Goal: Transaction & Acquisition: Purchase product/service

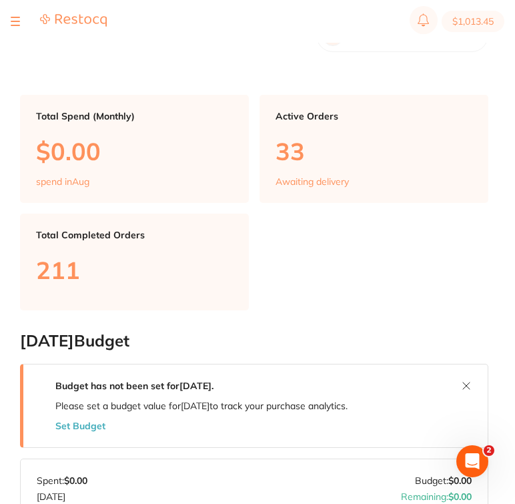
click at [16, 21] on button at bounding box center [15, 21] width 9 height 1
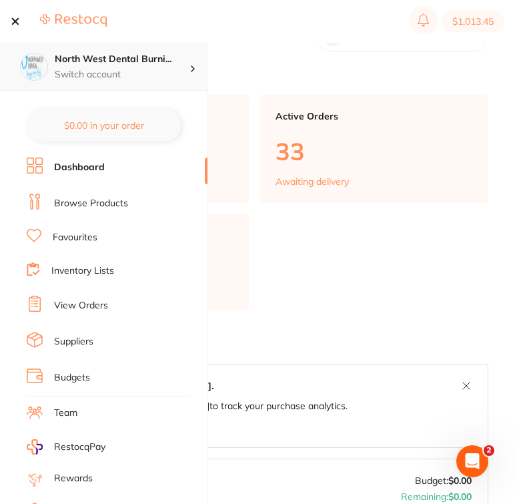
click at [93, 55] on h4 "North West Dental Burni..." at bounding box center [122, 59] width 135 height 13
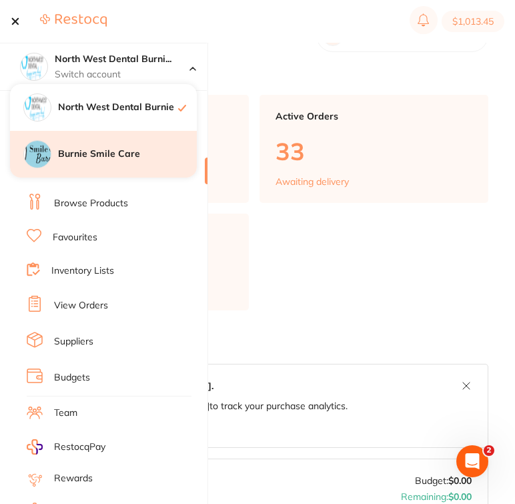
click at [112, 153] on h4 "Burnie Smile Care" at bounding box center [127, 153] width 139 height 13
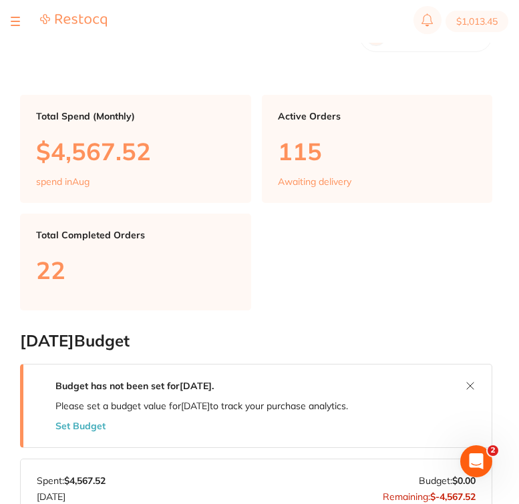
click at [14, 21] on button at bounding box center [15, 21] width 9 height 1
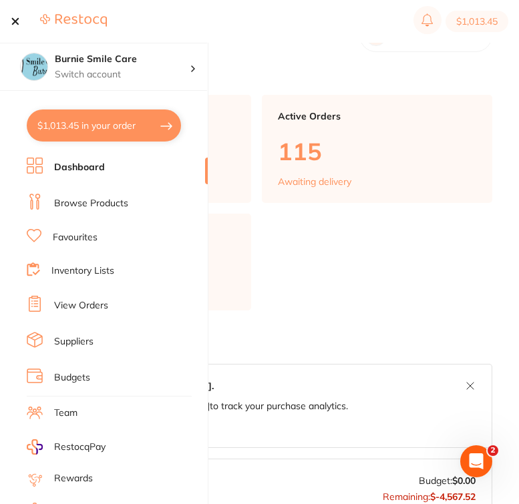
click at [105, 117] on button "$1,013.45 in your order" at bounding box center [104, 125] width 154 height 32
checkbox input "true"
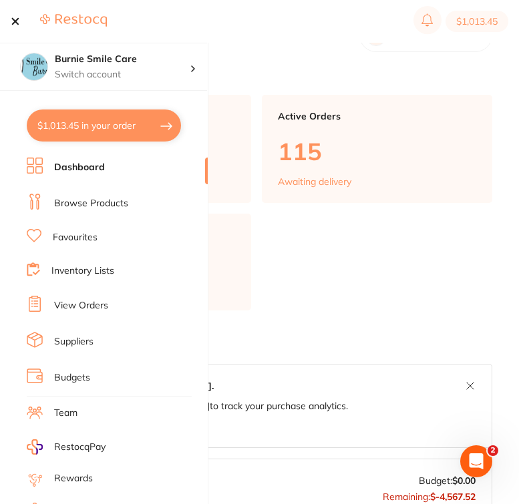
checkbox input "true"
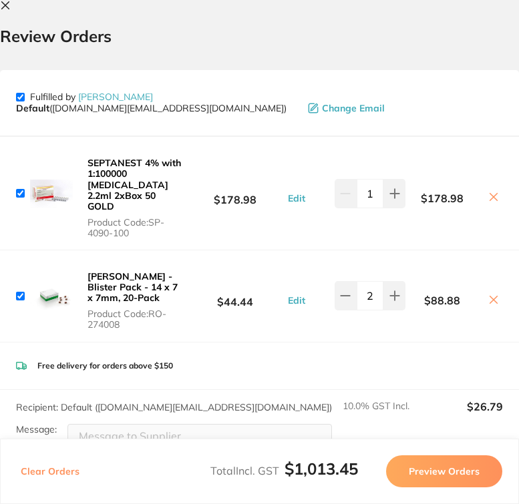
click at [9, 7] on icon at bounding box center [5, 5] width 11 height 11
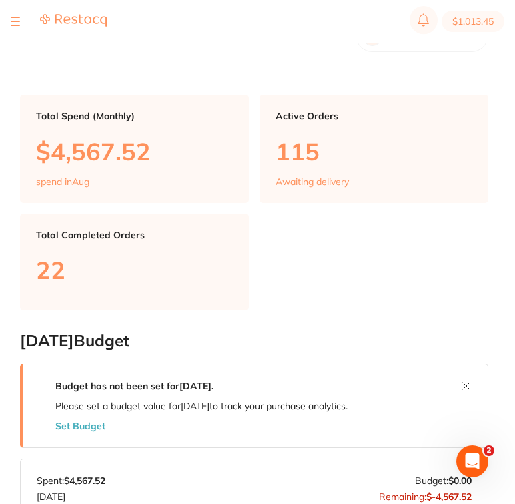
click at [14, 21] on button at bounding box center [15, 21] width 9 height 1
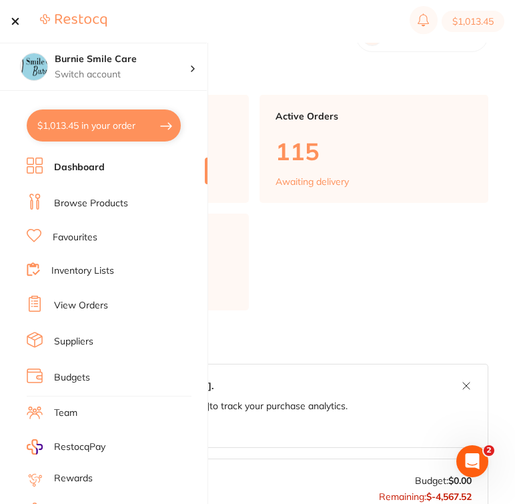
click at [126, 296] on li "View Orders" at bounding box center [117, 306] width 181 height 20
click at [88, 303] on link "View Orders" at bounding box center [81, 305] width 54 height 13
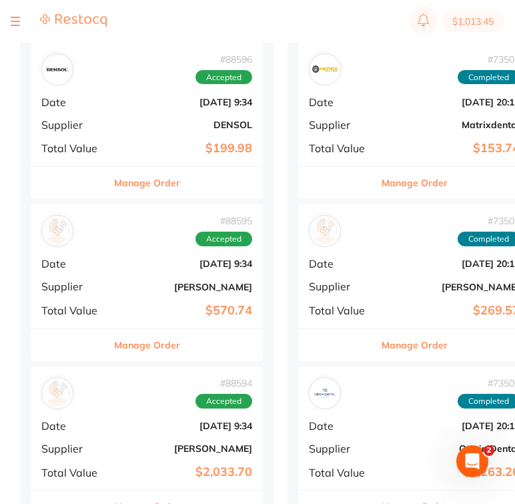
scroll to position [493, 0]
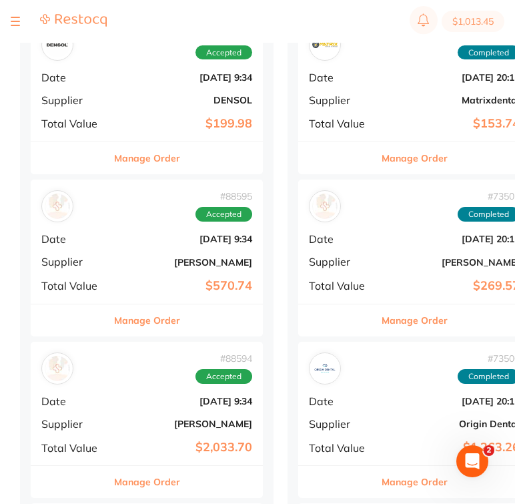
click at [147, 257] on b "[PERSON_NAME]" at bounding box center [185, 262] width 133 height 11
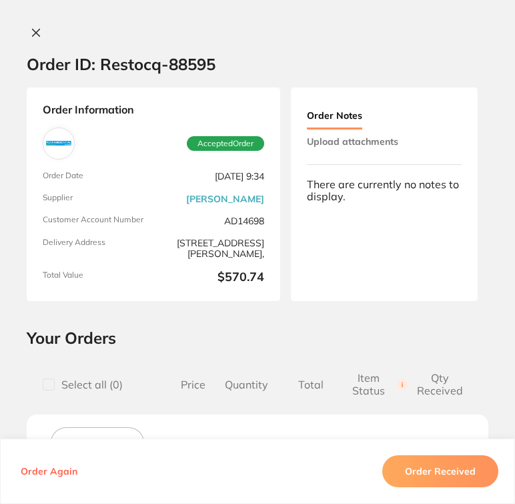
click at [31, 35] on icon at bounding box center [36, 32] width 11 height 11
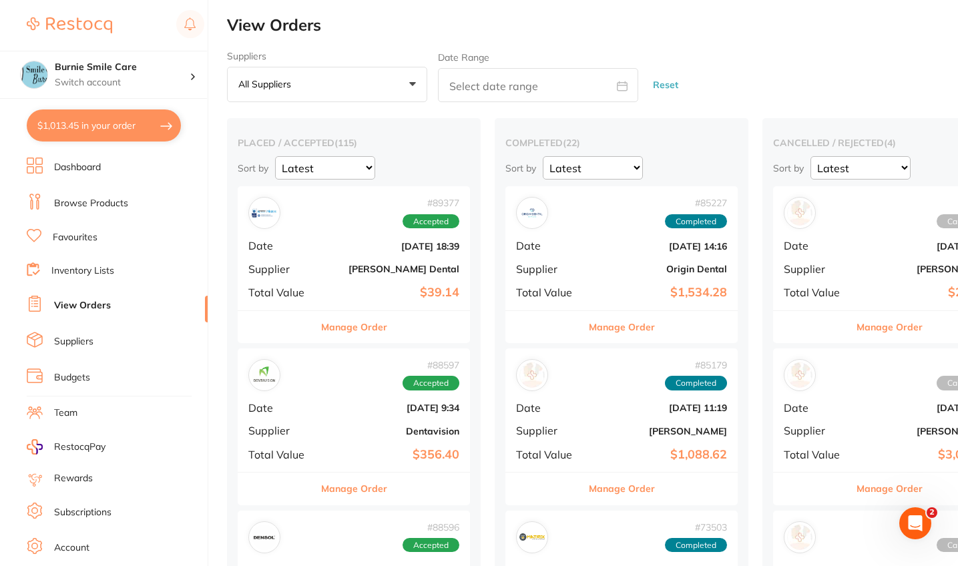
click at [129, 202] on li "Browse Products" at bounding box center [117, 204] width 181 height 20
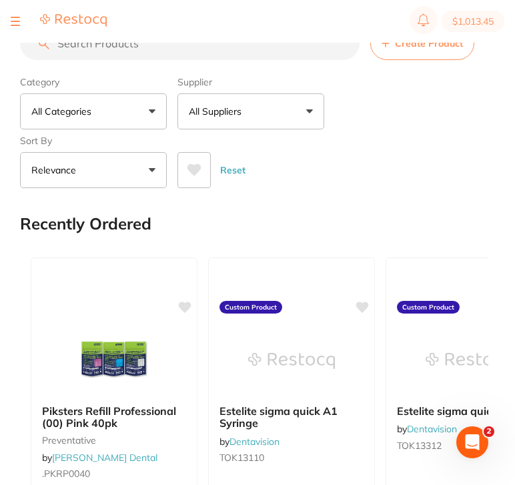
click at [98, 50] on input "search" at bounding box center [190, 43] width 340 height 33
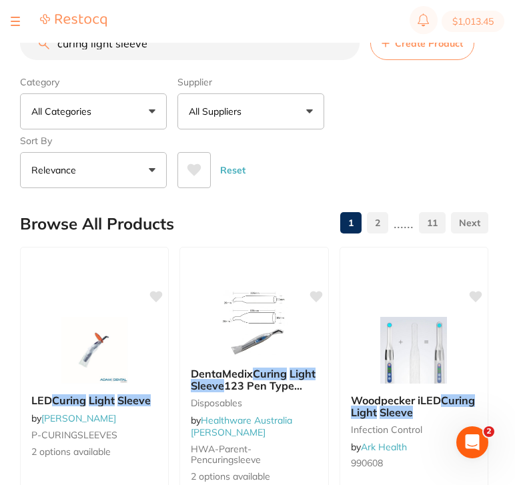
type input "curing light sleeve"
click at [264, 113] on button "All Suppliers" at bounding box center [251, 111] width 147 height 36
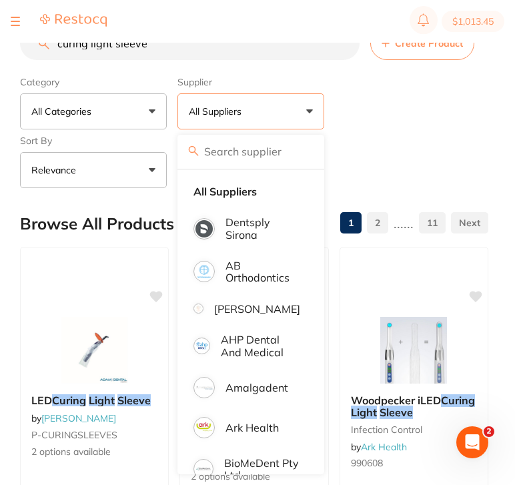
click at [364, 106] on div "Category All Categories All Categories anaesthetic disposables Disposables endo…" at bounding box center [254, 129] width 468 height 117
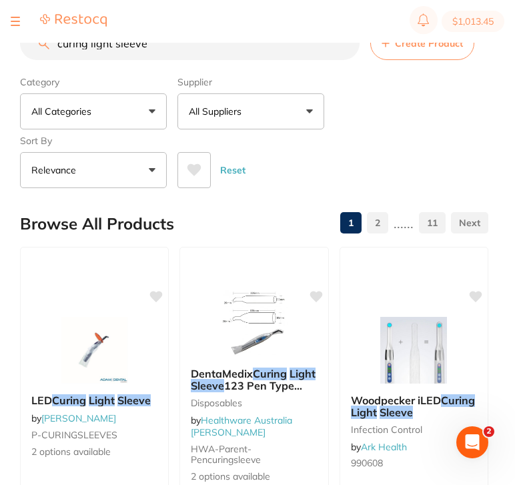
click at [81, 170] on button "Relevance" at bounding box center [93, 170] width 147 height 36
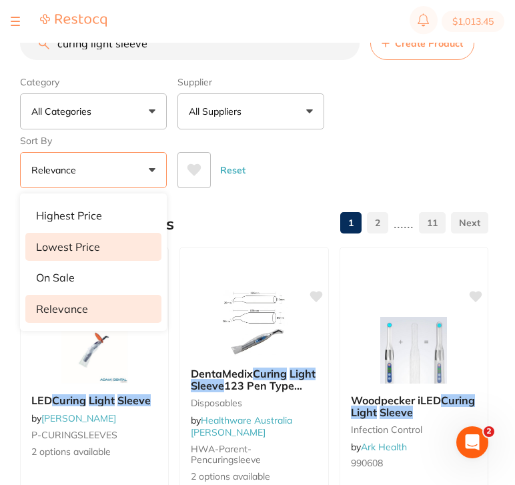
click at [98, 249] on p "Lowest Price" at bounding box center [68, 247] width 64 height 12
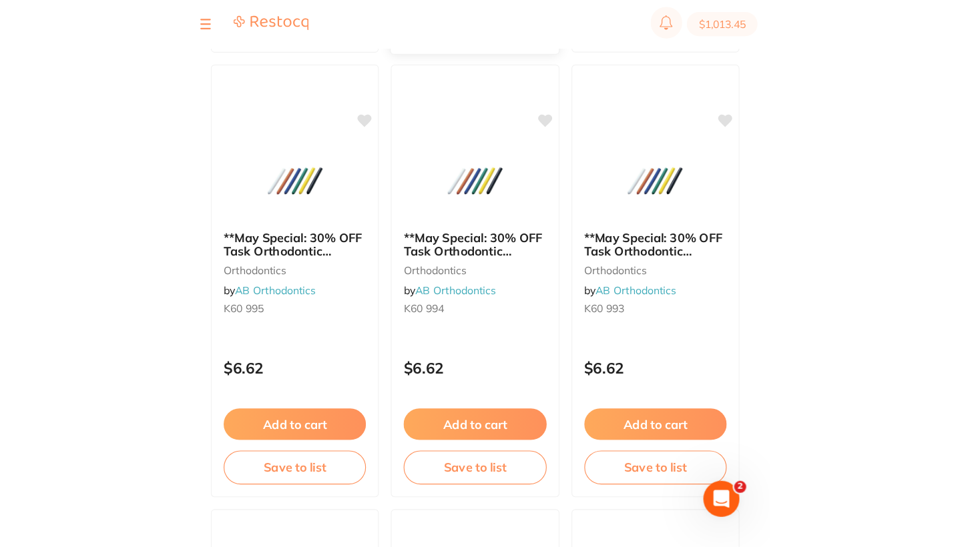
scroll to position [3373, 0]
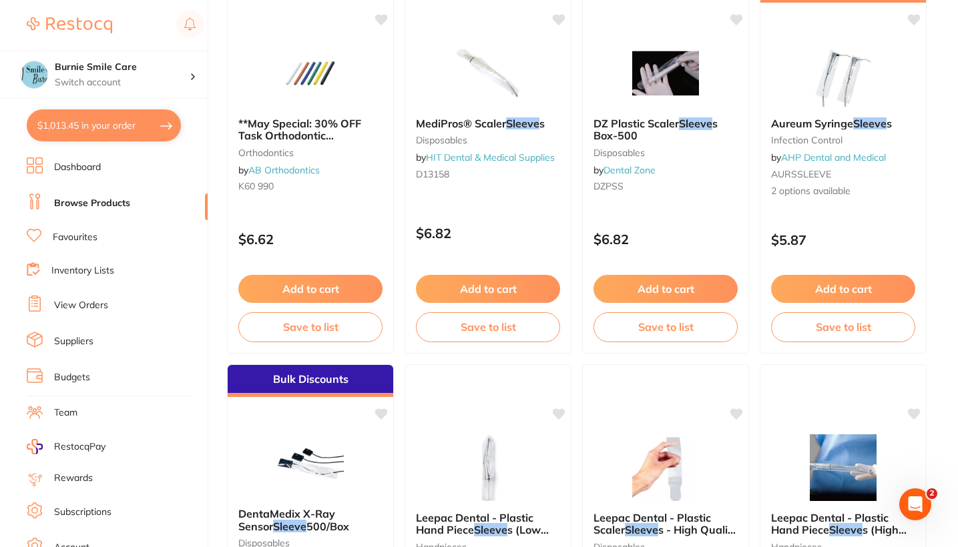
click at [116, 238] on li "Favourites" at bounding box center [117, 237] width 181 height 17
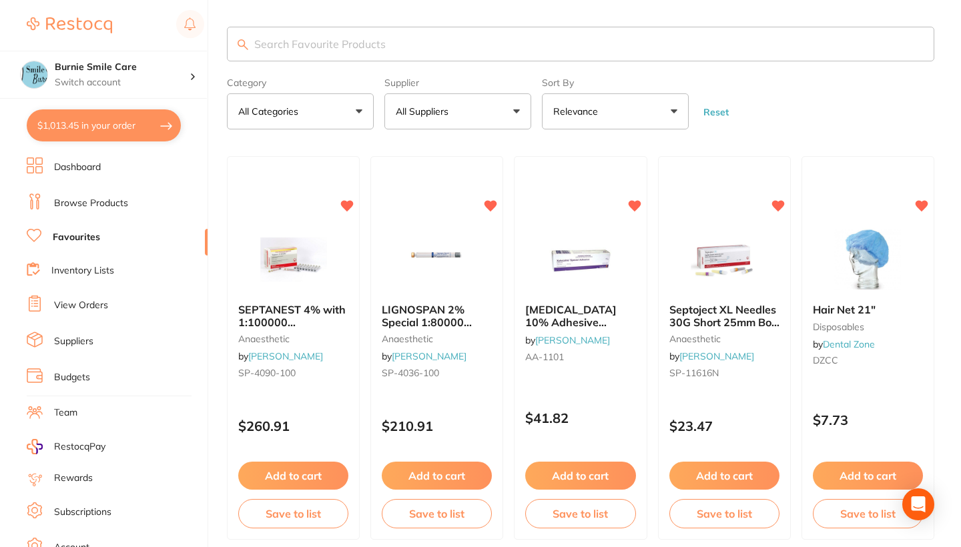
click at [378, 46] on input "search" at bounding box center [580, 44] width 707 height 35
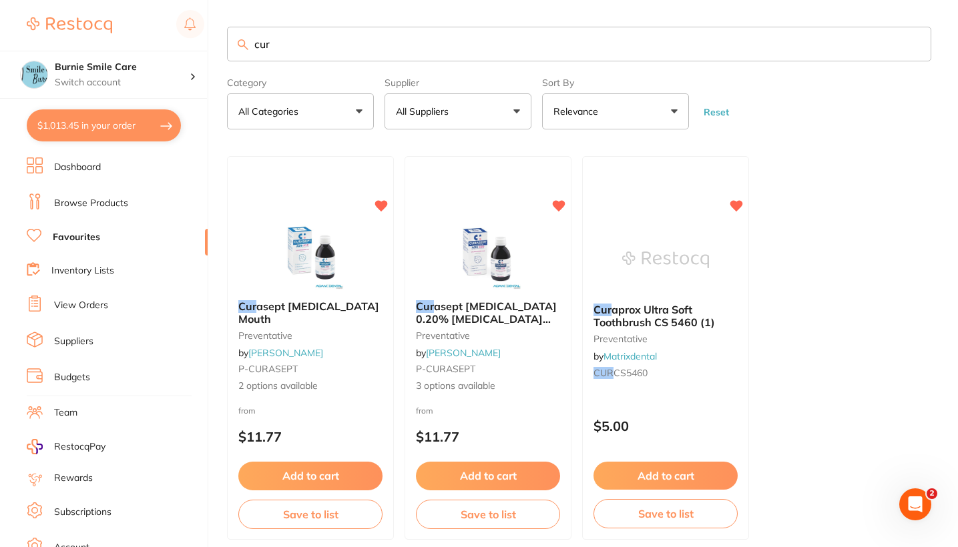
type input "cur"
click at [118, 202] on link "Browse Products" at bounding box center [91, 203] width 74 height 13
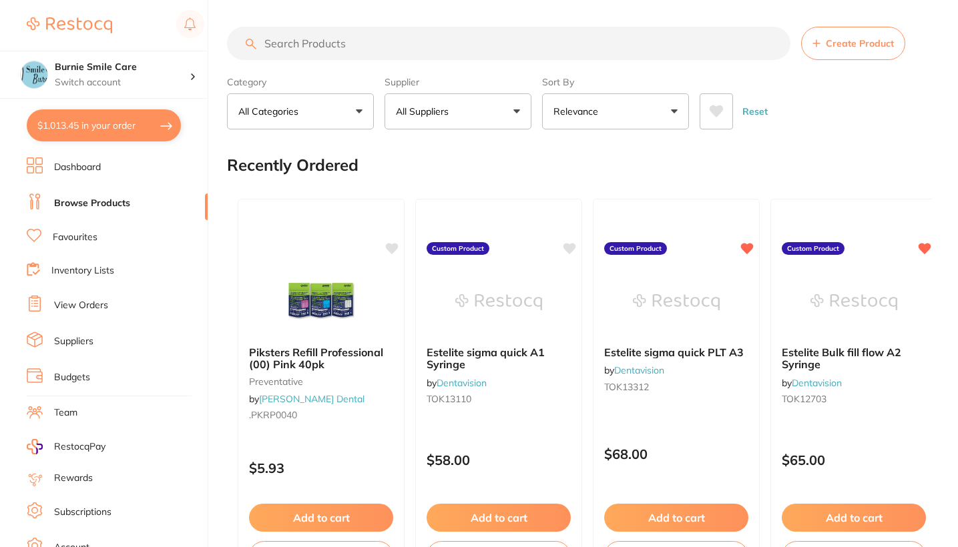
click at [303, 43] on input "search" at bounding box center [508, 43] width 563 height 33
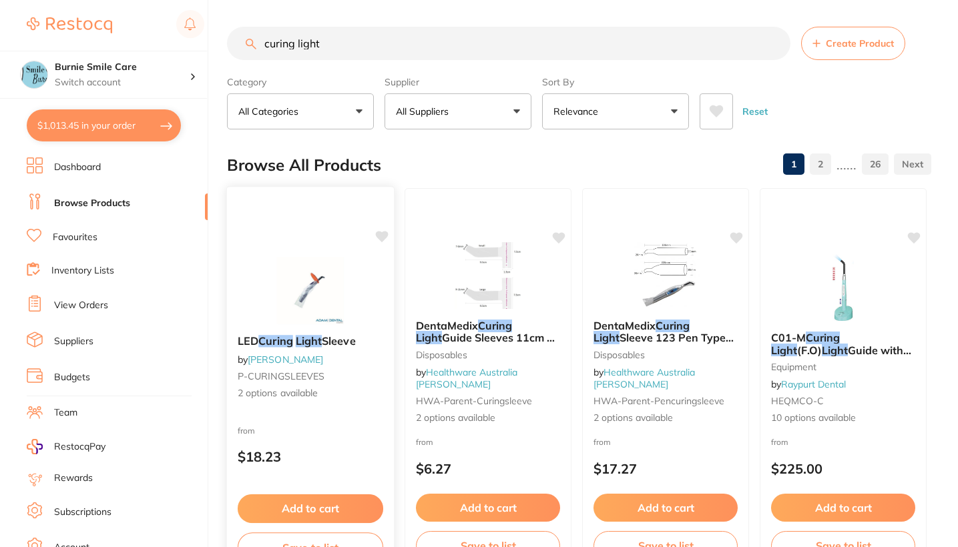
type input "curing light"
click at [358, 369] on div "LED Curing Light Sleeve by Adam Dental P-CURINGSLEEVES 2 options available" at bounding box center [310, 367] width 167 height 87
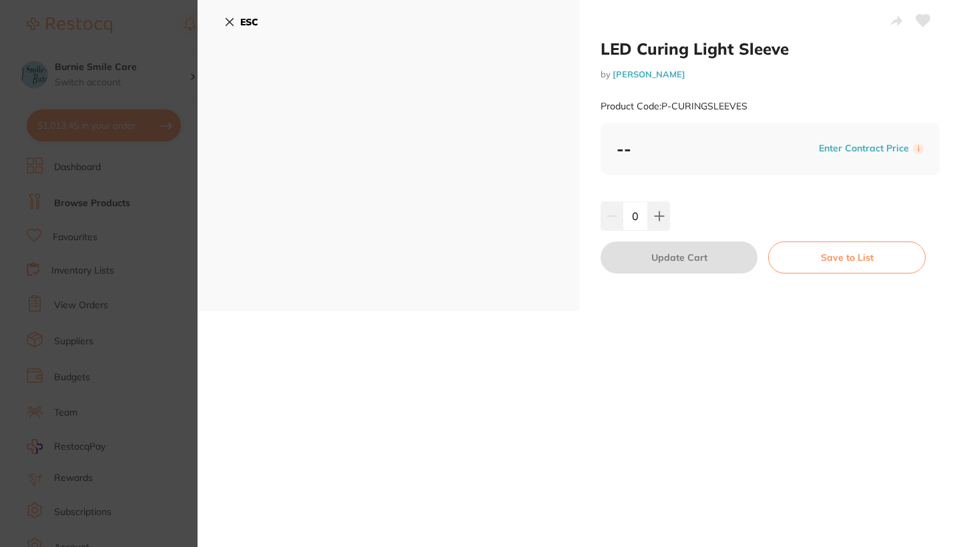
click at [245, 25] on b "ESC" at bounding box center [249, 22] width 18 height 12
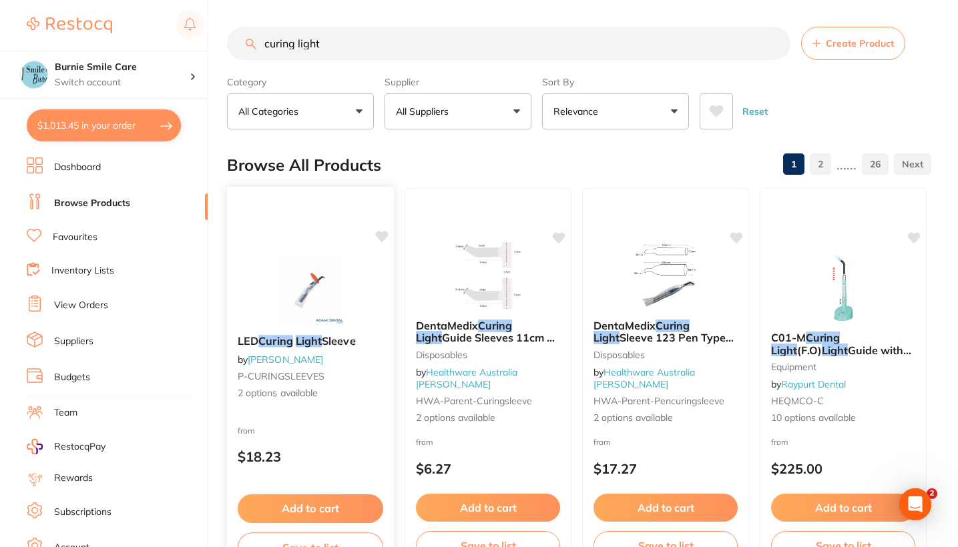
click at [356, 296] on div at bounding box center [310, 290] width 167 height 67
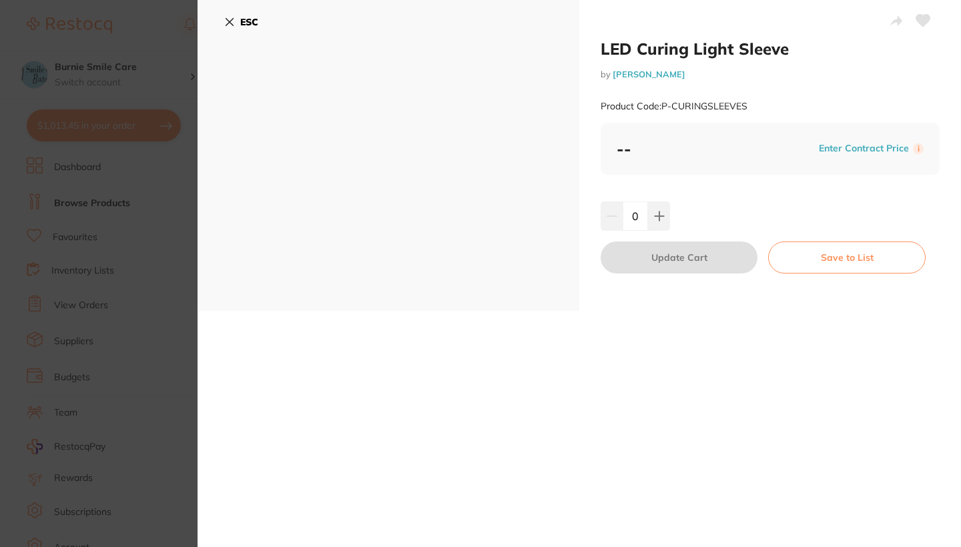
click at [235, 17] on button "ESC" at bounding box center [241, 22] width 34 height 23
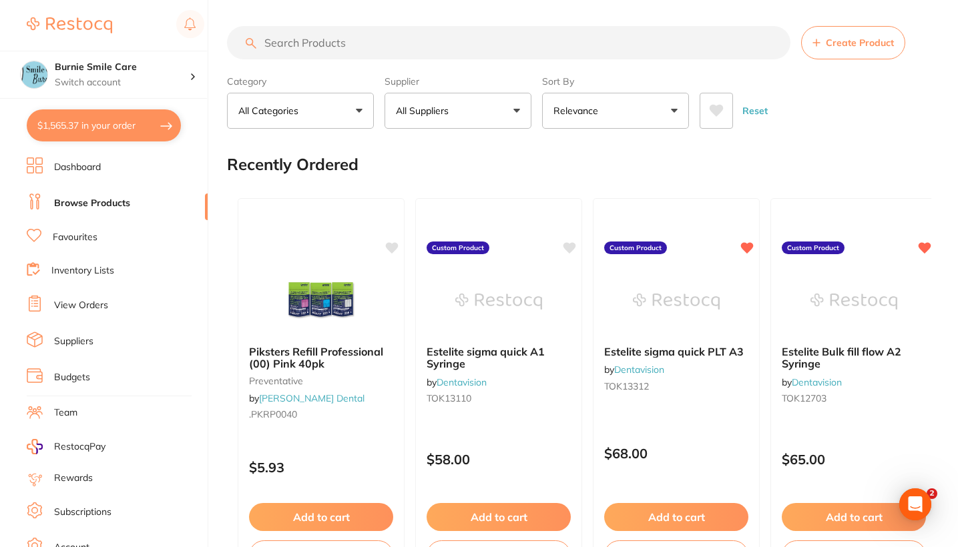
click at [368, 50] on input "search" at bounding box center [508, 42] width 563 height 33
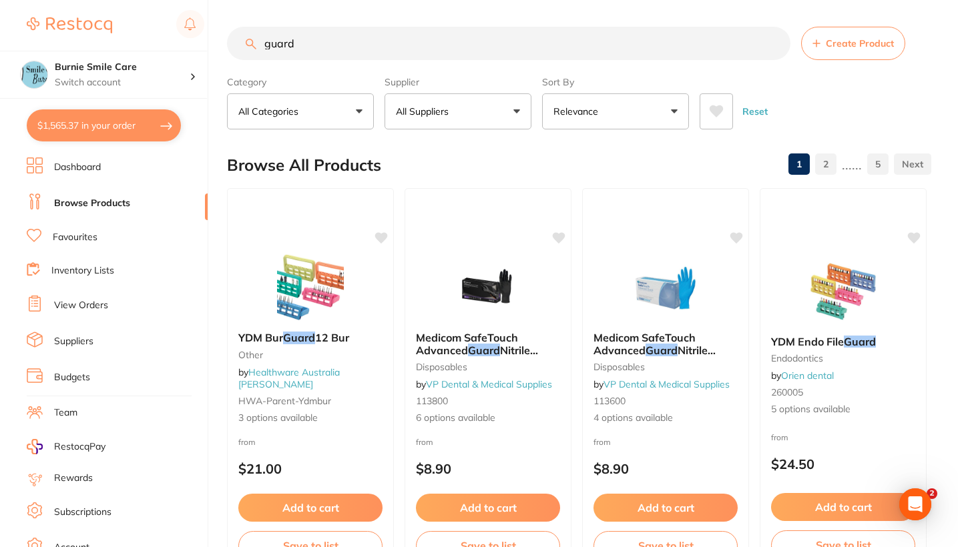
click at [264, 52] on input "guard" at bounding box center [508, 43] width 563 height 33
click at [266, 47] on input "guard" at bounding box center [508, 43] width 563 height 33
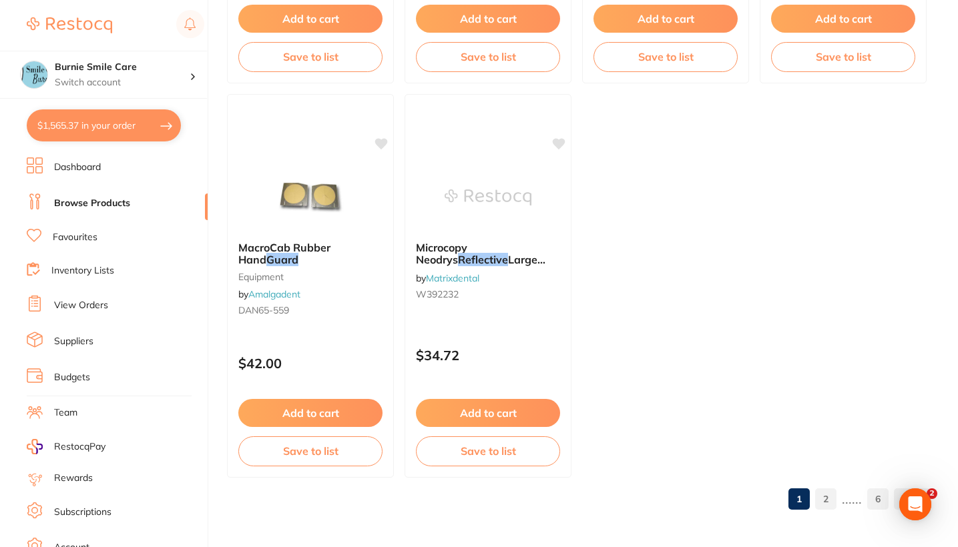
scroll to position [5223, 0]
click at [826, 503] on link "2" at bounding box center [825, 499] width 21 height 27
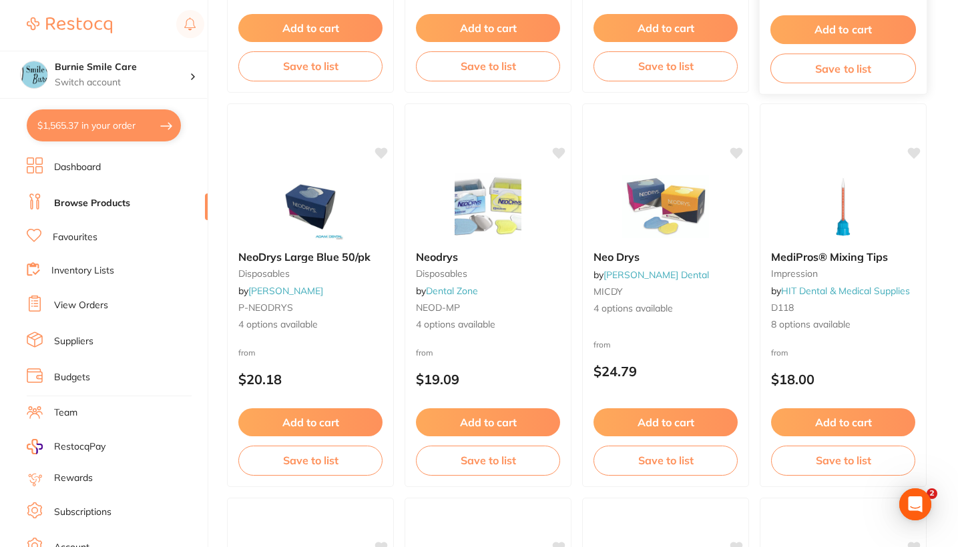
scroll to position [488, 0]
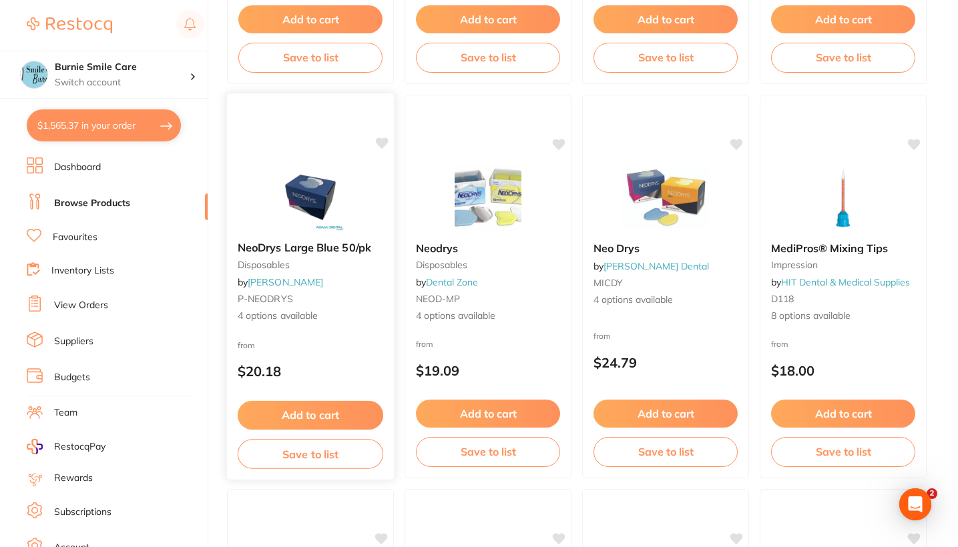
click at [312, 284] on div "NeoDrys Large Blue 50/pk disposables by Adam Dental P-NEODRYS 4 options availab…" at bounding box center [310, 282] width 167 height 103
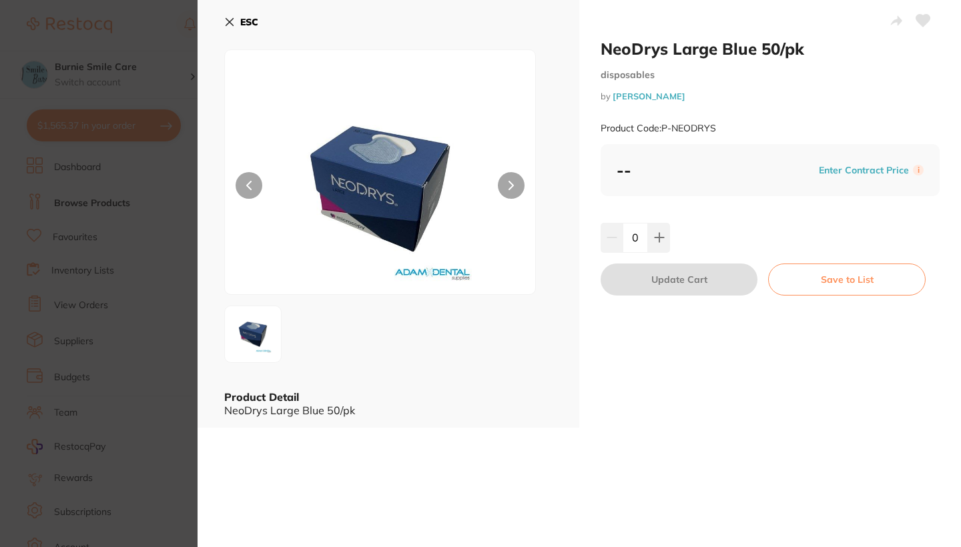
click at [236, 21] on button "ESC" at bounding box center [241, 22] width 34 height 23
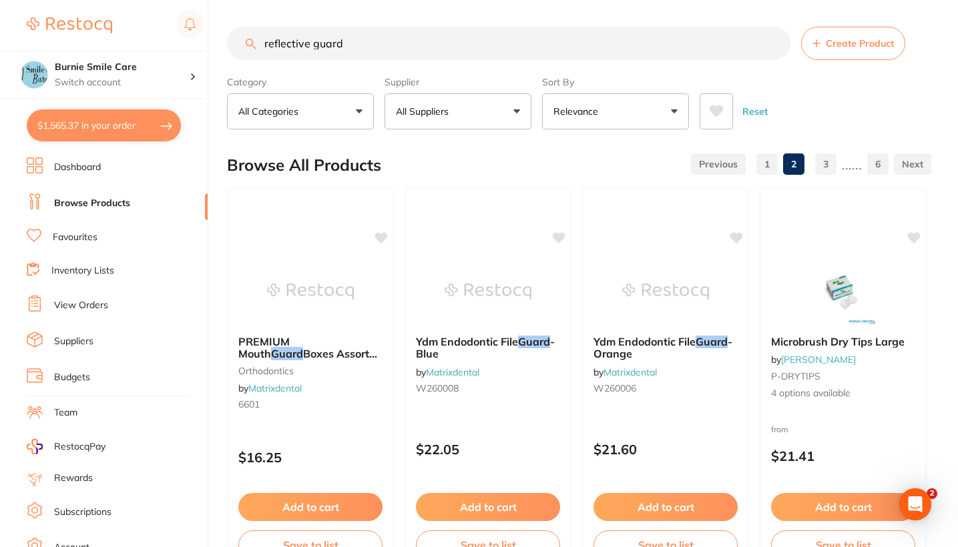
drag, startPoint x: 356, startPoint y: 41, endPoint x: 236, endPoint y: 45, distance: 119.5
click at [236, 45] on input "reflective guard" at bounding box center [508, 43] width 563 height 33
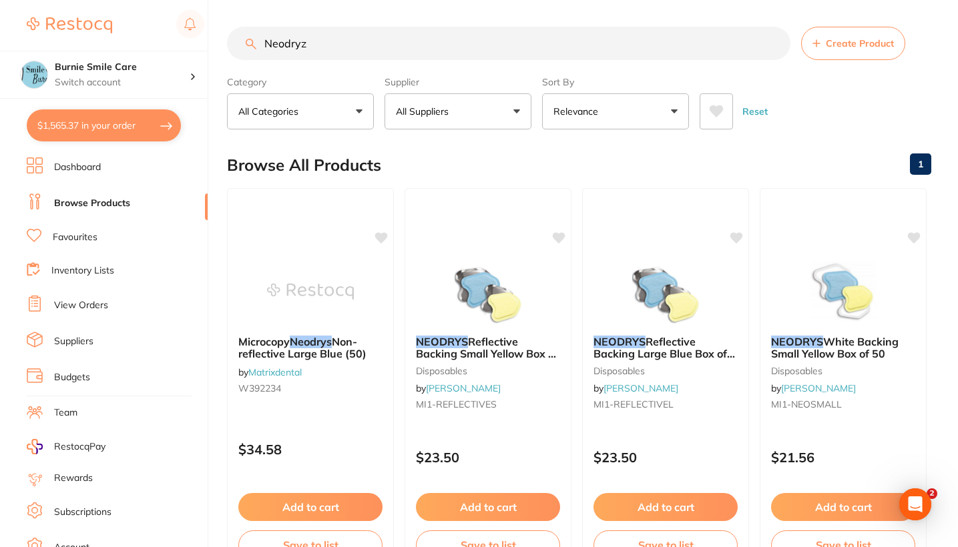
click at [634, 45] on input "Neodryz" at bounding box center [508, 43] width 563 height 33
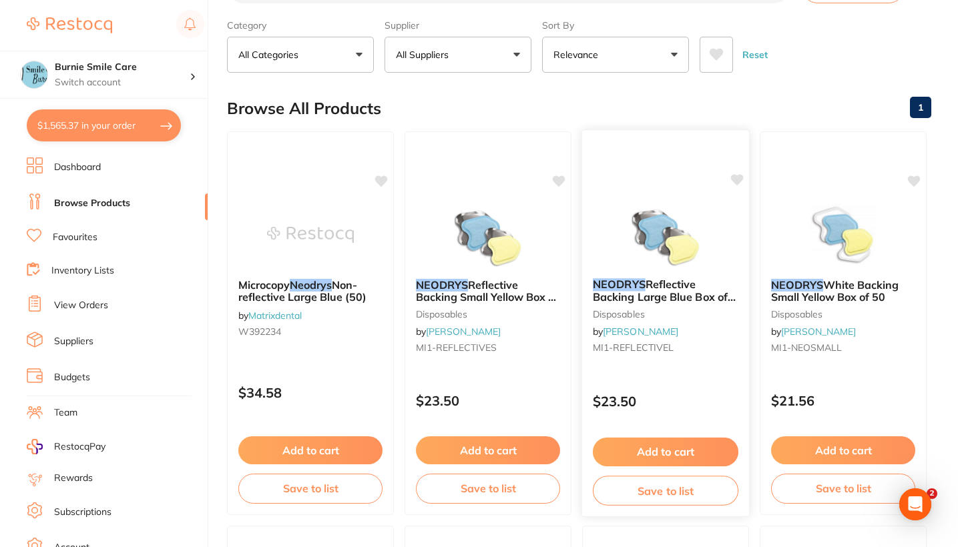
scroll to position [50, 0]
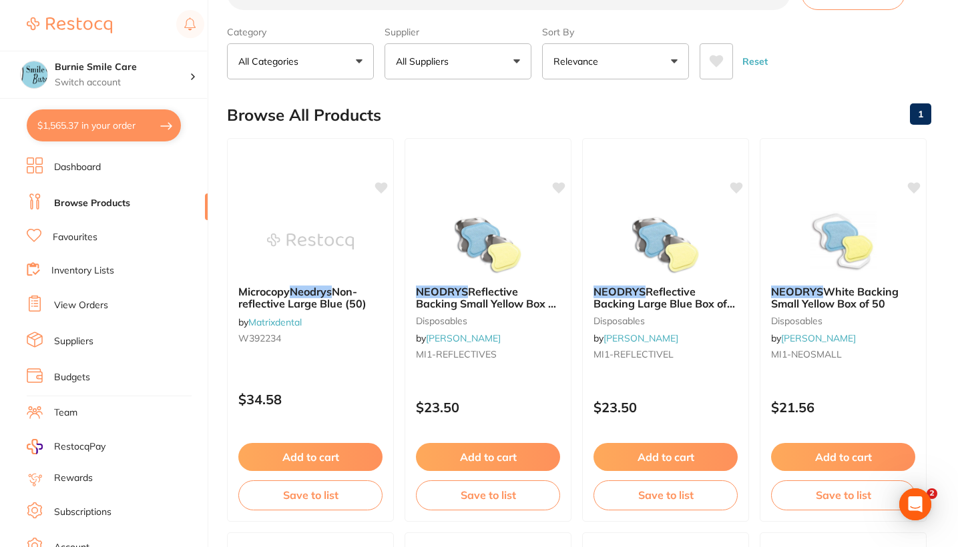
type input "Neodryz"
click at [633, 73] on button "Relevance" at bounding box center [615, 61] width 147 height 36
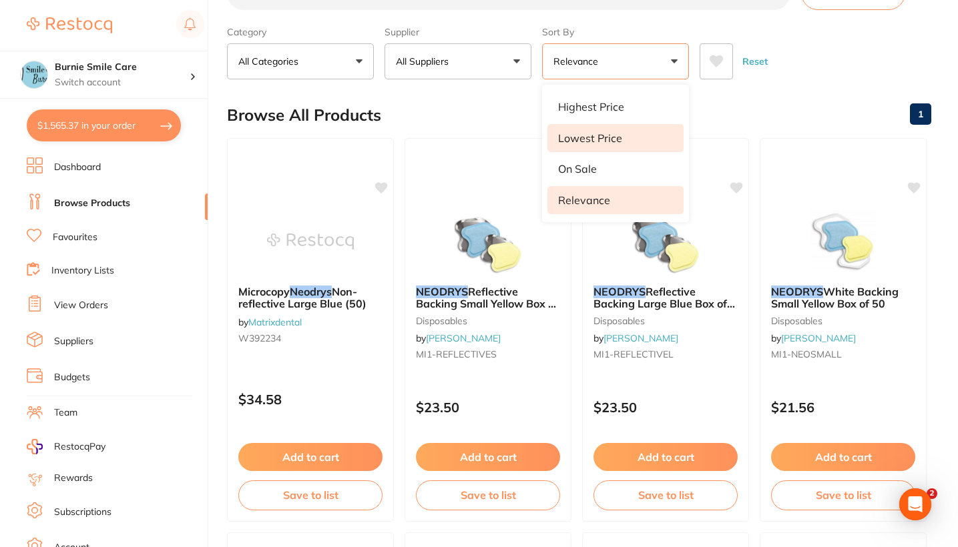
click at [625, 134] on li "Lowest Price" at bounding box center [615, 138] width 136 height 28
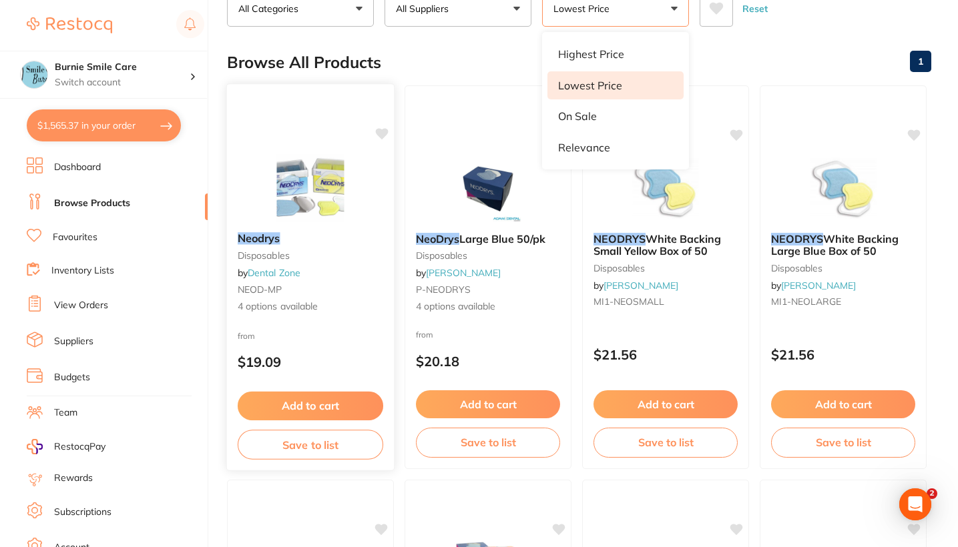
scroll to position [0, 0]
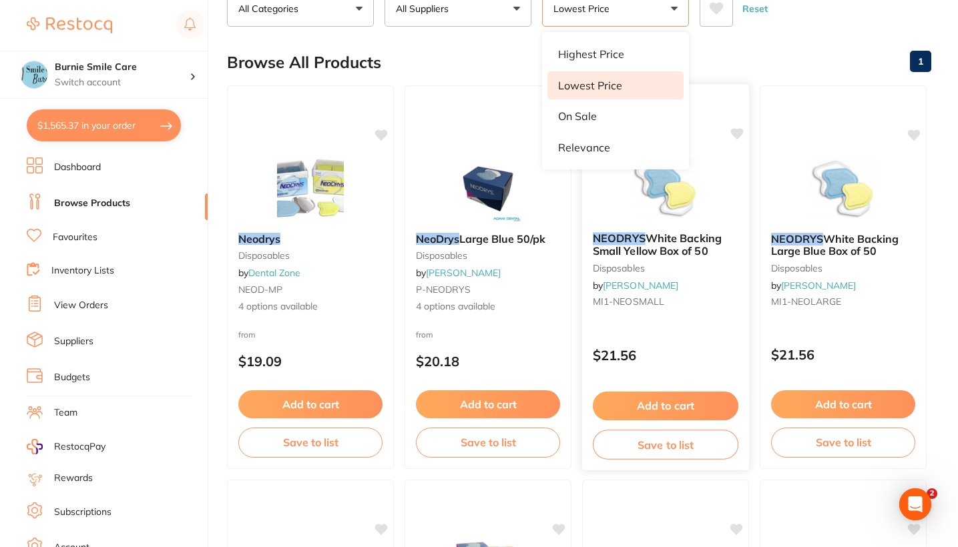
click at [669, 346] on div "$21.56" at bounding box center [665, 352] width 167 height 36
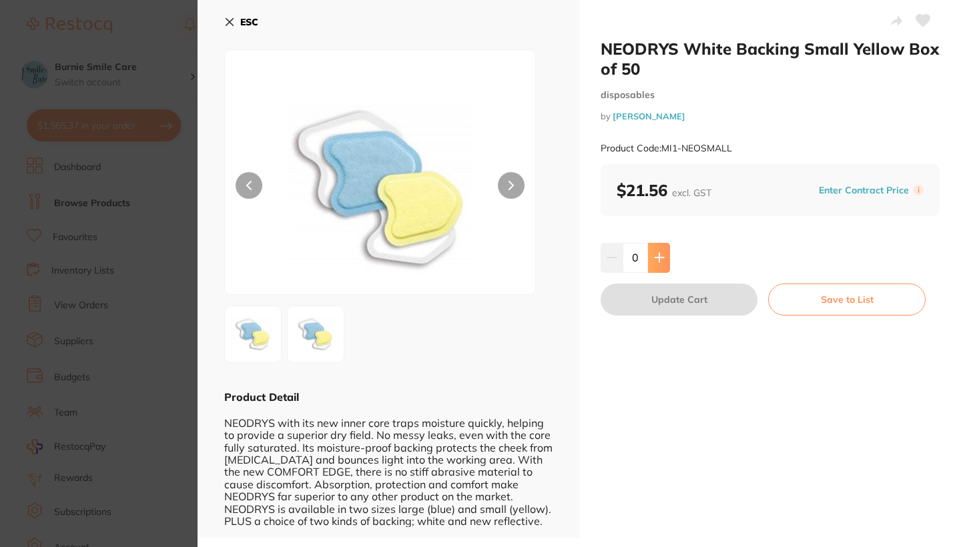
click at [661, 264] on button at bounding box center [659, 257] width 22 height 29
type input "2"
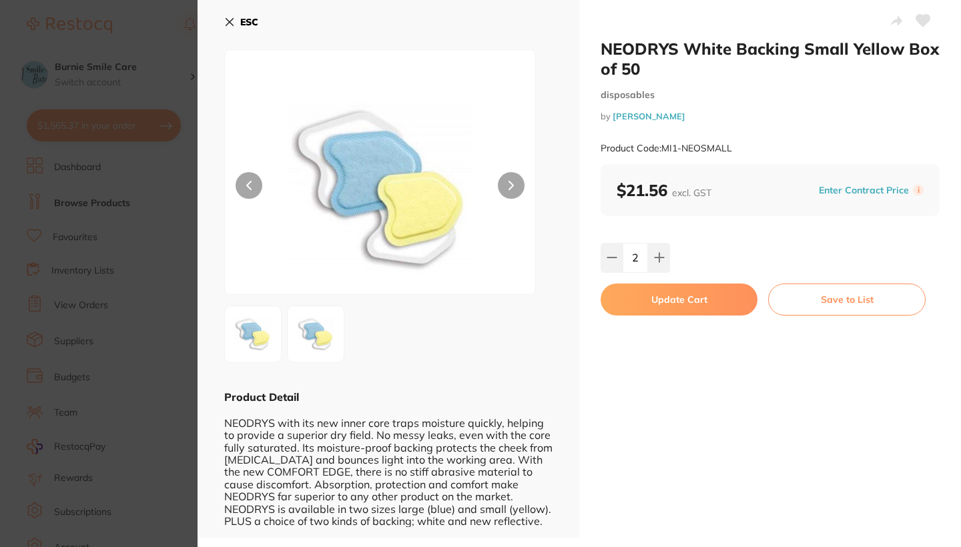
click at [671, 302] on button "Update Cart" at bounding box center [679, 300] width 157 height 32
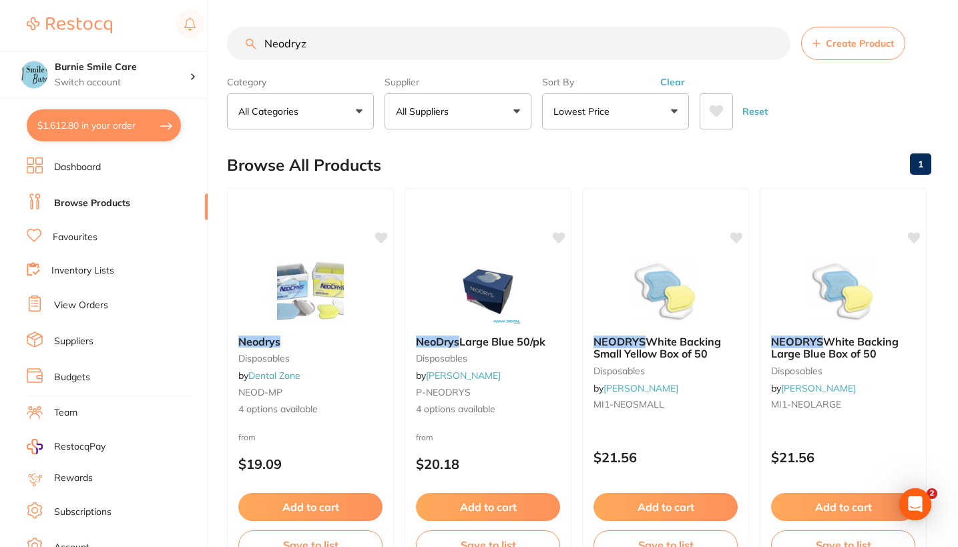
click at [673, 85] on button "Clear" at bounding box center [672, 82] width 33 height 12
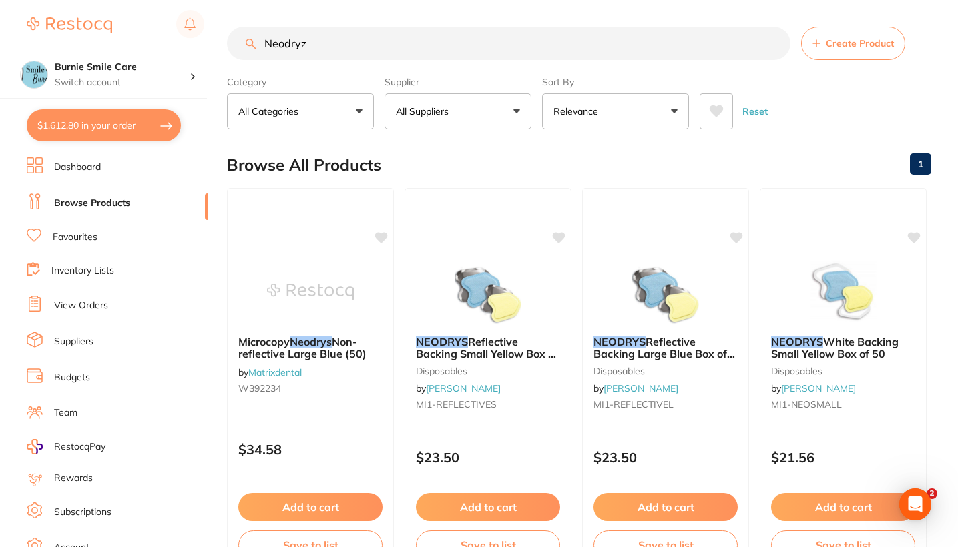
drag, startPoint x: 327, startPoint y: 41, endPoint x: 174, endPoint y: 40, distance: 153.5
click at [174, 40] on div "$1,612.80 Burnie Smile Care Switch account North West Dental Burnie Burnie Smil…" at bounding box center [479, 273] width 958 height 547
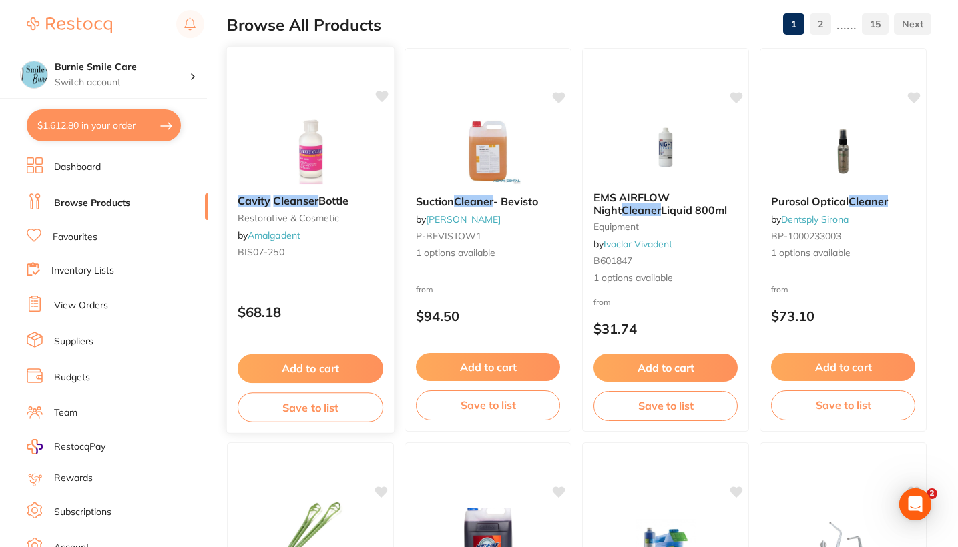
type input "cavity cleaner"
click at [326, 233] on div "Cavity Cleanser Bottle restorative & cosmetic by Amalgadent BIS07-250" at bounding box center [310, 228] width 167 height 89
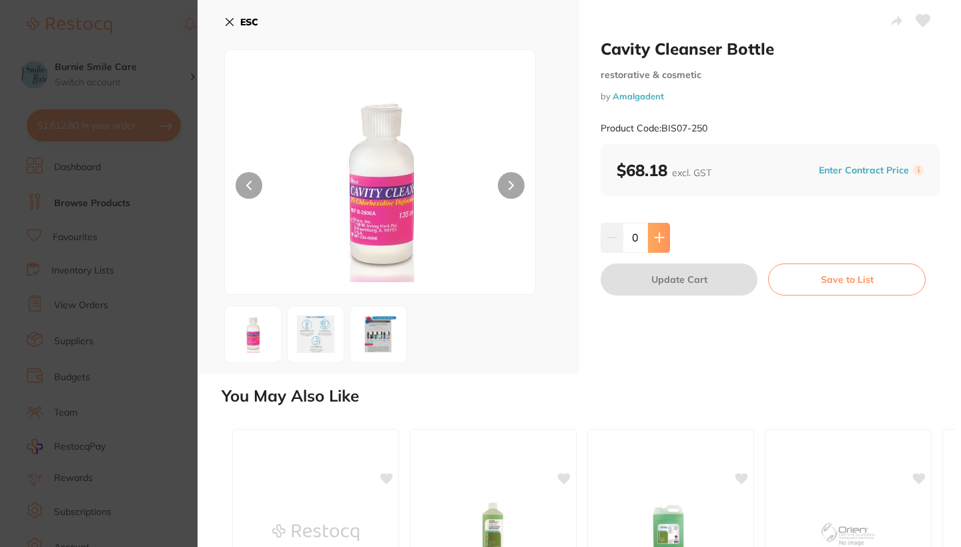
click at [654, 232] on icon at bounding box center [659, 237] width 11 height 11
type input "1"
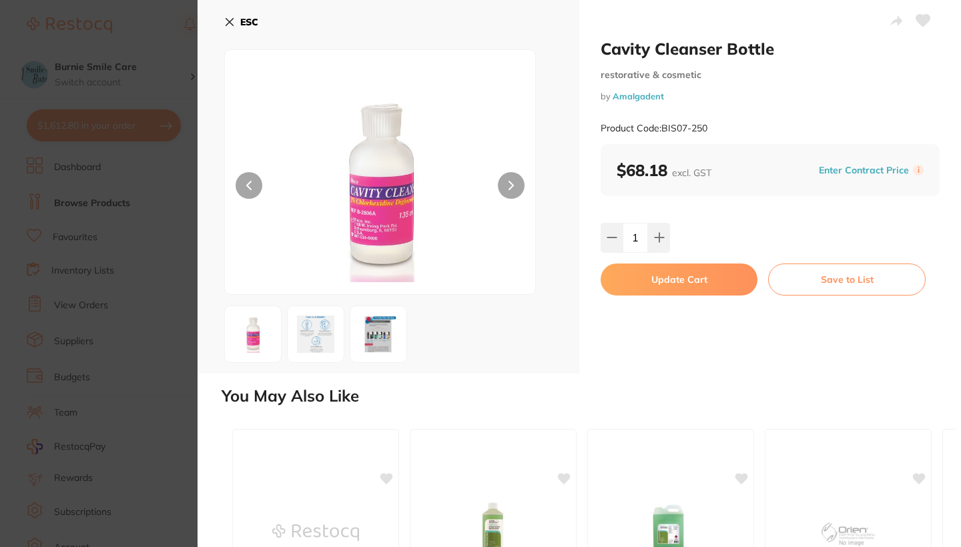
click at [677, 280] on button "Update Cart" at bounding box center [679, 280] width 157 height 32
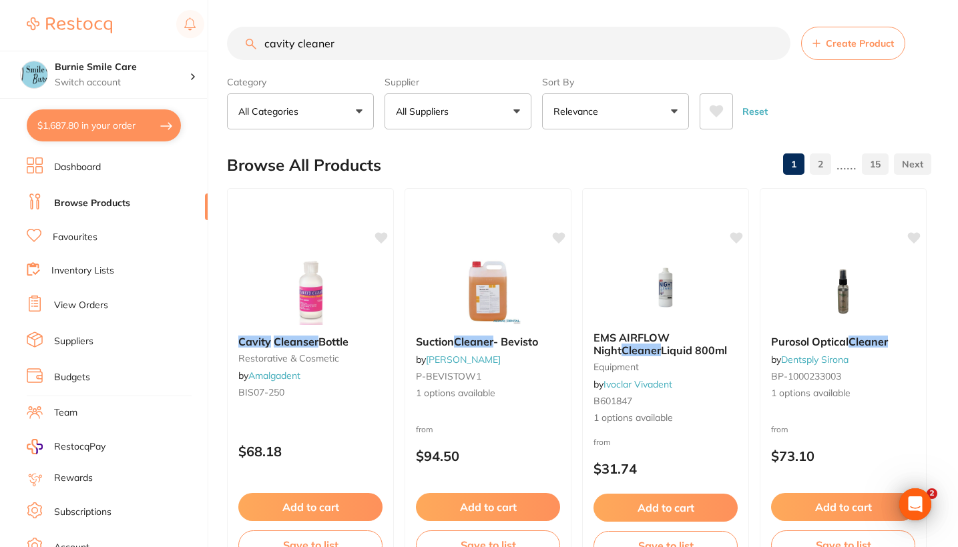
drag, startPoint x: 350, startPoint y: 39, endPoint x: 194, endPoint y: 48, distance: 156.4
click at [194, 48] on div "$1,687.80 Burnie Smile Care Switch account North West Dental Burnie Burnie Smil…" at bounding box center [479, 273] width 958 height 547
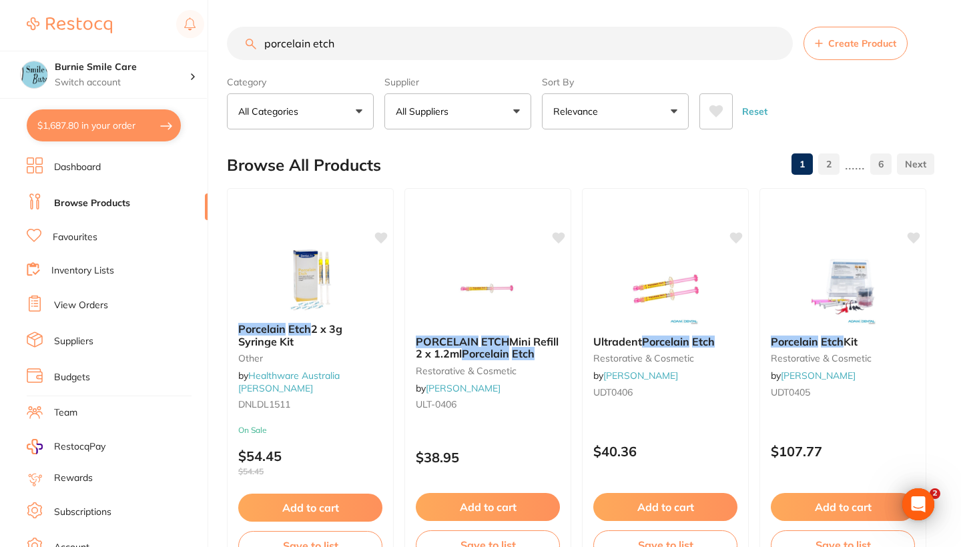
type input "porcelain etch"
click at [473, 116] on button "All Suppliers" at bounding box center [457, 111] width 147 height 36
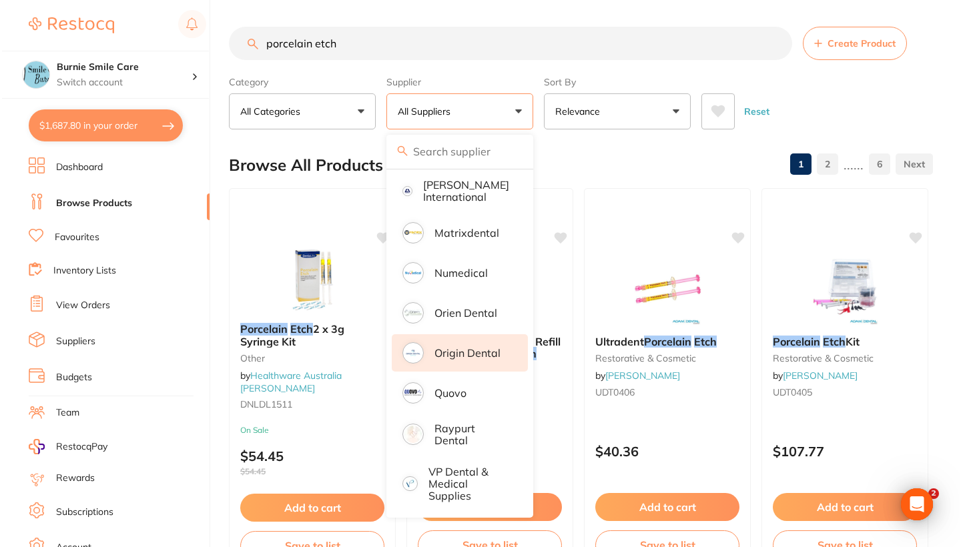
scroll to position [761, 0]
click at [479, 354] on p "Origin Dental" at bounding box center [465, 353] width 66 height 12
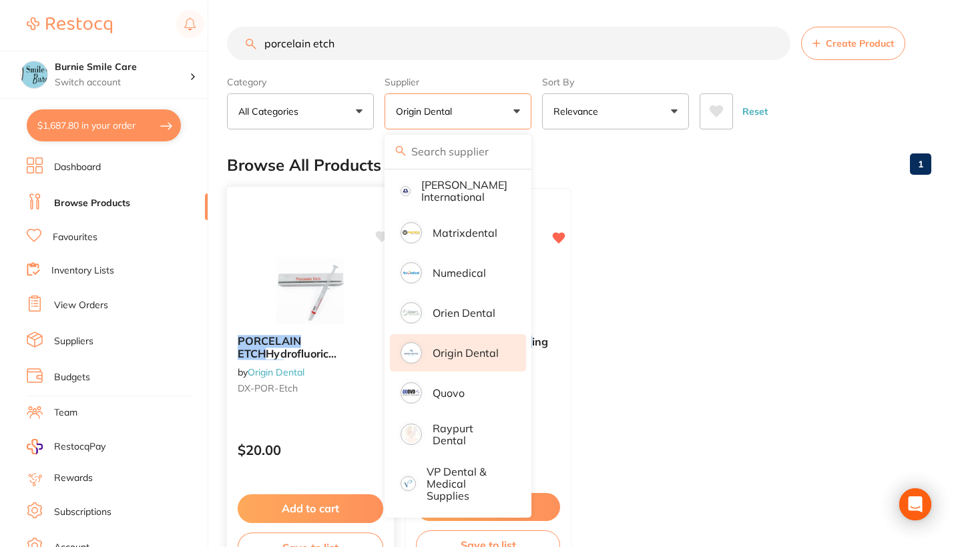
click at [318, 416] on div "PORCELAIN ETCH Hydrofluoric Acid Etch ant by Origin Dental DX-POR-Etch $20.00 A…" at bounding box center [310, 380] width 169 height 388
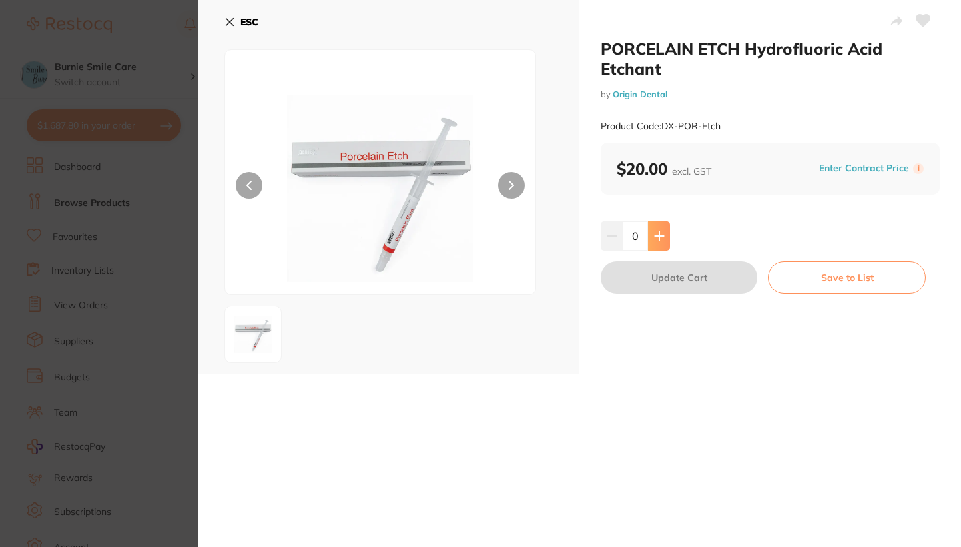
click at [659, 235] on icon at bounding box center [659, 236] width 9 height 9
type input "2"
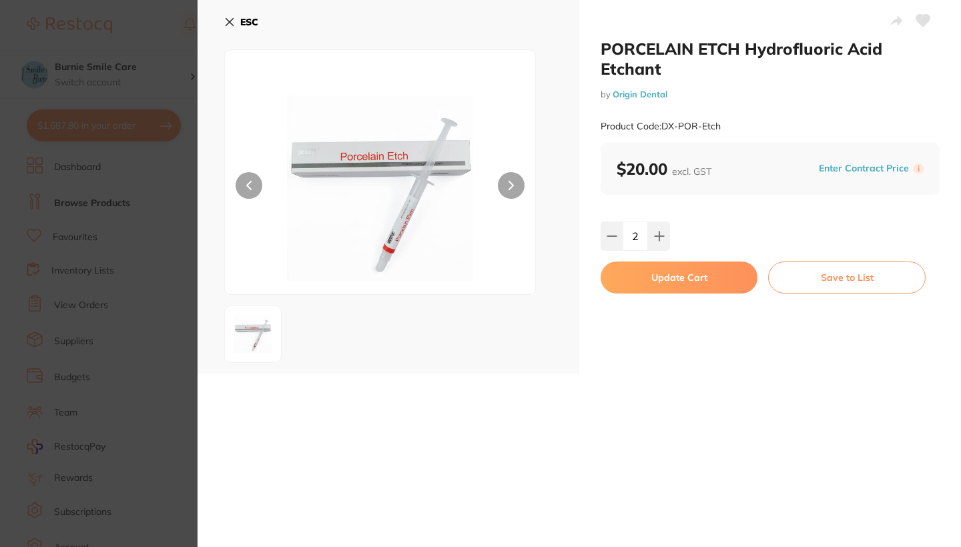
click at [669, 278] on button "Update Cart" at bounding box center [679, 278] width 157 height 32
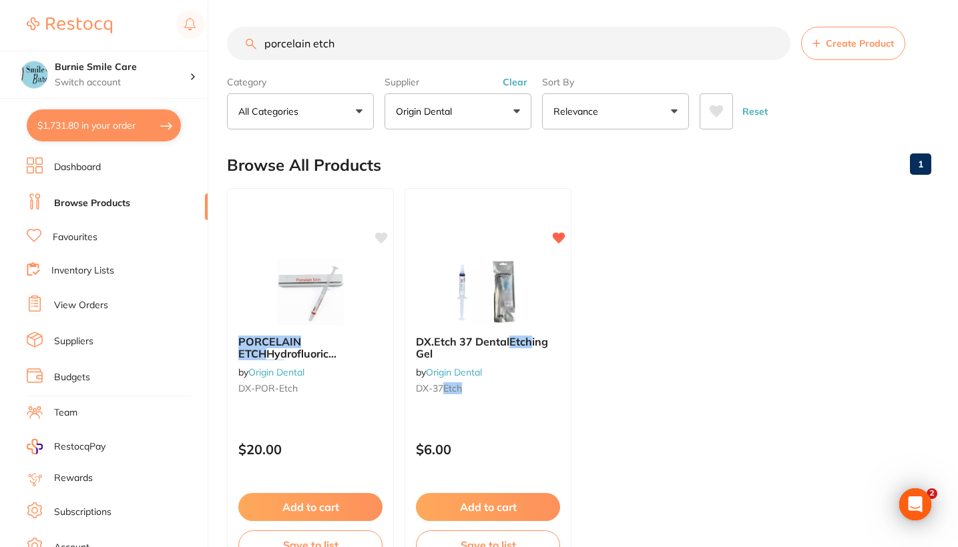
drag, startPoint x: 356, startPoint y: 40, endPoint x: 231, endPoint y: 38, distance: 124.8
click at [231, 38] on input "porcelain etch" at bounding box center [508, 43] width 563 height 33
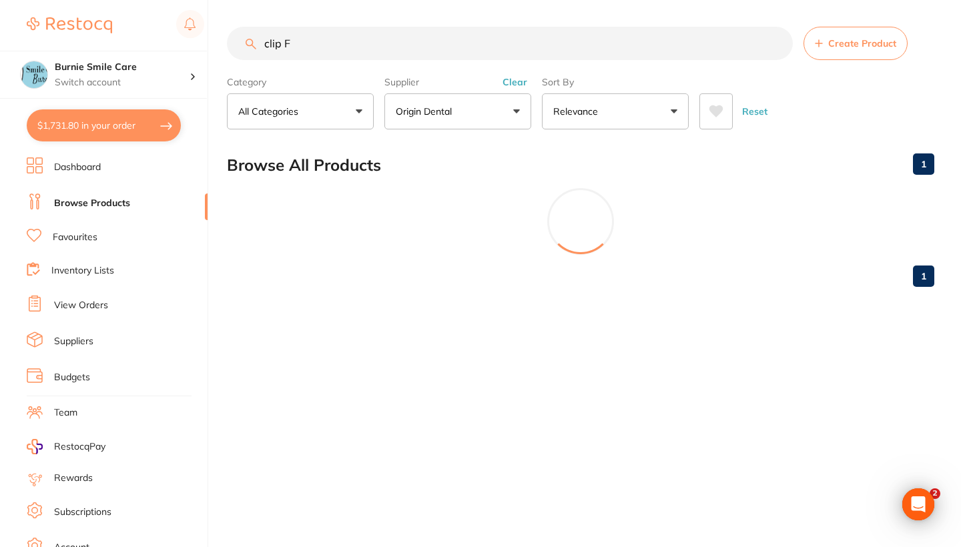
type input "clip F"
click at [521, 86] on button "Clear" at bounding box center [515, 82] width 33 height 12
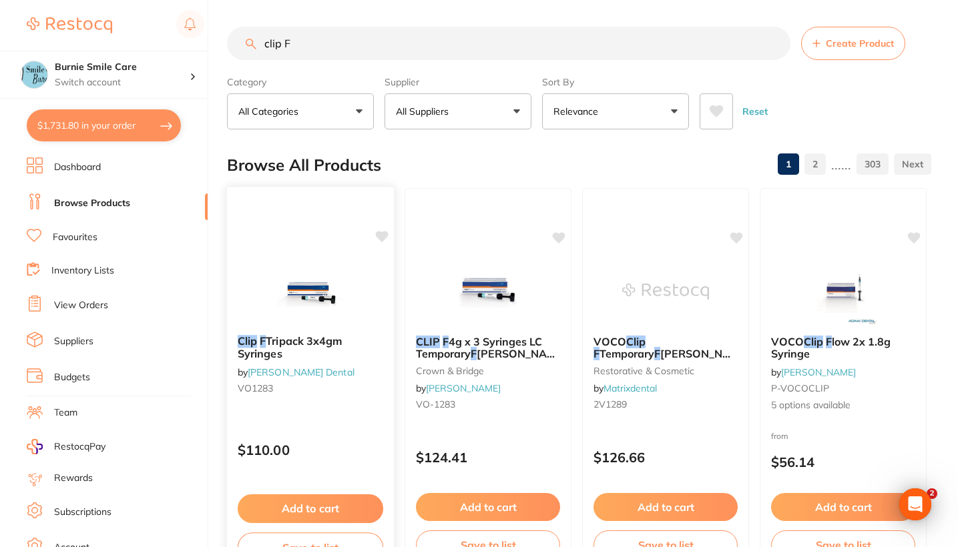
click at [336, 412] on div "Clip F Tripack 3x4gm Syringes by Erskine Dental VO1283 $110.00 Add to cart Save…" at bounding box center [310, 380] width 169 height 388
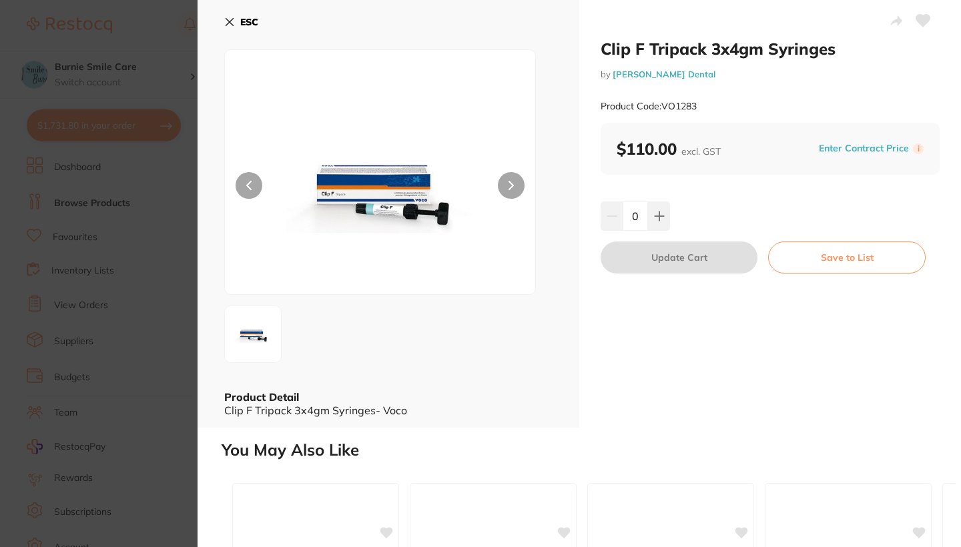
drag, startPoint x: 657, startPoint y: 218, endPoint x: 659, endPoint y: 260, distance: 42.7
click at [657, 218] on icon at bounding box center [659, 216] width 9 height 9
type input "1"
click at [659, 260] on button "Update Cart" at bounding box center [679, 258] width 157 height 32
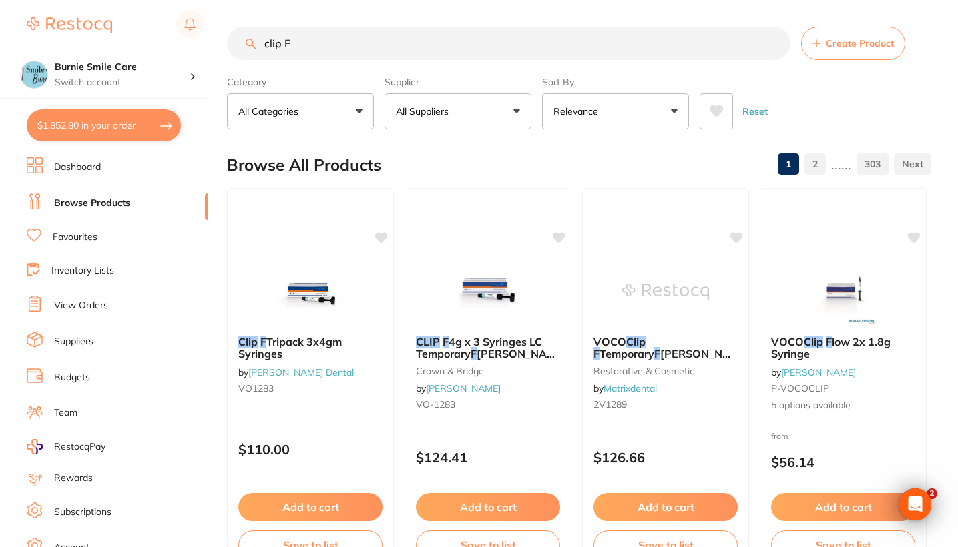
drag, startPoint x: 363, startPoint y: 47, endPoint x: 232, endPoint y: 47, distance: 131.5
click at [232, 47] on input "clip F" at bounding box center [508, 43] width 563 height 33
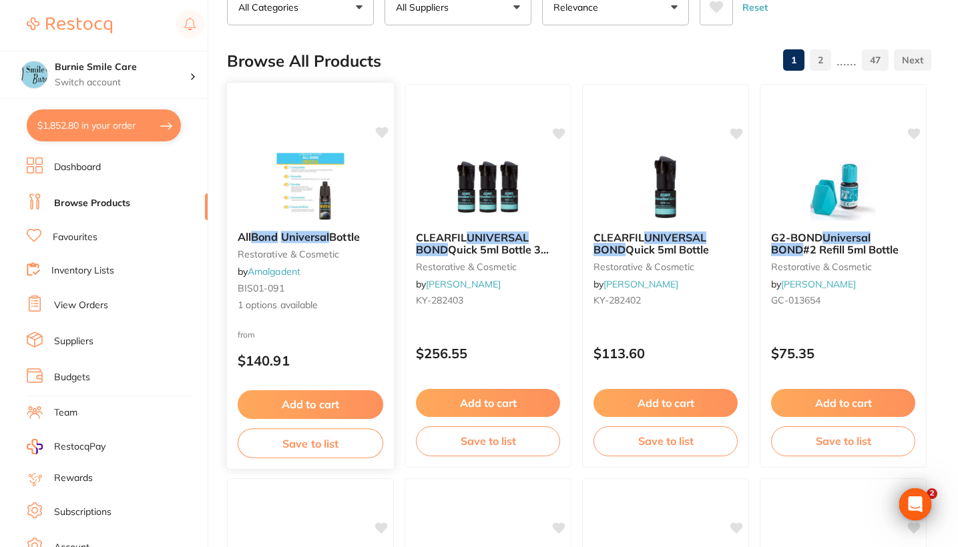
type input "universal bond"
click at [344, 220] on img at bounding box center [309, 186] width 87 height 67
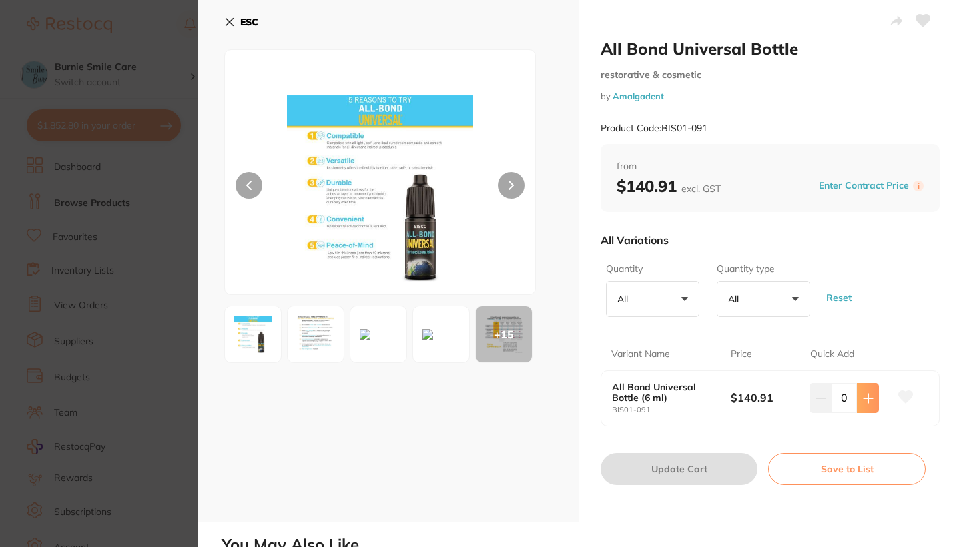
click at [868, 395] on icon at bounding box center [868, 398] width 9 height 9
type input "1"
click at [729, 458] on button "Update Cart" at bounding box center [679, 469] width 157 height 32
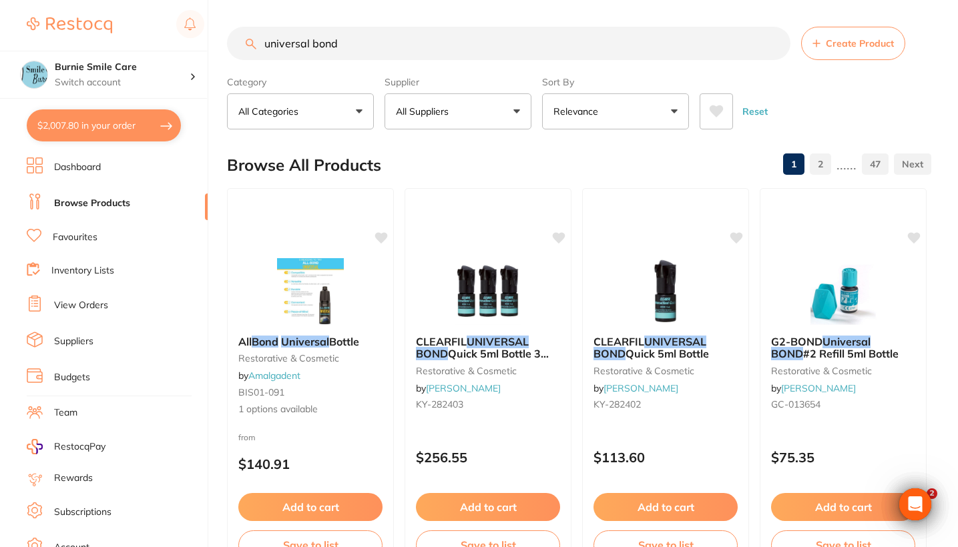
drag, startPoint x: 355, startPoint y: 45, endPoint x: 244, endPoint y: 47, distance: 111.5
click at [244, 47] on input "universal bond" at bounding box center [508, 43] width 563 height 33
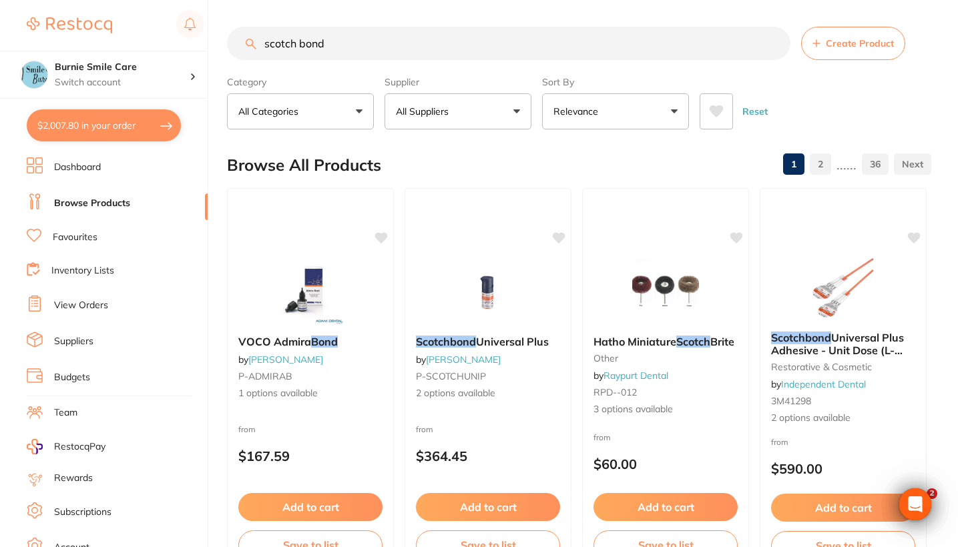
type input "scotch bond"
click at [468, 121] on button "All Suppliers" at bounding box center [457, 111] width 147 height 36
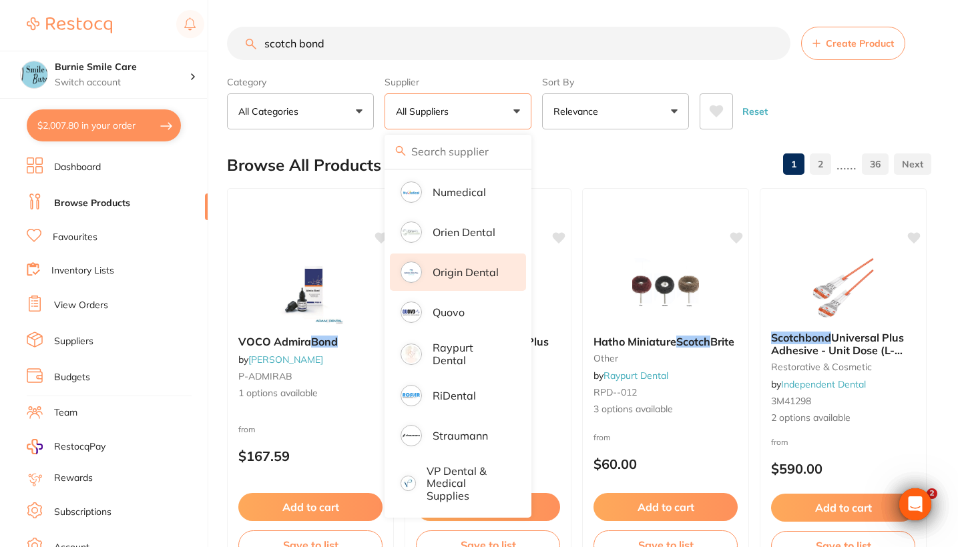
scroll to position [1006, 0]
click at [488, 276] on p "Origin Dental" at bounding box center [465, 272] width 66 height 12
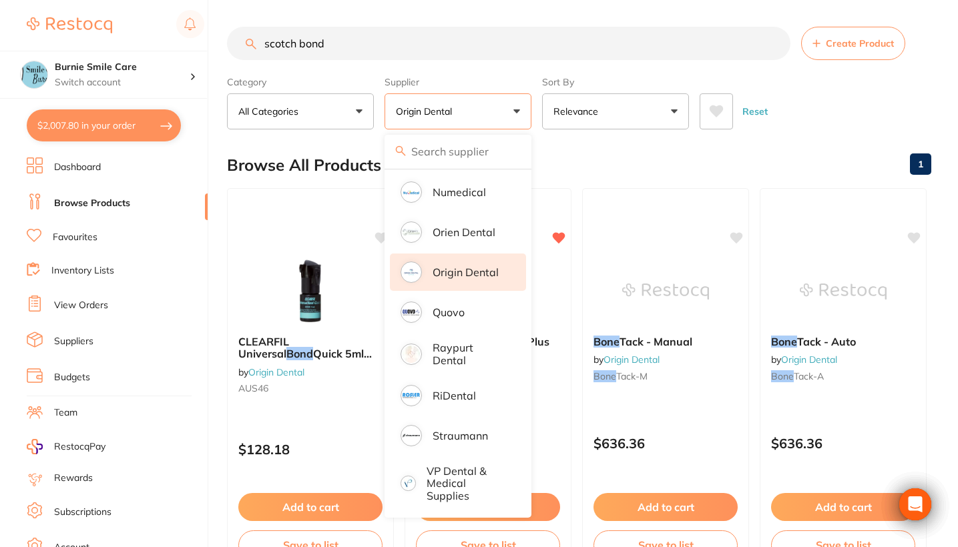
click at [821, 94] on div "Reset" at bounding box center [809, 106] width 221 height 47
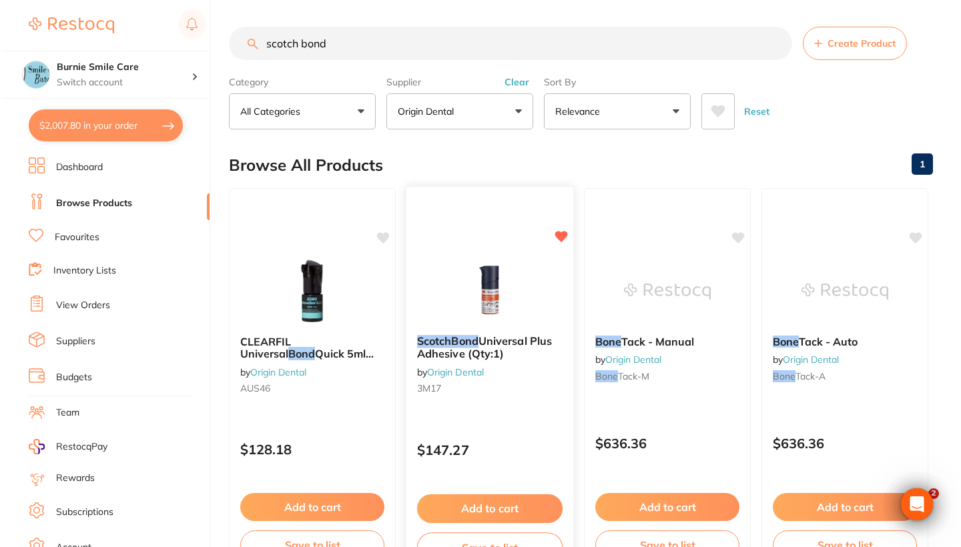
scroll to position [0, 0]
click at [525, 398] on div "ScotchBond Universal Plus Adhesive (Qty:1) by Origin Dental 3M17" at bounding box center [487, 367] width 167 height 86
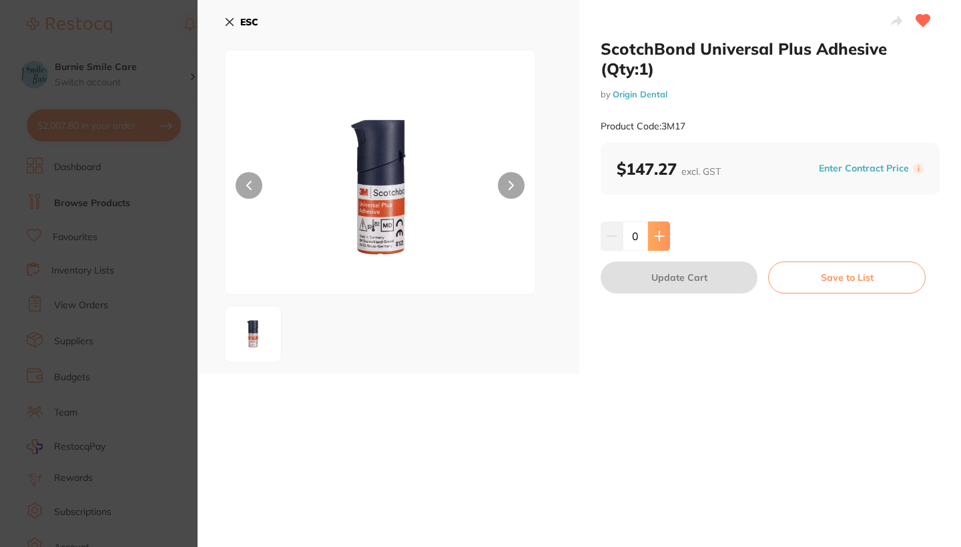
click at [667, 244] on button at bounding box center [659, 236] width 22 height 29
type input "2"
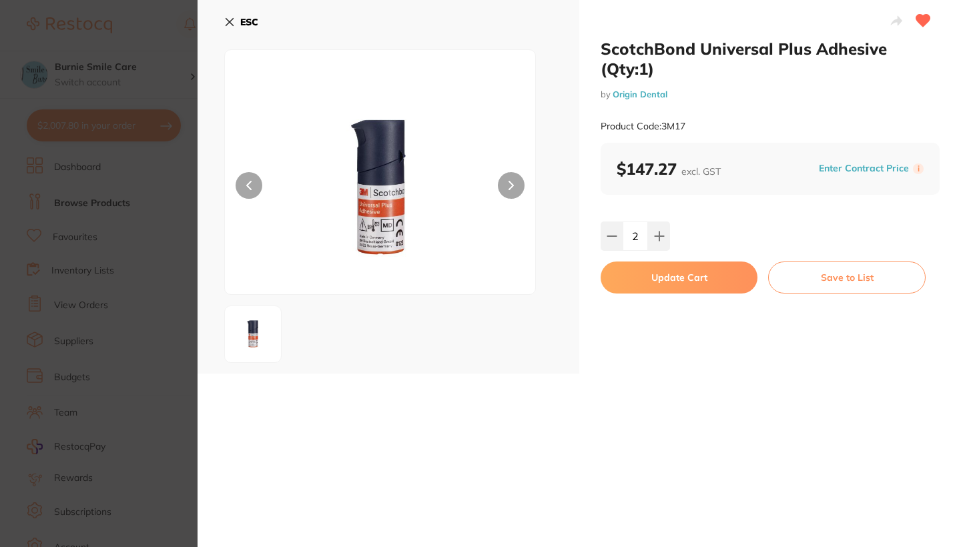
click at [669, 283] on button "Update Cart" at bounding box center [679, 278] width 157 height 32
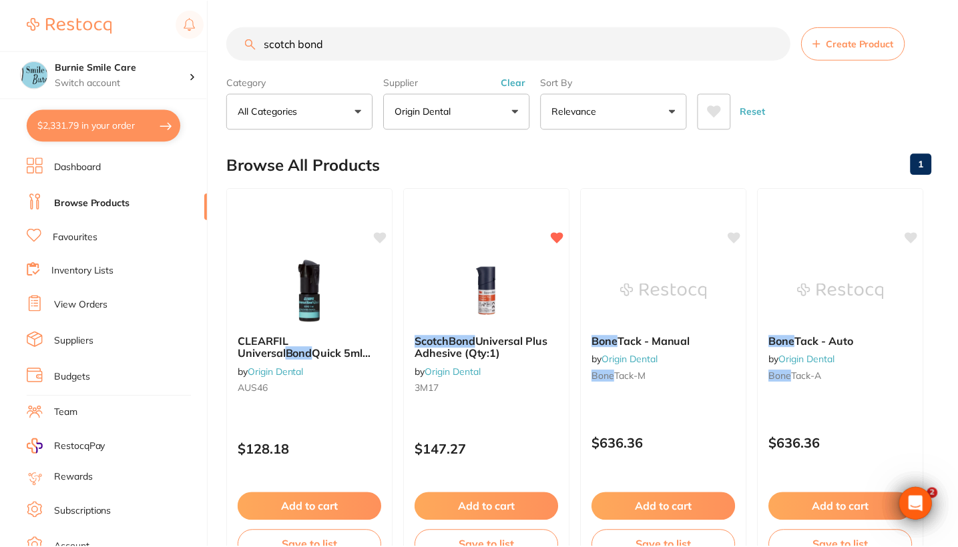
scroll to position [6, 0]
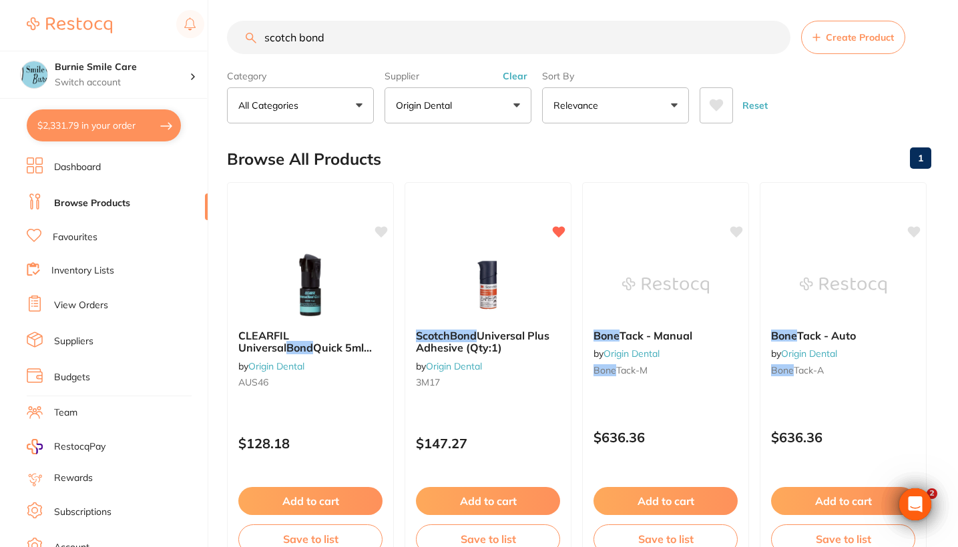
click at [517, 78] on button "Clear" at bounding box center [515, 76] width 33 height 12
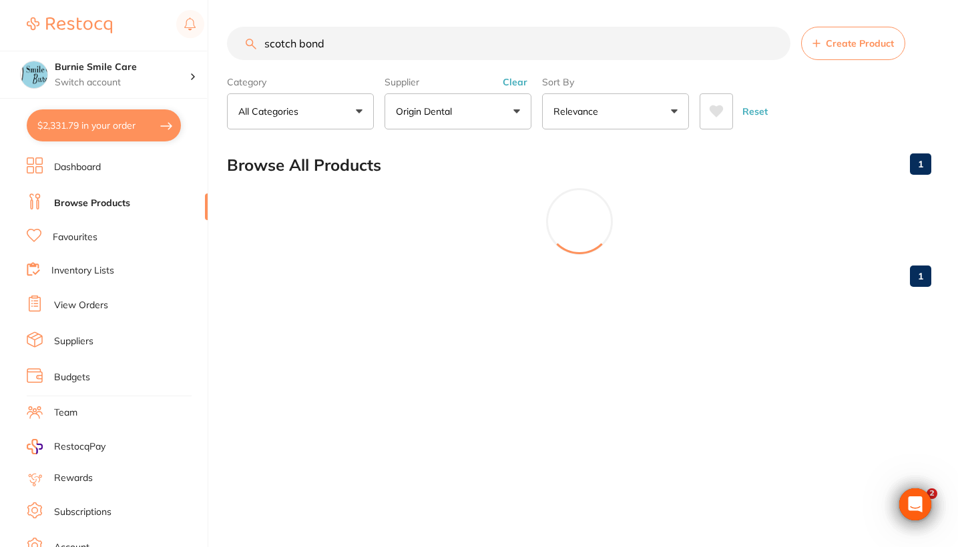
scroll to position [0, 0]
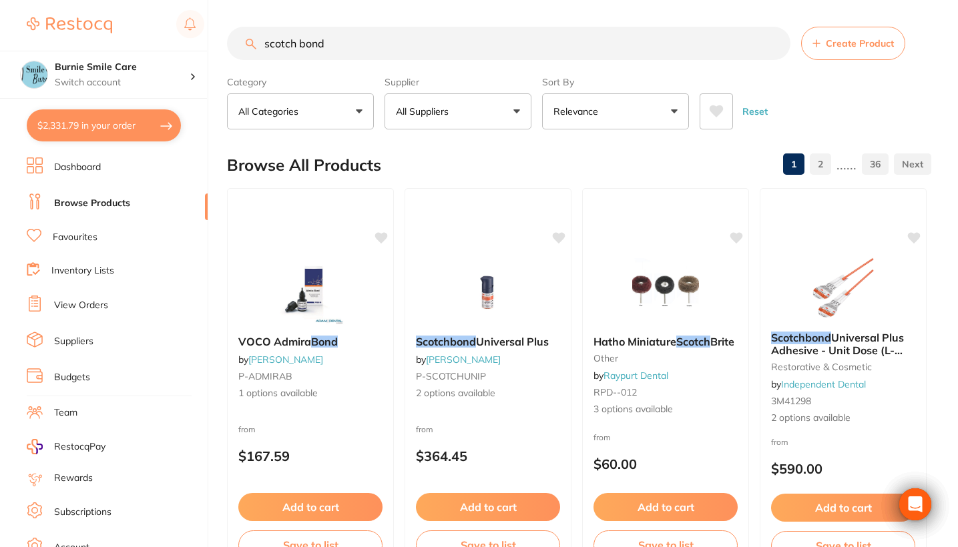
click at [195, 48] on div "$2,331.79 Burnie Smile Care Switch account North West Dental Burnie Burnie Smil…" at bounding box center [479, 273] width 958 height 547
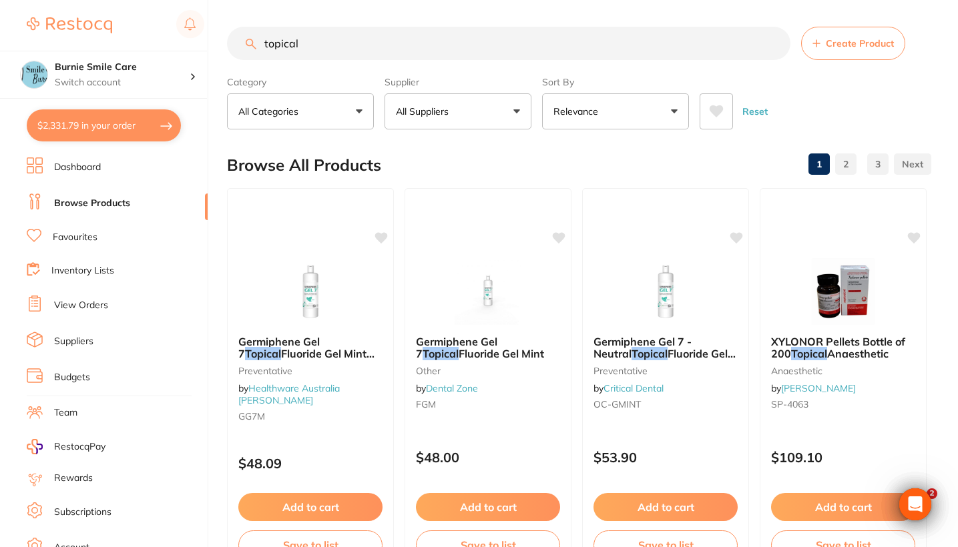
drag, startPoint x: 320, startPoint y: 44, endPoint x: 214, endPoint y: 50, distance: 106.9
click at [214, 50] on div "$2,331.79 Burnie Smile Care Switch account North West Dental Burnie Burnie Smil…" at bounding box center [479, 273] width 958 height 547
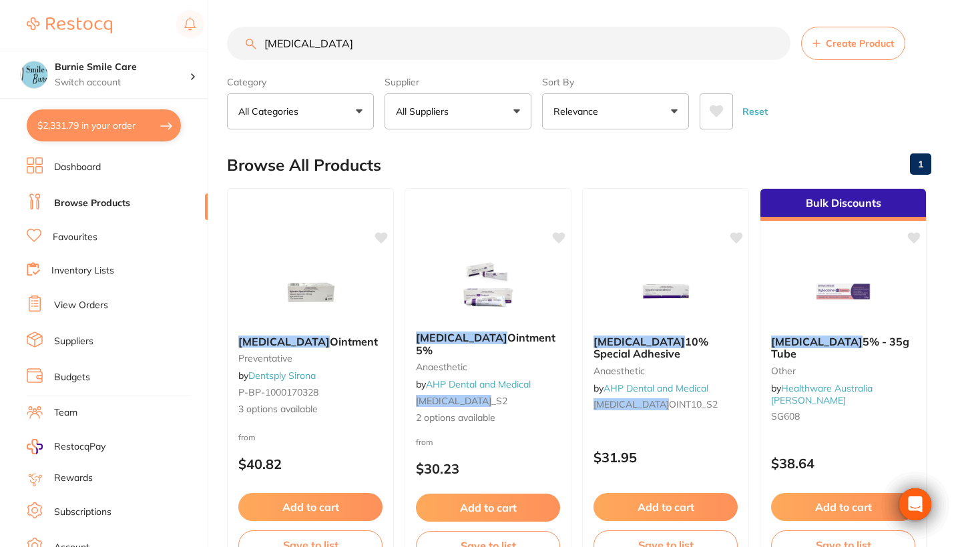
type input "xylocaine"
click at [884, 109] on div "Reset" at bounding box center [809, 106] width 221 height 47
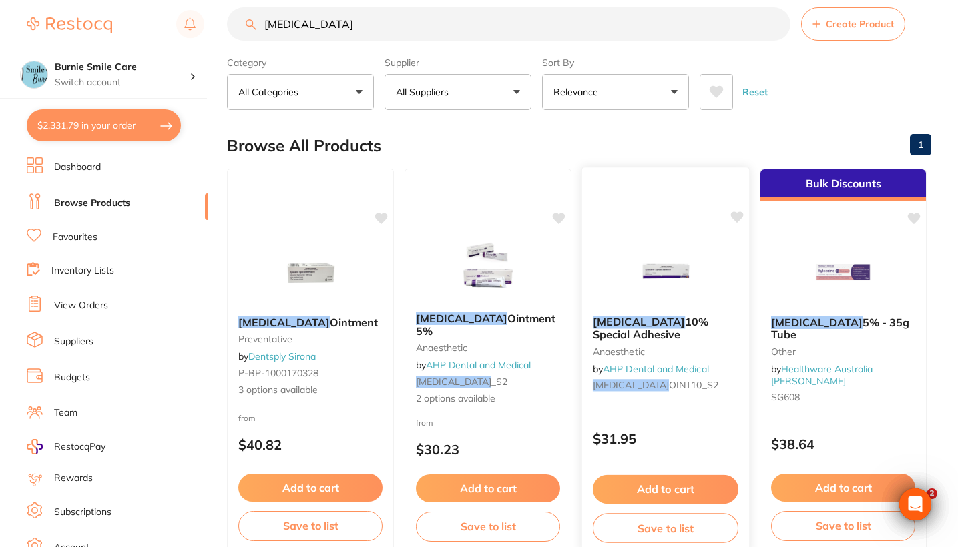
scroll to position [20, 0]
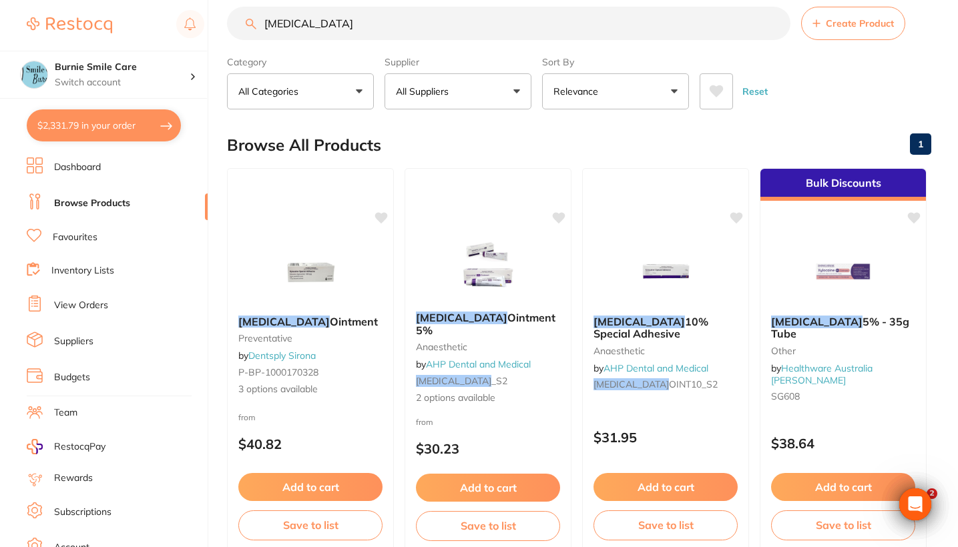
click at [616, 95] on button "Relevance" at bounding box center [615, 91] width 147 height 36
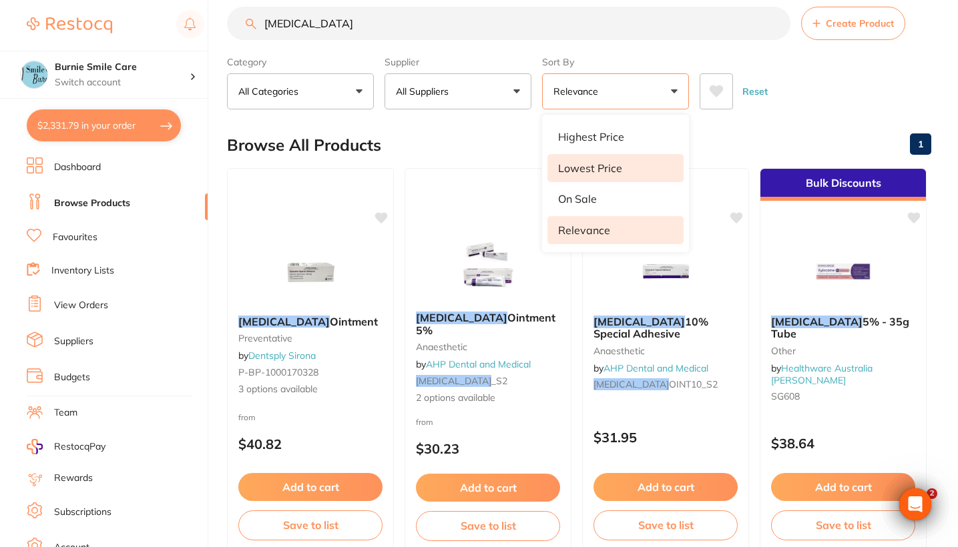
click at [615, 174] on p "Lowest Price" at bounding box center [590, 168] width 64 height 12
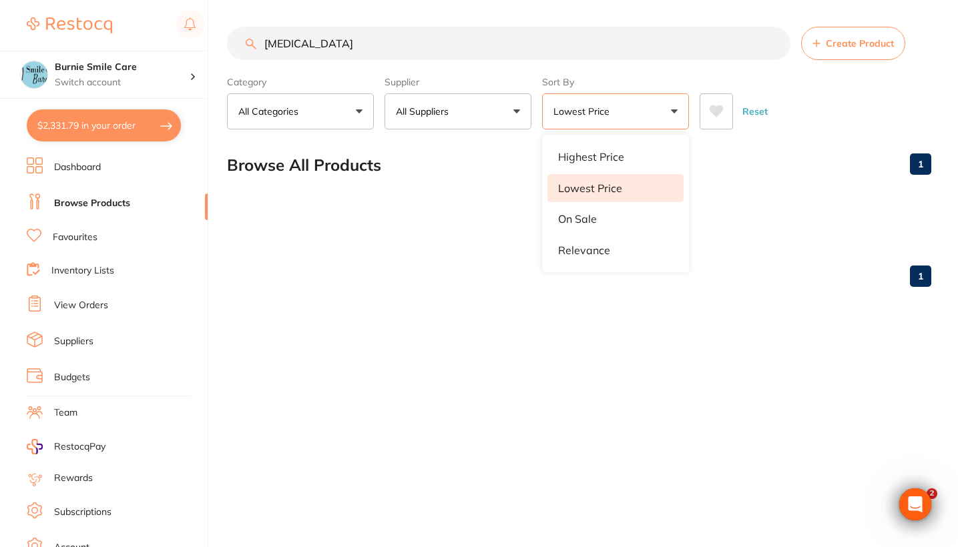
scroll to position [0, 0]
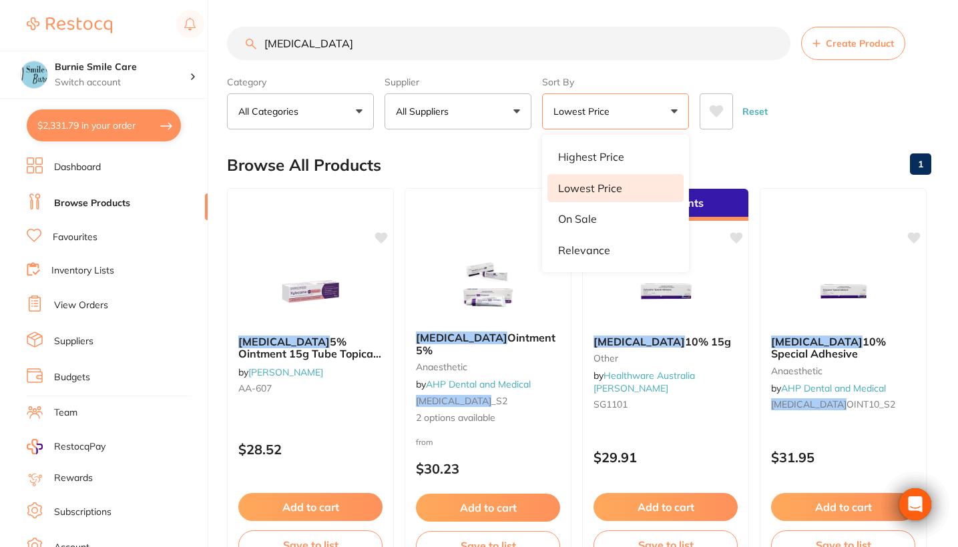
click at [805, 117] on div "Reset" at bounding box center [809, 106] width 221 height 47
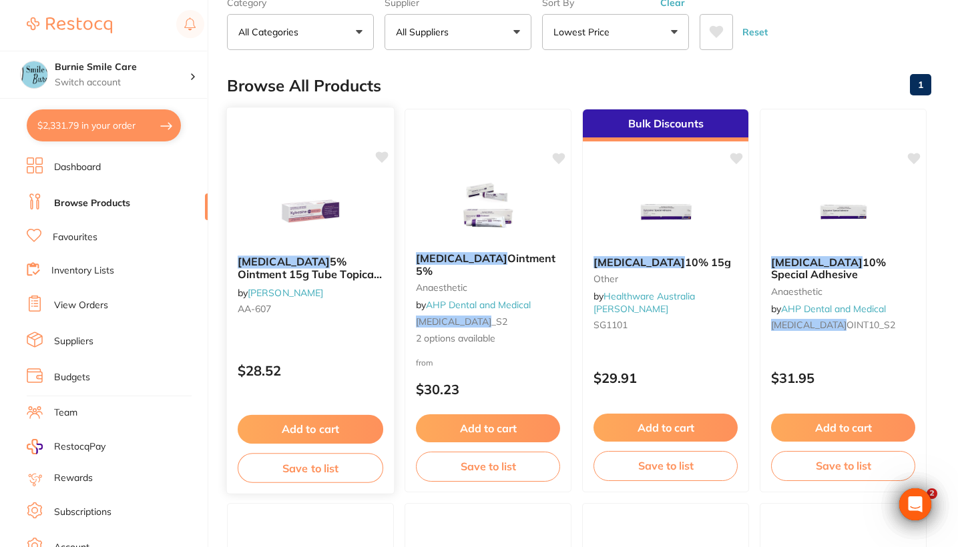
scroll to position [96, 0]
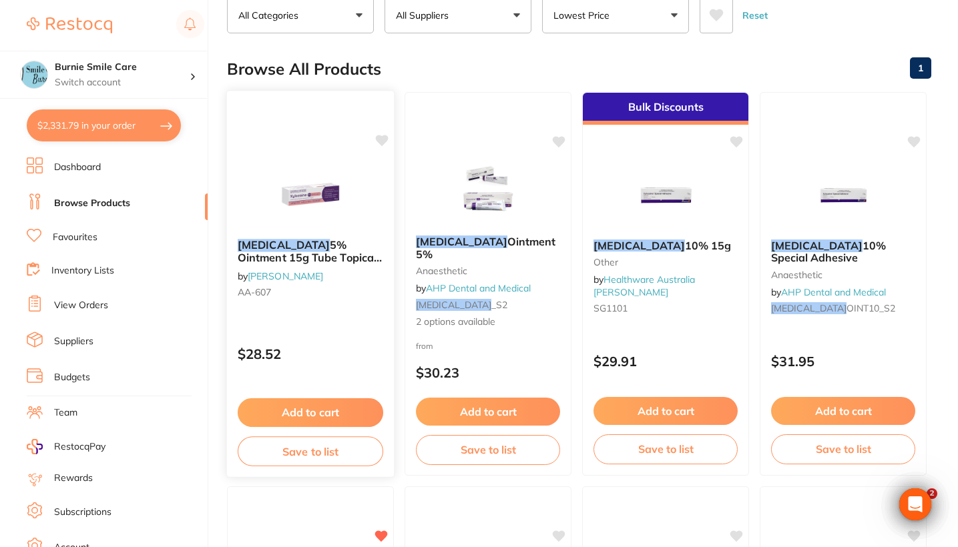
click at [317, 309] on div "XYLOCAINE 5% Ointment 15g Tube Topical Anaesthetic by Henry Schein Halas AA-607" at bounding box center [310, 271] width 167 height 86
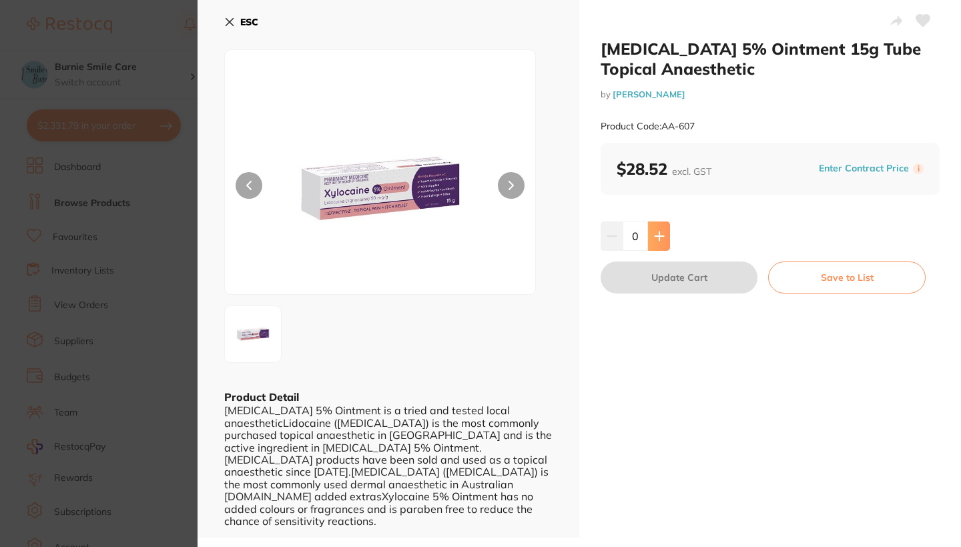
click at [656, 238] on icon at bounding box center [659, 236] width 11 height 11
type input "3"
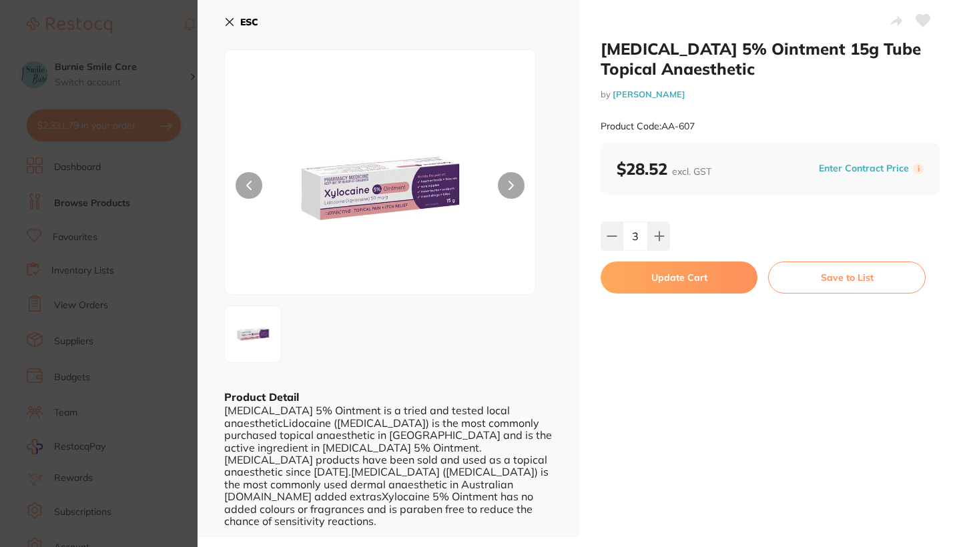
click at [655, 282] on button "Update Cart" at bounding box center [679, 278] width 157 height 32
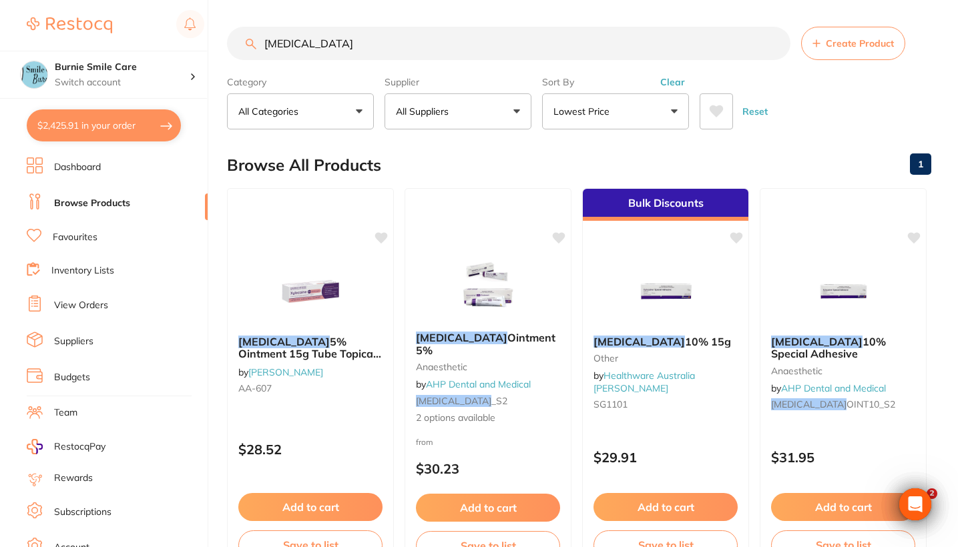
drag, startPoint x: 351, startPoint y: 49, endPoint x: 221, endPoint y: 53, distance: 130.2
click at [221, 53] on div "$2,425.91 Burnie Smile Care Switch account North West Dental Burnie Burnie Smil…" at bounding box center [479, 273] width 958 height 547
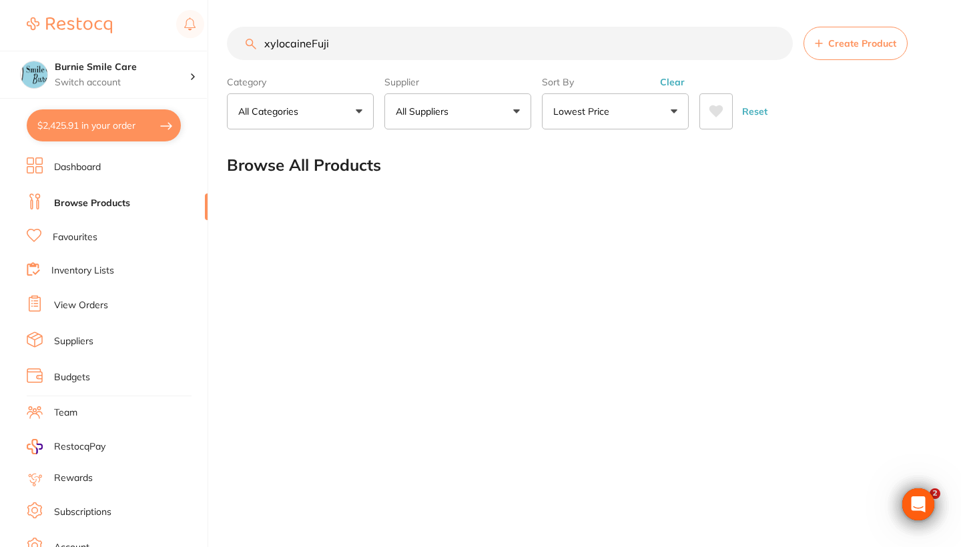
drag, startPoint x: 312, startPoint y: 45, endPoint x: 192, endPoint y: 44, distance: 120.8
click at [192, 44] on div "$2,425.91 Burnie Smile Care Switch account North West Dental Burnie Burnie Smil…" at bounding box center [480, 273] width 961 height 547
type input "Fuji"
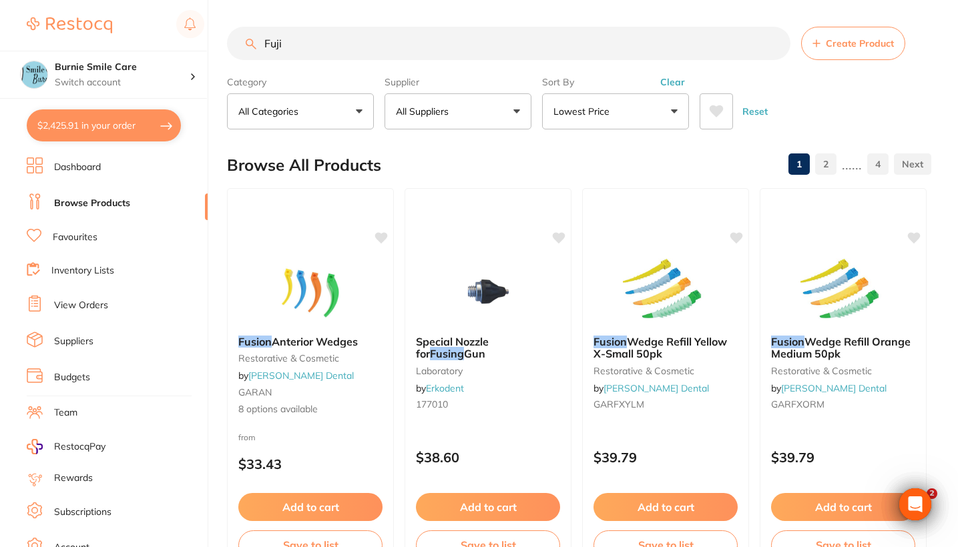
click at [462, 113] on button "All Suppliers" at bounding box center [457, 111] width 147 height 36
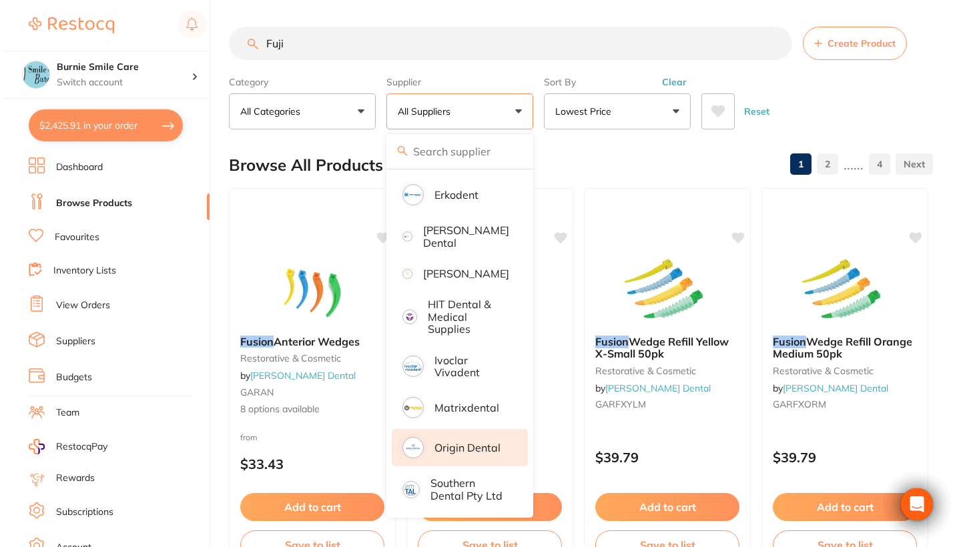
scroll to position [84, 0]
click at [469, 445] on p "Origin Dental" at bounding box center [465, 448] width 66 height 12
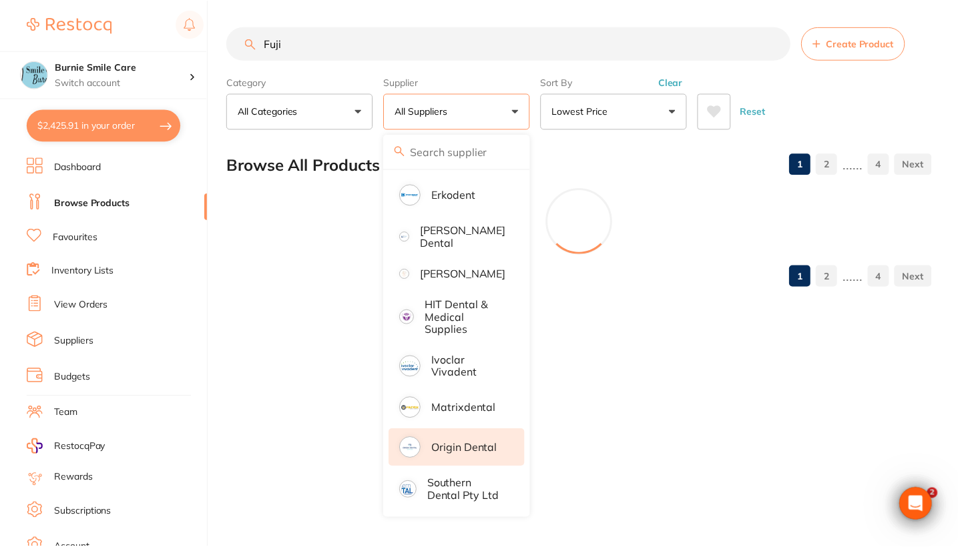
scroll to position [0, 0]
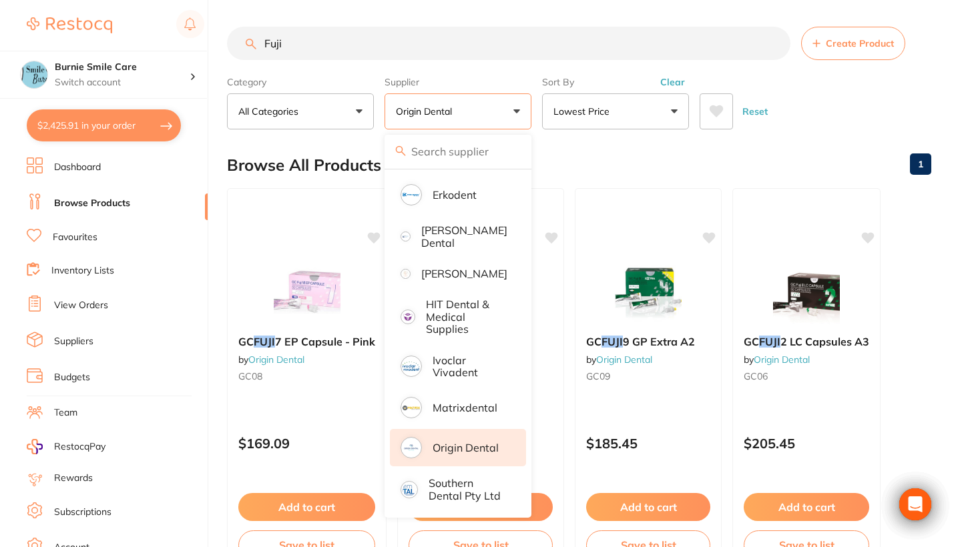
click at [795, 94] on div "Reset" at bounding box center [809, 106] width 221 height 47
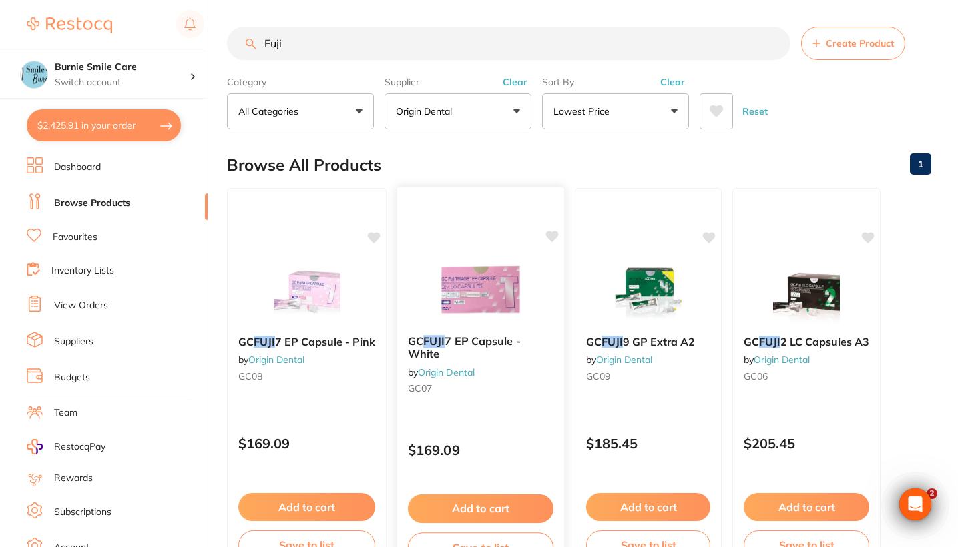
click at [499, 410] on div "GC FUJI 7 EP Capsule - White by Origin Dental GC07" at bounding box center [480, 367] width 167 height 86
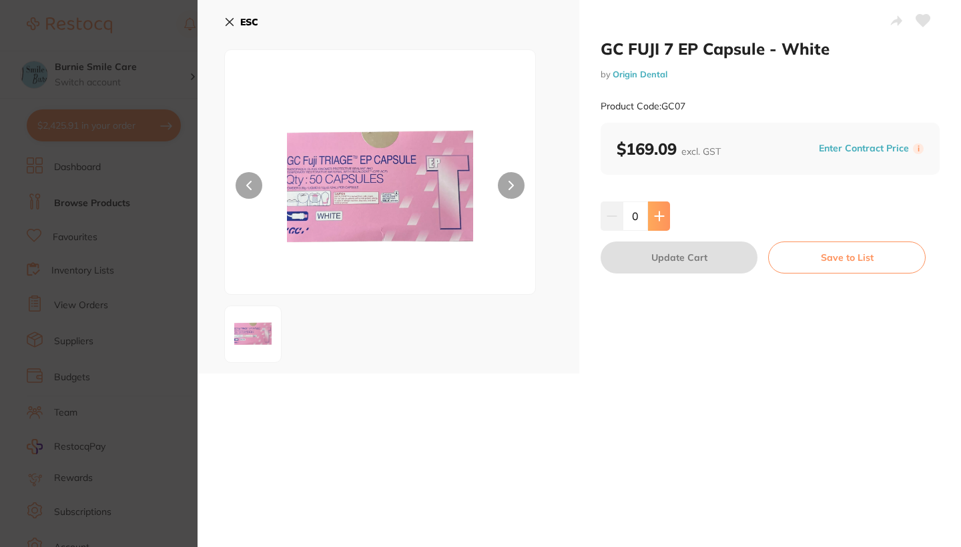
click at [659, 216] on icon at bounding box center [659, 216] width 9 height 9
type input "1"
click at [668, 260] on button "Update Cart" at bounding box center [679, 258] width 157 height 32
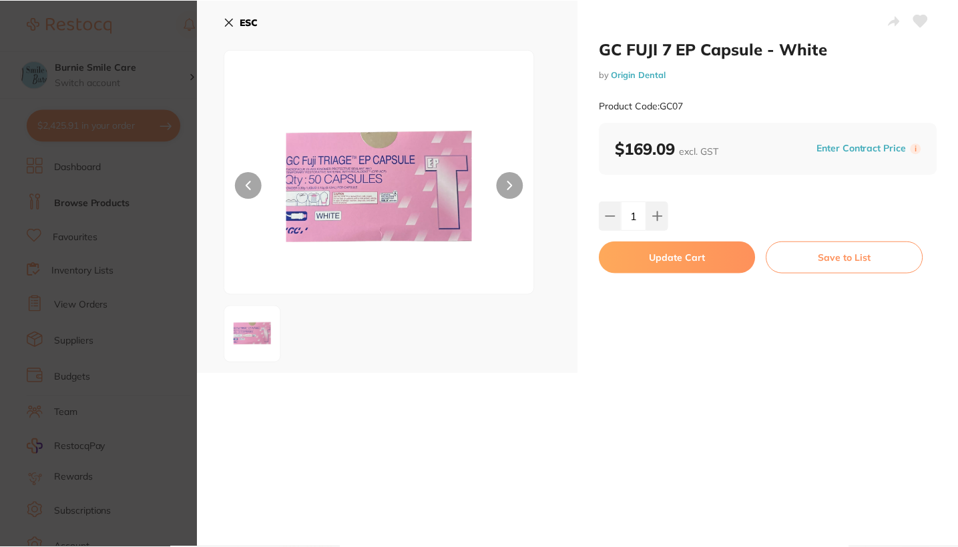
scroll to position [16, 0]
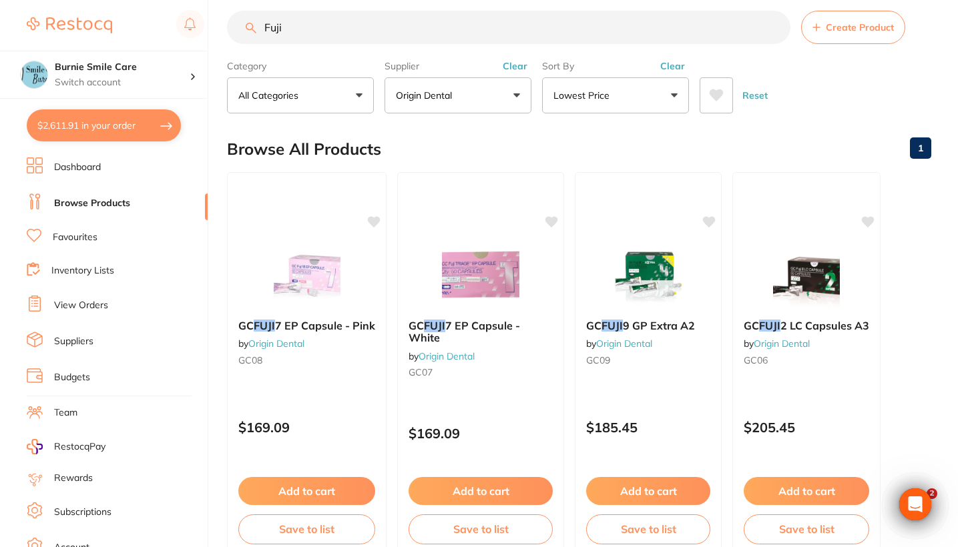
click at [670, 67] on button "Clear" at bounding box center [672, 66] width 33 height 12
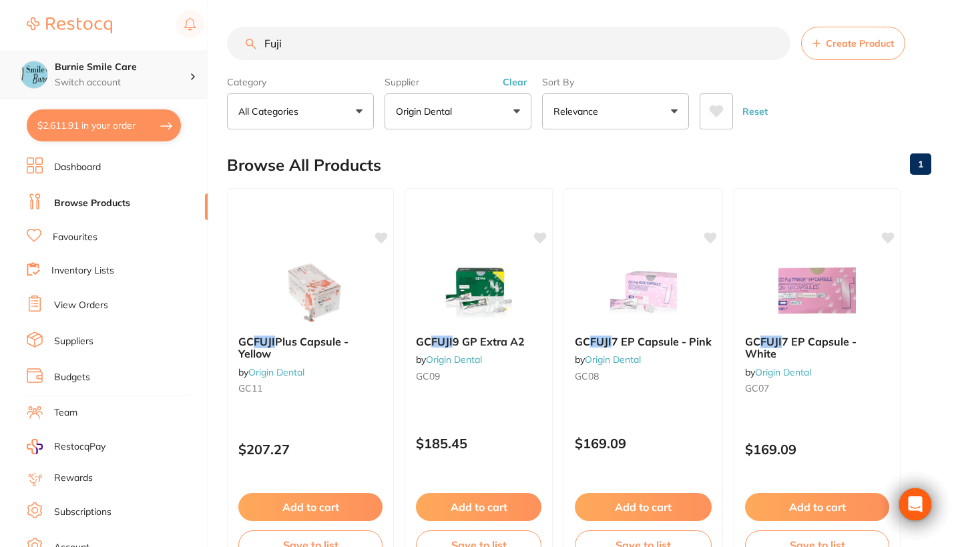
drag, startPoint x: 313, startPoint y: 47, endPoint x: 168, endPoint y: 53, distance: 145.6
click at [168, 53] on div "$2,611.91 Burnie Smile Care Switch account North West Dental Burnie Burnie Smil…" at bounding box center [479, 273] width 958 height 547
click at [519, 87] on button "Clear" at bounding box center [515, 82] width 33 height 12
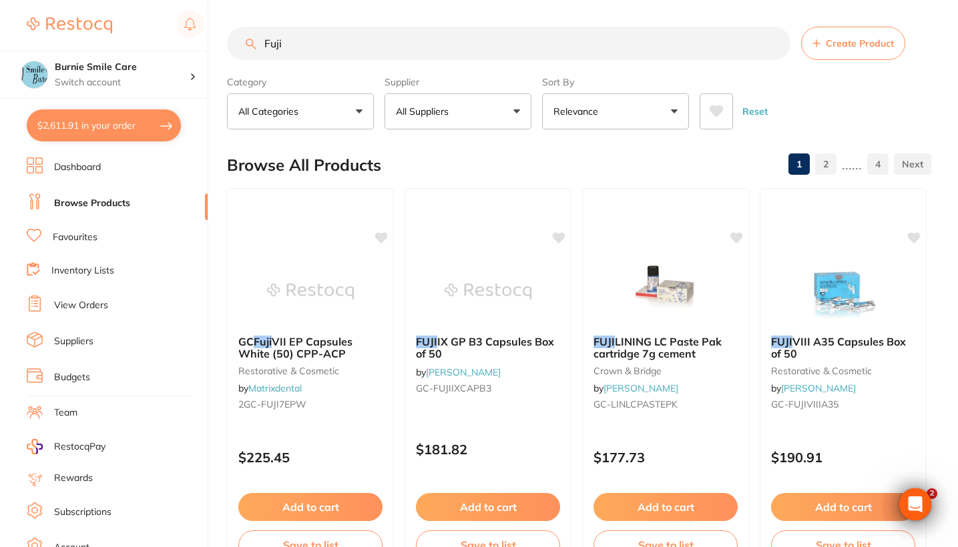
drag, startPoint x: 300, startPoint y: 51, endPoint x: 231, endPoint y: 65, distance: 70.8
click at [231, 65] on section "Fuji Create Product Category All Categories All Categories crown & bridge endod…" at bounding box center [579, 78] width 704 height 103
drag, startPoint x: 284, startPoint y: 51, endPoint x: 246, endPoint y: 51, distance: 38.0
click at [246, 51] on input "Fuji" at bounding box center [508, 43] width 563 height 33
drag, startPoint x: 302, startPoint y: 43, endPoint x: 221, endPoint y: 42, distance: 80.8
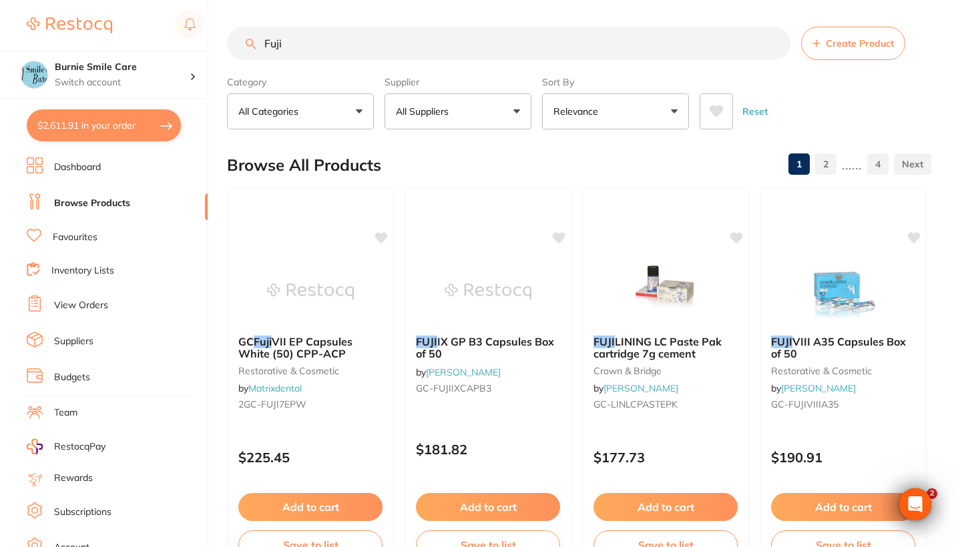
click at [221, 42] on div "$2,611.91 Burnie Smile Care Switch account North West Dental Burnie Burnie Smil…" at bounding box center [479, 273] width 958 height 547
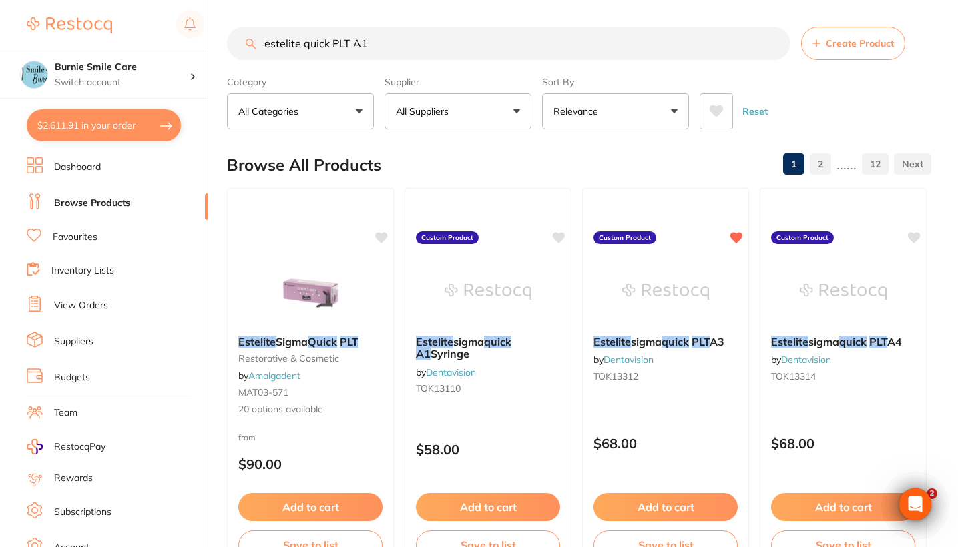
drag, startPoint x: 328, startPoint y: 45, endPoint x: 300, endPoint y: 45, distance: 28.0
click at [300, 45] on input "estelite quick PLT A1" at bounding box center [508, 43] width 563 height 33
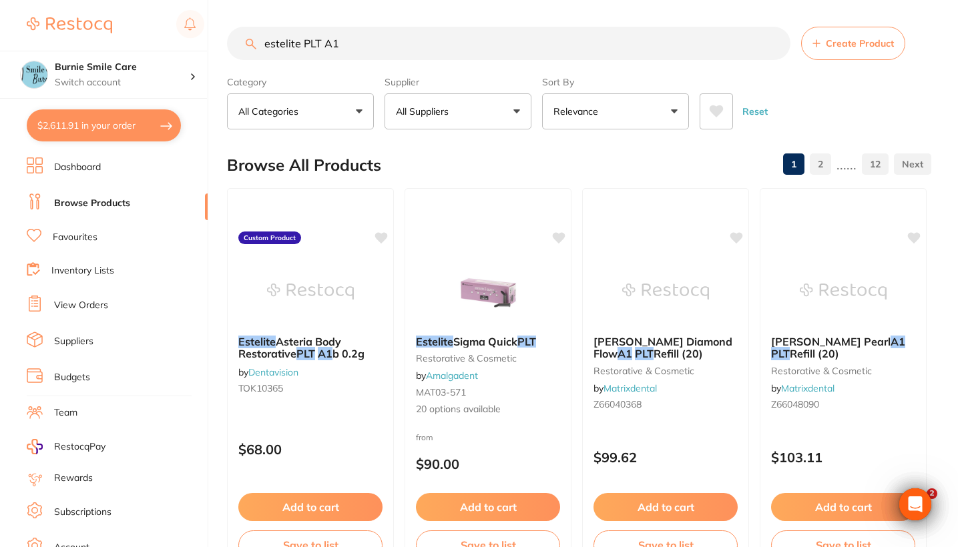
type input "estelite PLT A1"
click at [451, 117] on p "All Suppliers" at bounding box center [425, 111] width 58 height 13
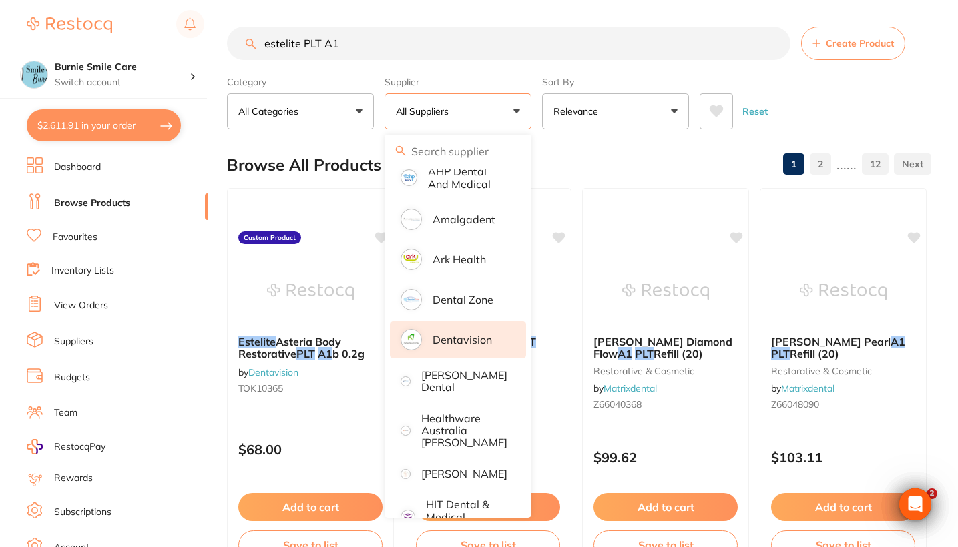
scroll to position [174, 0]
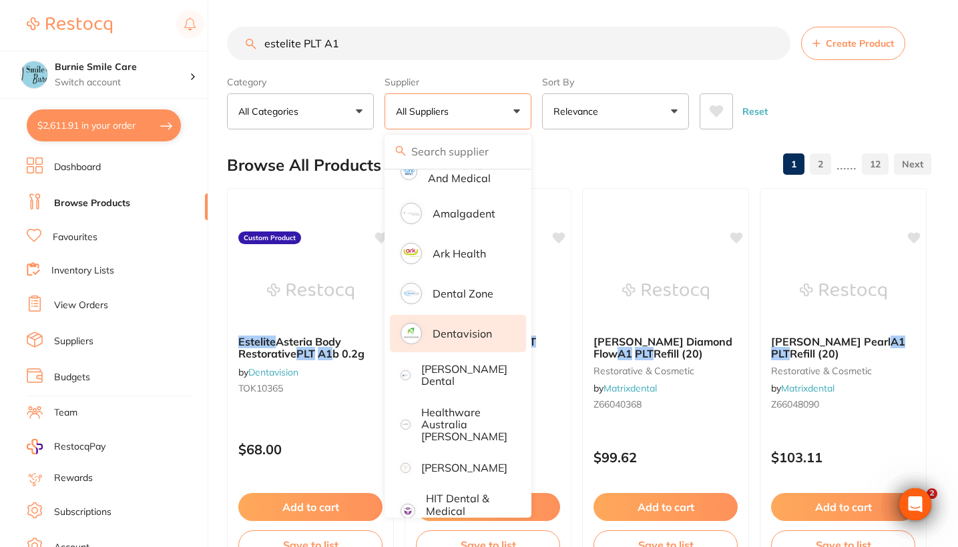
click at [470, 340] on p "Dentavision" at bounding box center [461, 334] width 59 height 12
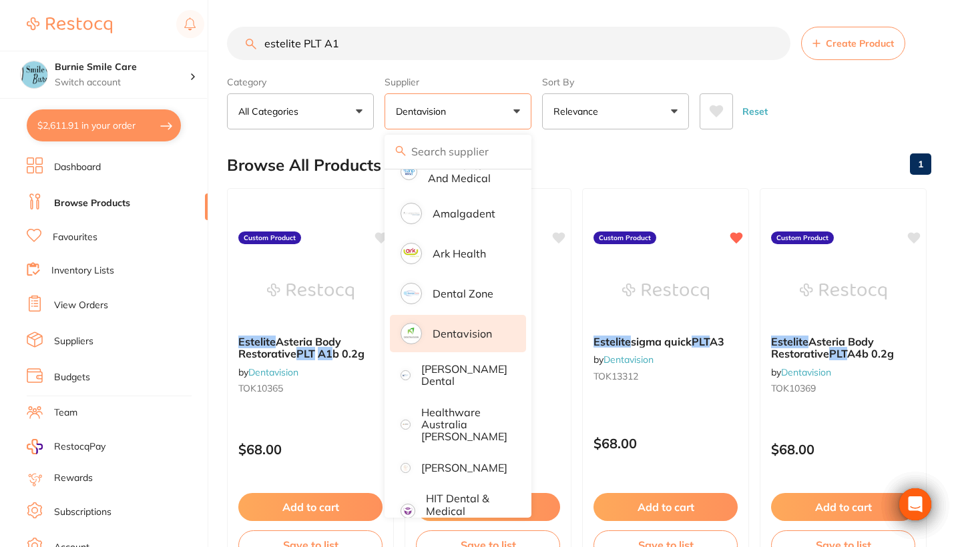
click at [833, 120] on div "Reset" at bounding box center [809, 106] width 221 height 47
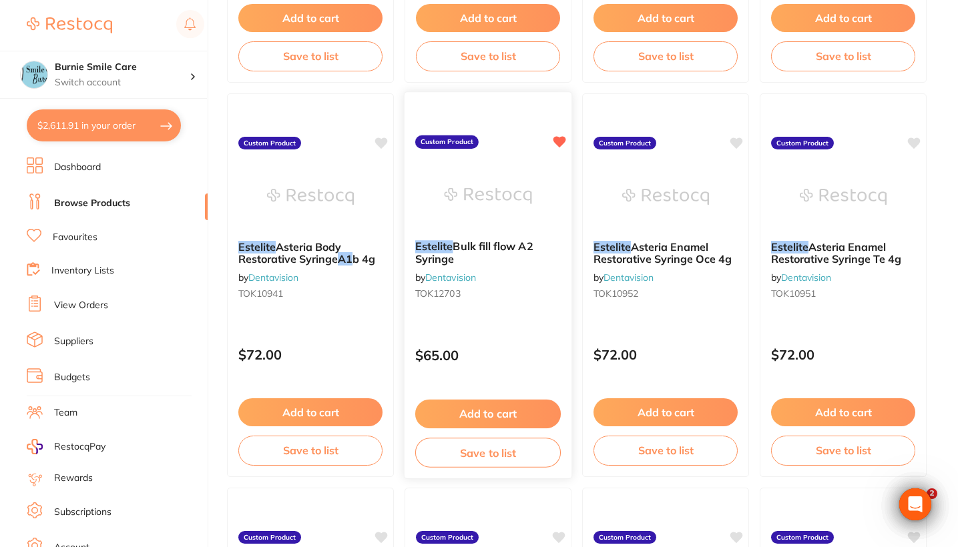
scroll to position [2119, 0]
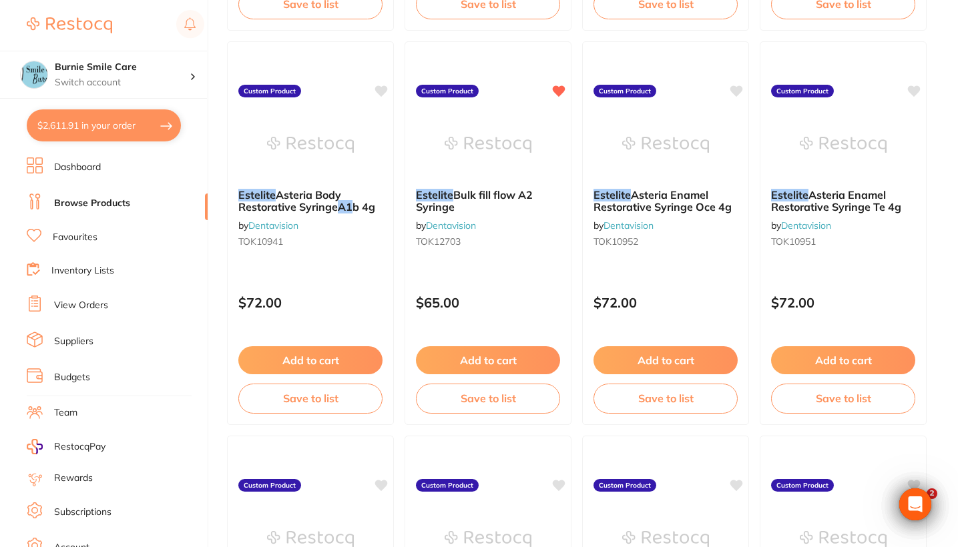
click at [90, 230] on li "Favourites" at bounding box center [117, 237] width 181 height 17
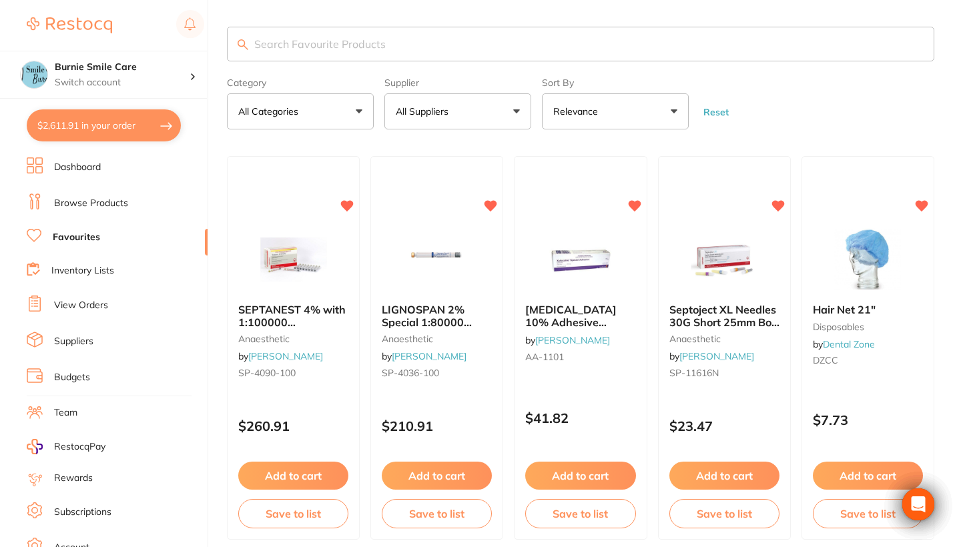
click at [484, 122] on button "All Suppliers" at bounding box center [457, 111] width 147 height 36
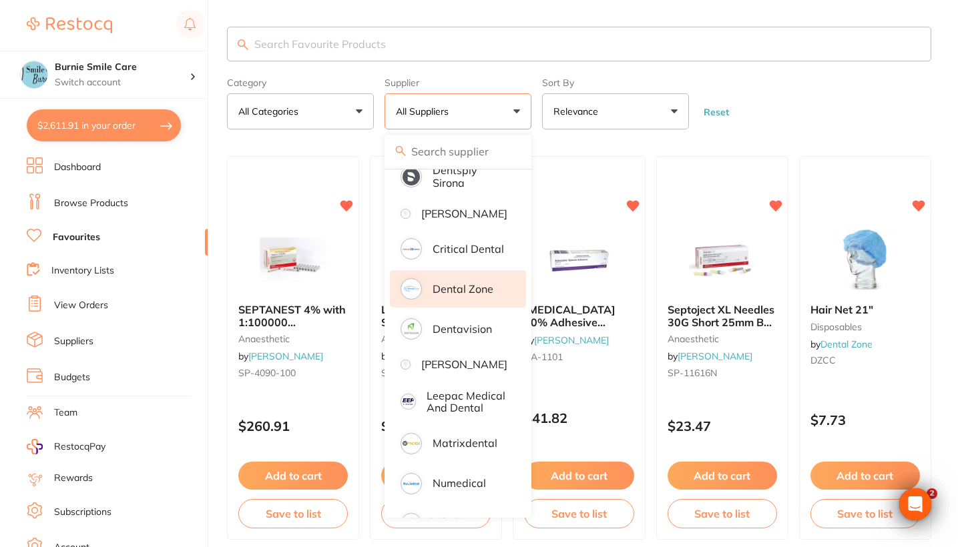
scroll to position [60, 0]
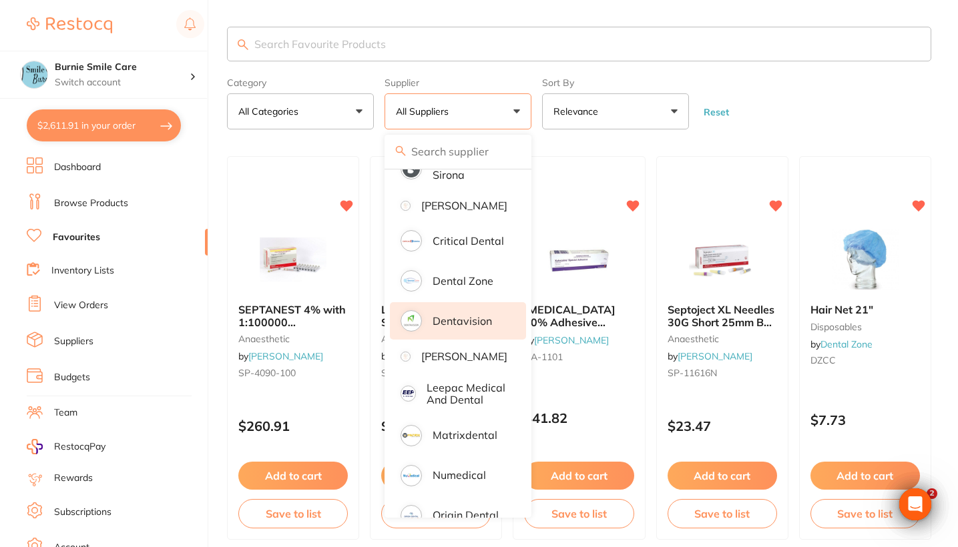
click at [466, 327] on p "Dentavision" at bounding box center [461, 321] width 59 height 12
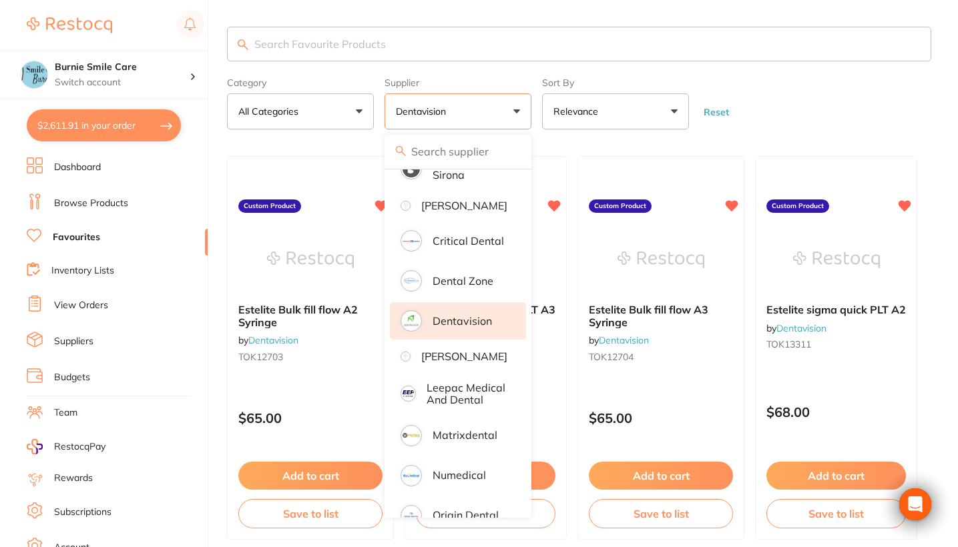
click at [875, 99] on form "Category All Categories All Categories No categories found Clear Category false…" at bounding box center [579, 100] width 704 height 57
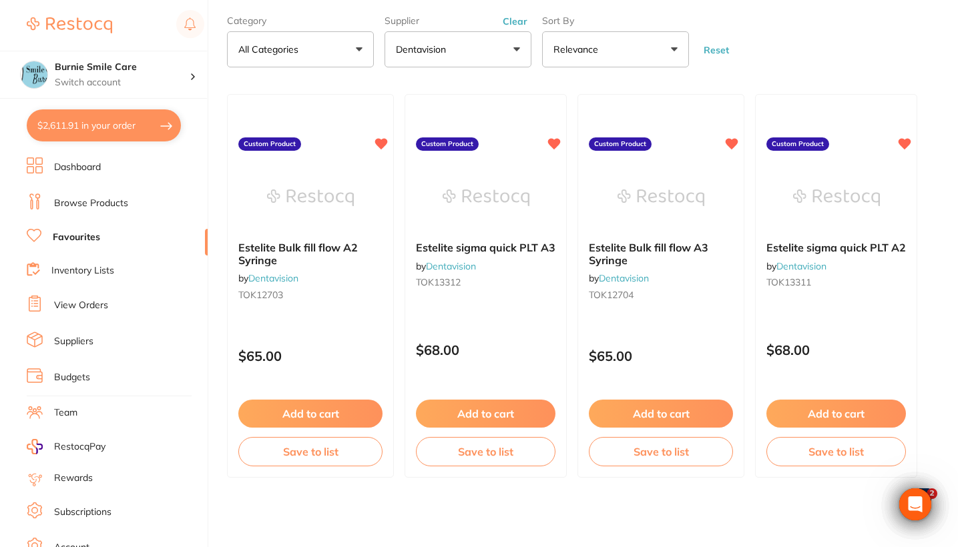
scroll to position [0, 0]
click at [111, 210] on li "Browse Products" at bounding box center [117, 204] width 181 height 20
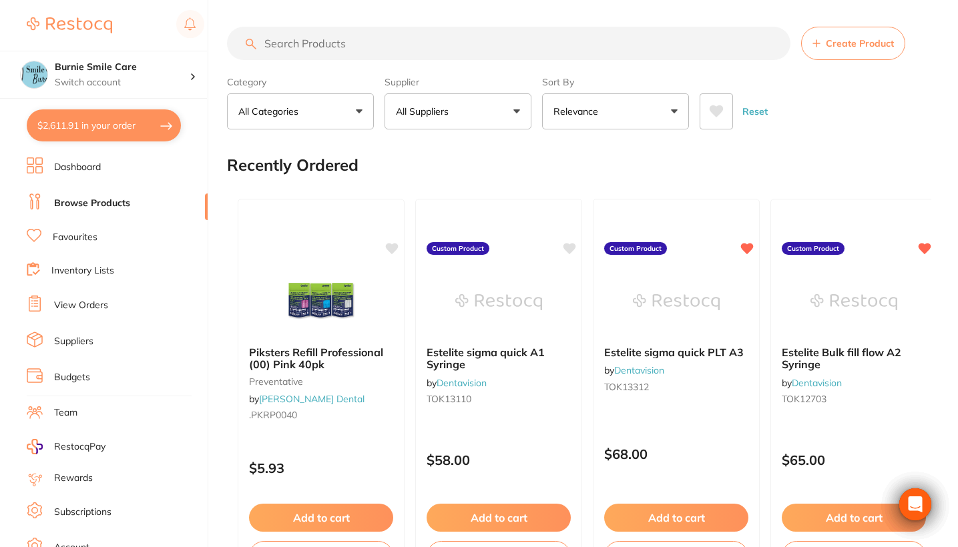
click at [349, 47] on input "search" at bounding box center [508, 43] width 563 height 33
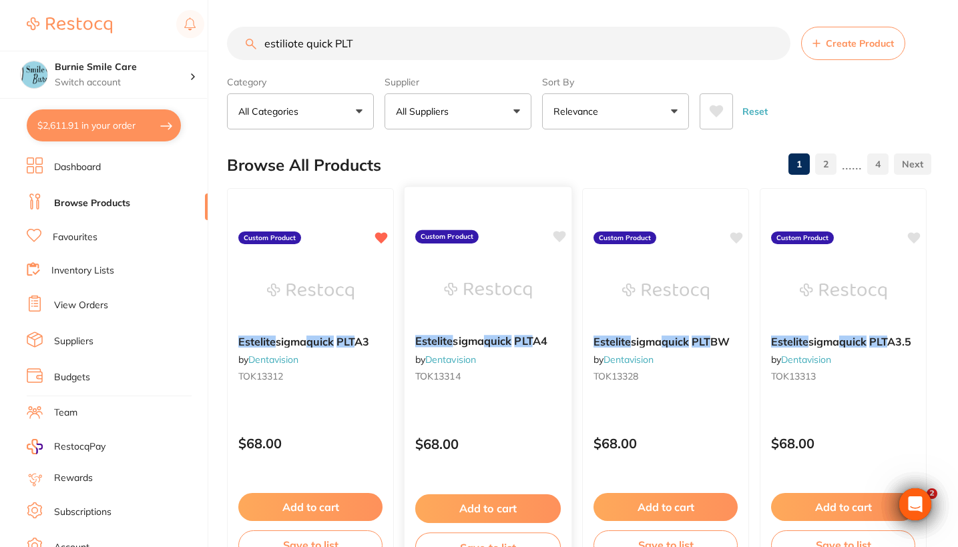
click at [559, 238] on icon at bounding box center [559, 236] width 13 height 11
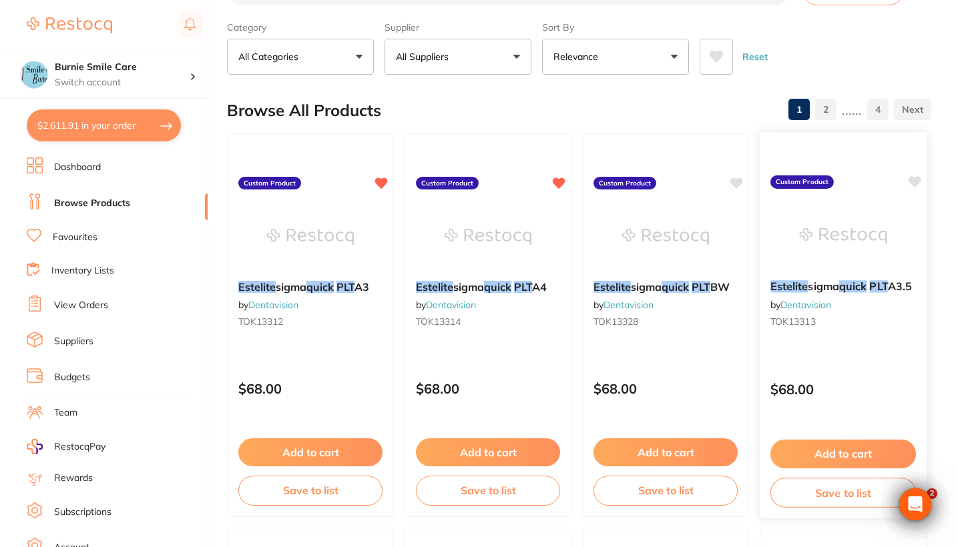
scroll to position [56, 0]
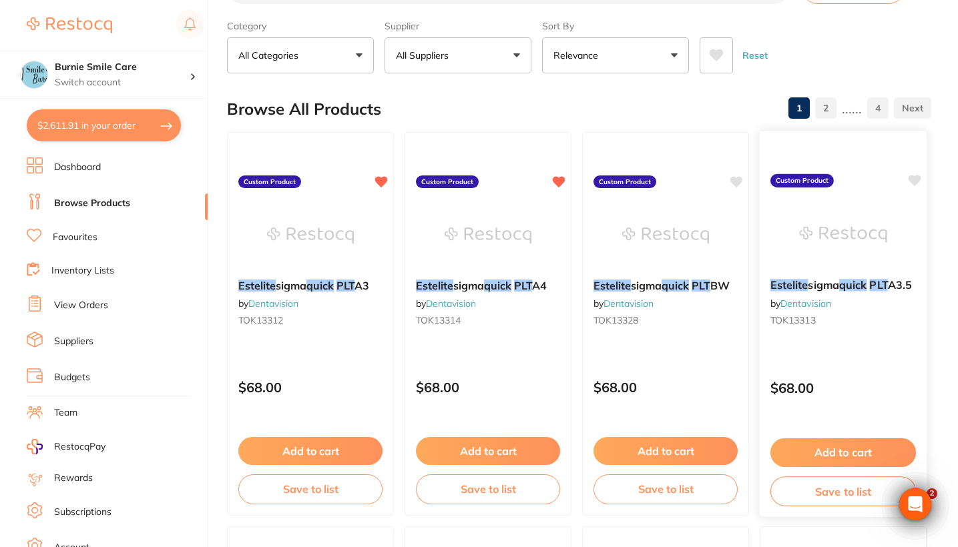
click at [914, 182] on icon at bounding box center [914, 180] width 13 height 11
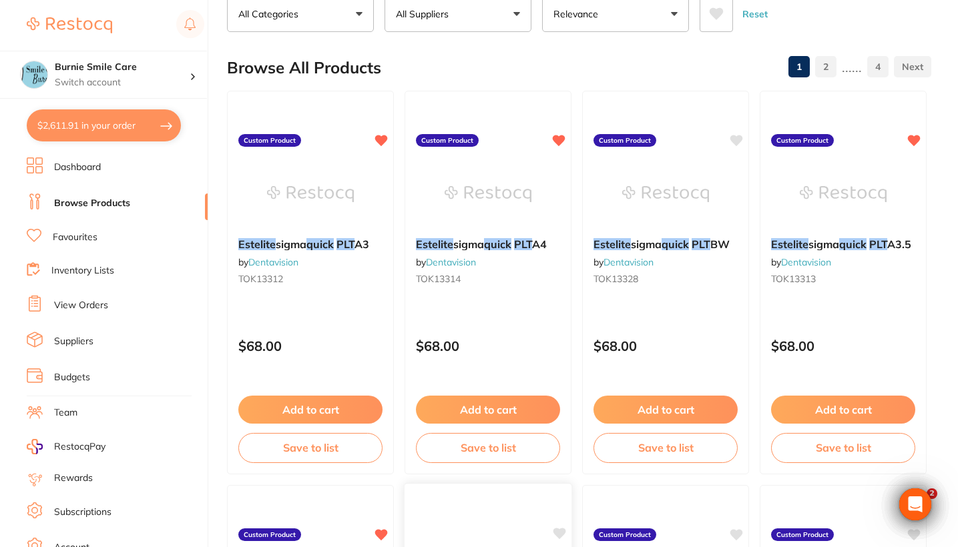
scroll to position [55, 0]
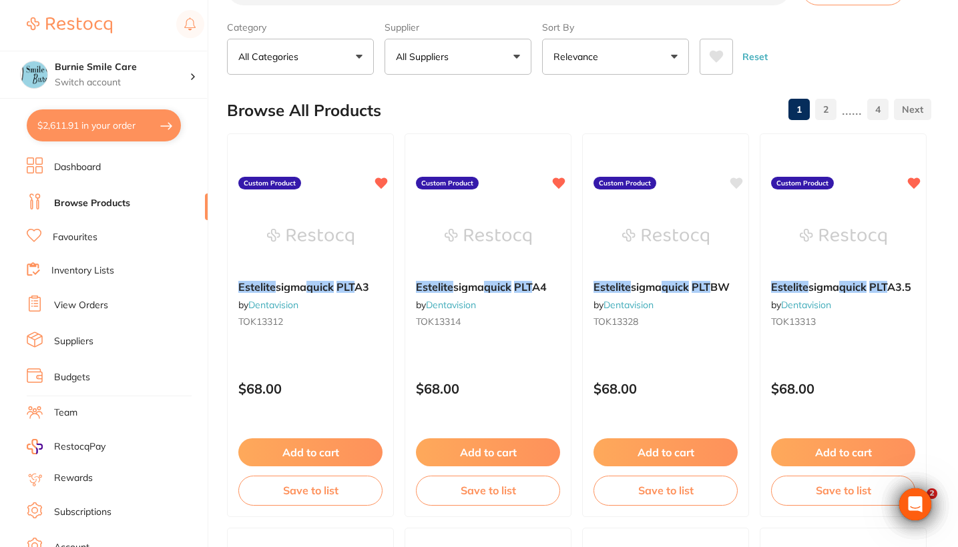
click at [489, 46] on button "All Suppliers" at bounding box center [457, 57] width 147 height 36
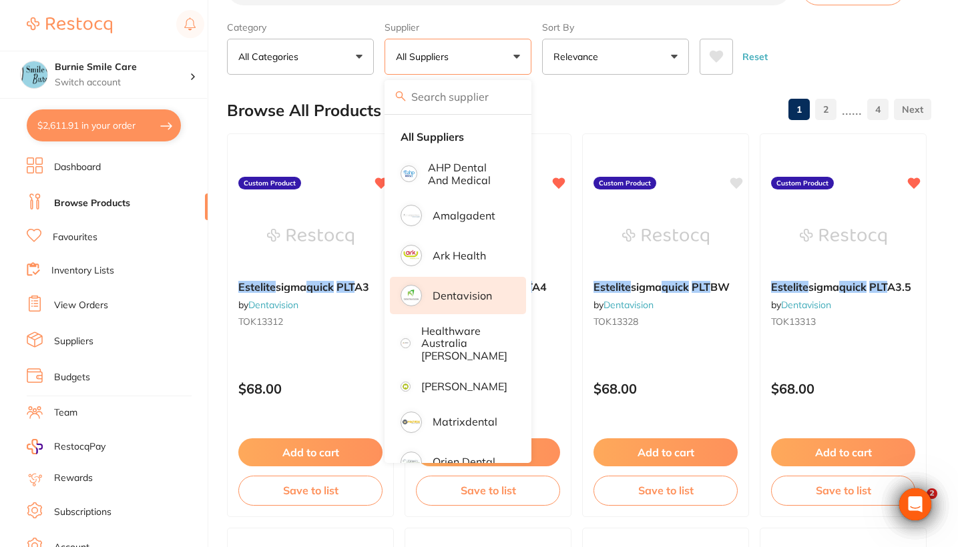
click at [469, 302] on p "Dentavision" at bounding box center [461, 296] width 59 height 12
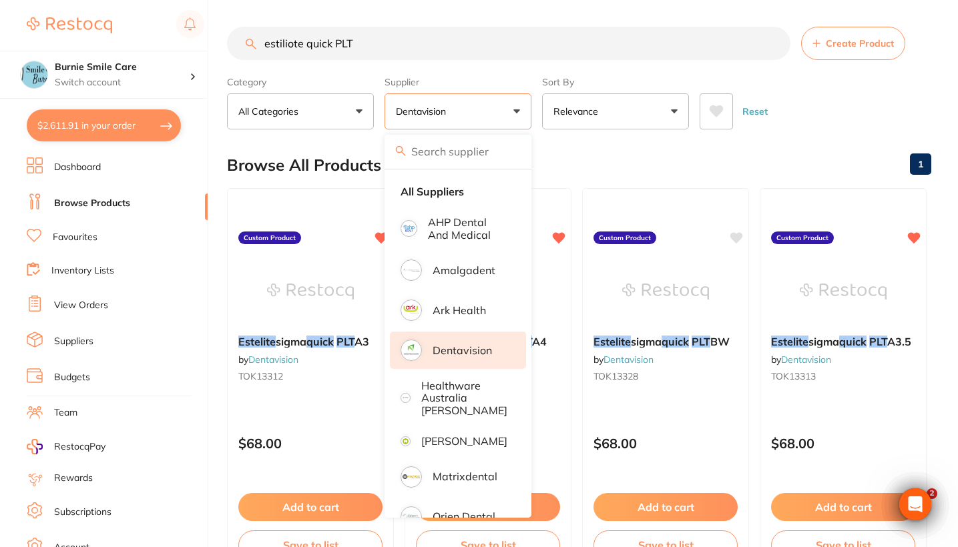
scroll to position [0, 0]
click at [374, 43] on input "estiliote quick PLT" at bounding box center [508, 43] width 563 height 33
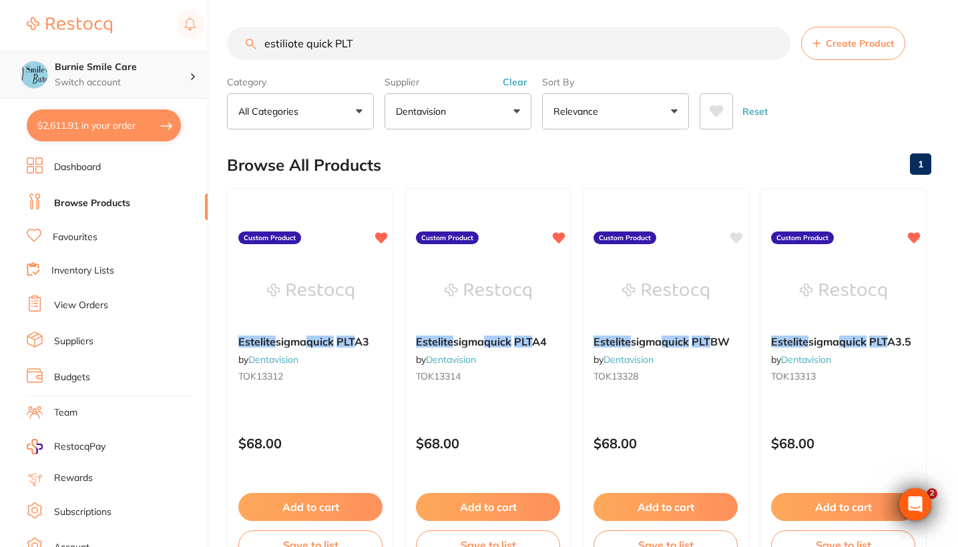
drag, startPoint x: 370, startPoint y: 49, endPoint x: 202, endPoint y: 52, distance: 168.9
click at [202, 52] on div "$2,611.91 Burnie Smile Care Switch account North West Dental Burnie Burnie Smil…" at bounding box center [479, 273] width 958 height 547
drag, startPoint x: 382, startPoint y: 49, endPoint x: 257, endPoint y: 49, distance: 124.8
click at [257, 49] on input "estiliote quick PLTT" at bounding box center [508, 43] width 563 height 33
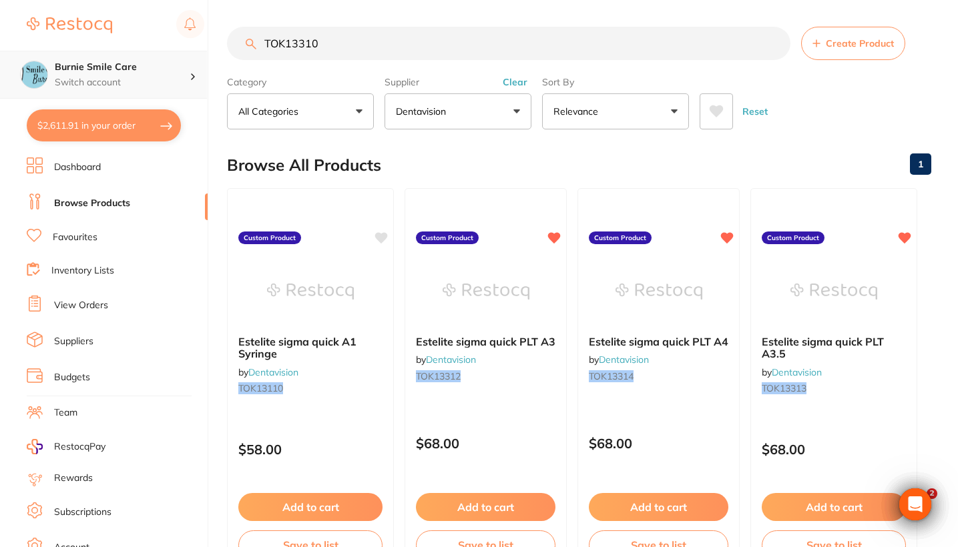
type input "TOK13310"
click at [141, 71] on h4 "Burnie Smile Care" at bounding box center [122, 67] width 135 height 13
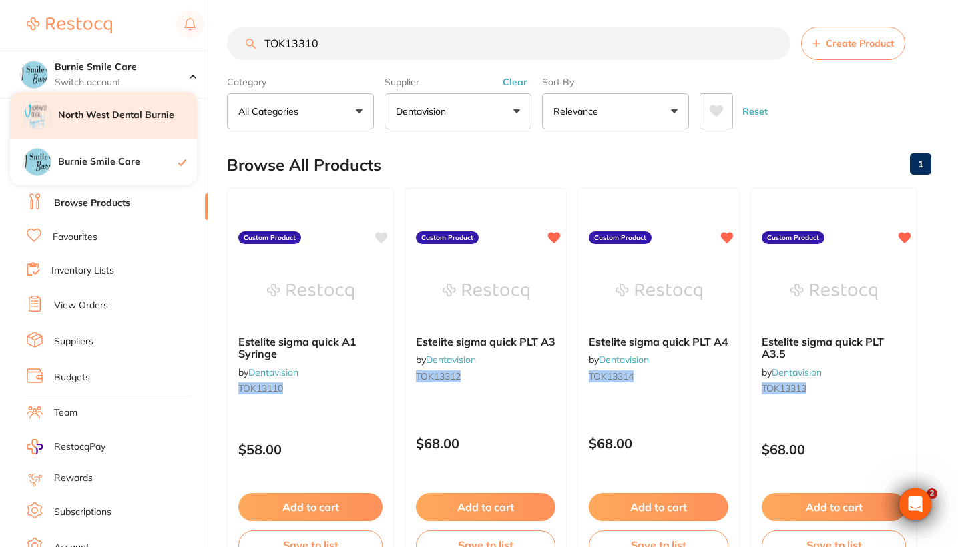
click at [141, 121] on h4 "North West Dental Burnie" at bounding box center [127, 115] width 139 height 13
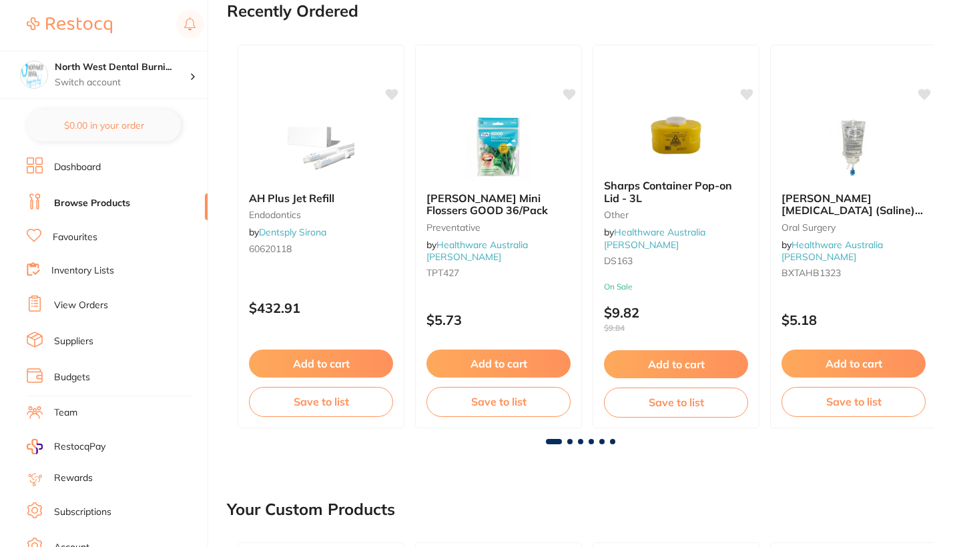
click at [107, 301] on link "View Orders" at bounding box center [81, 305] width 54 height 13
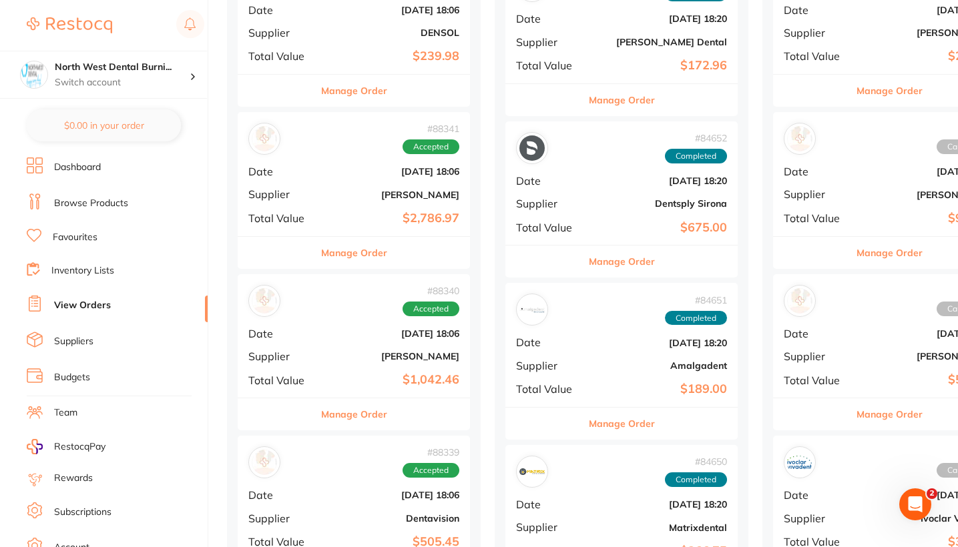
scroll to position [660, 0]
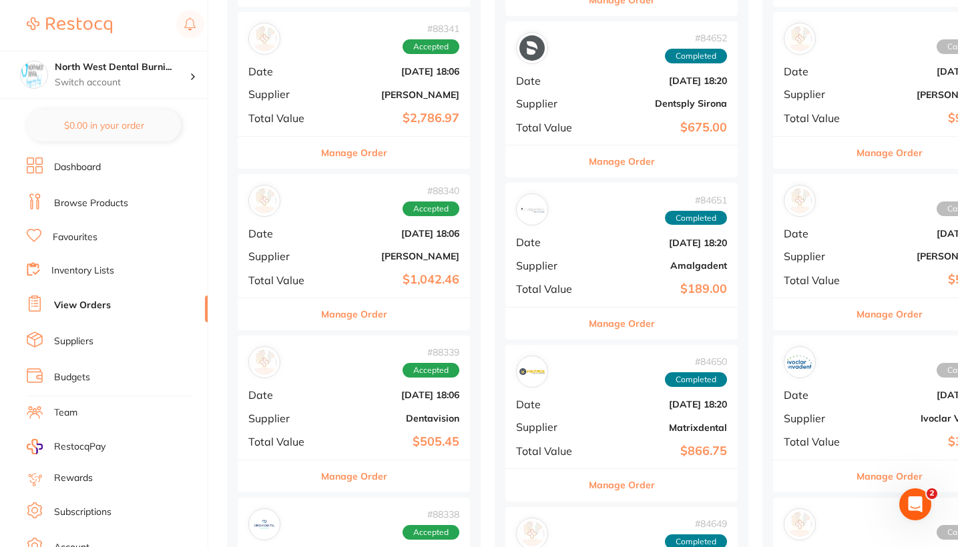
click at [368, 416] on b "Dentavision" at bounding box center [392, 418] width 133 height 11
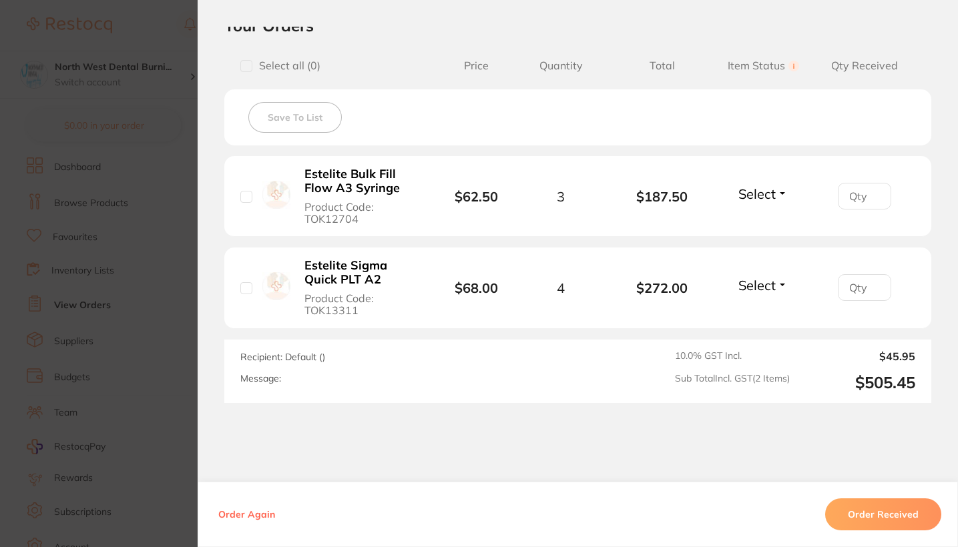
click at [170, 286] on section "Order ID: Restocq- 88339 Order Information Accepted Order Order Date [DATE] 18:…" at bounding box center [479, 273] width 958 height 547
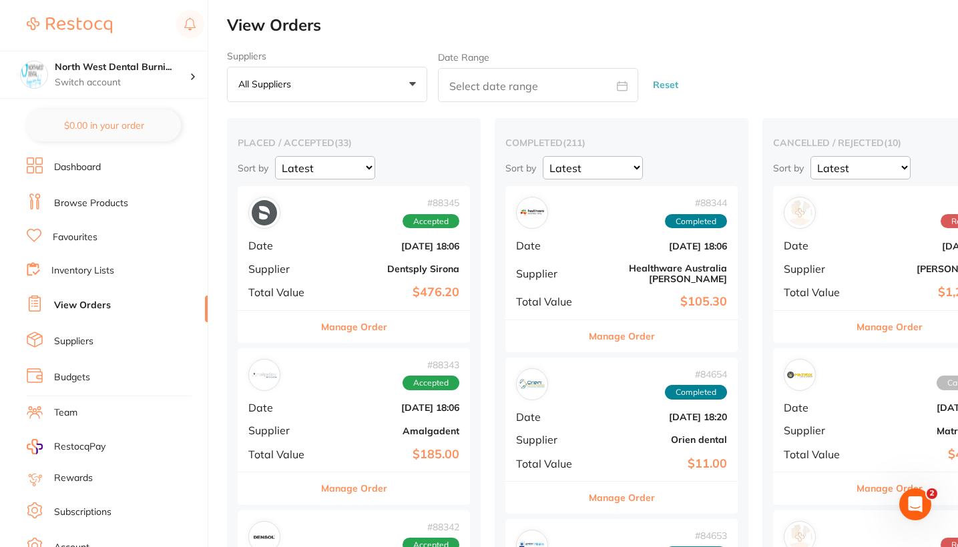
click at [346, 86] on button "All suppliers +0" at bounding box center [327, 85] width 200 height 36
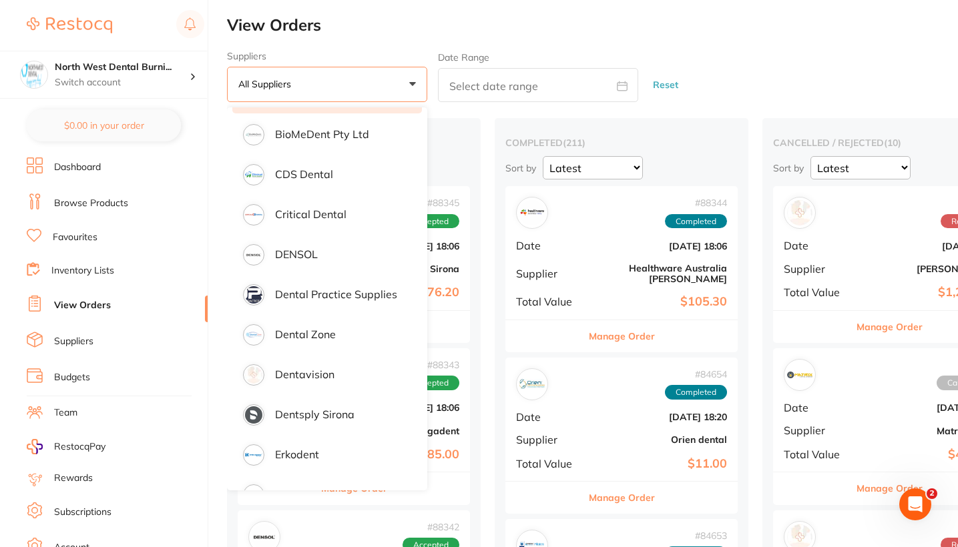
scroll to position [269, 0]
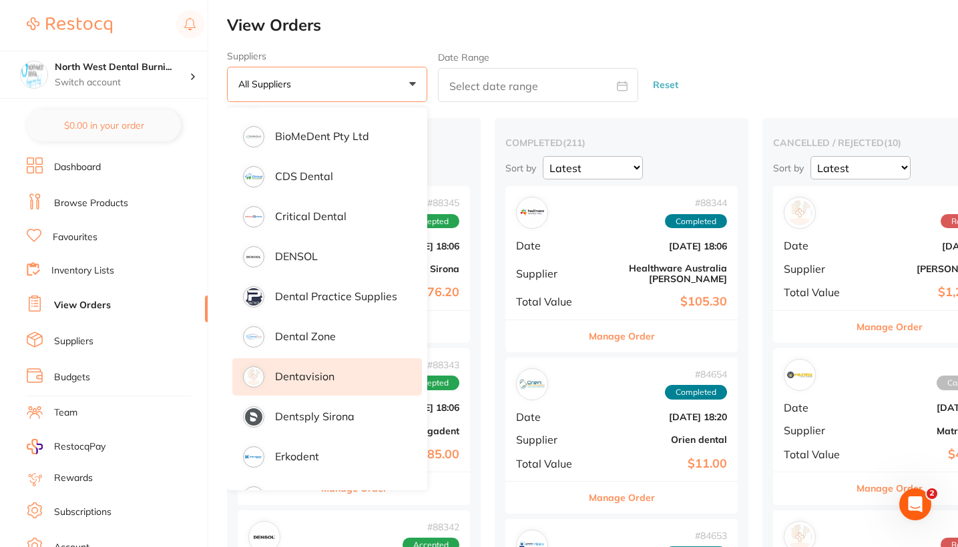
click at [336, 380] on li "Dentavision" at bounding box center [327, 376] width 190 height 37
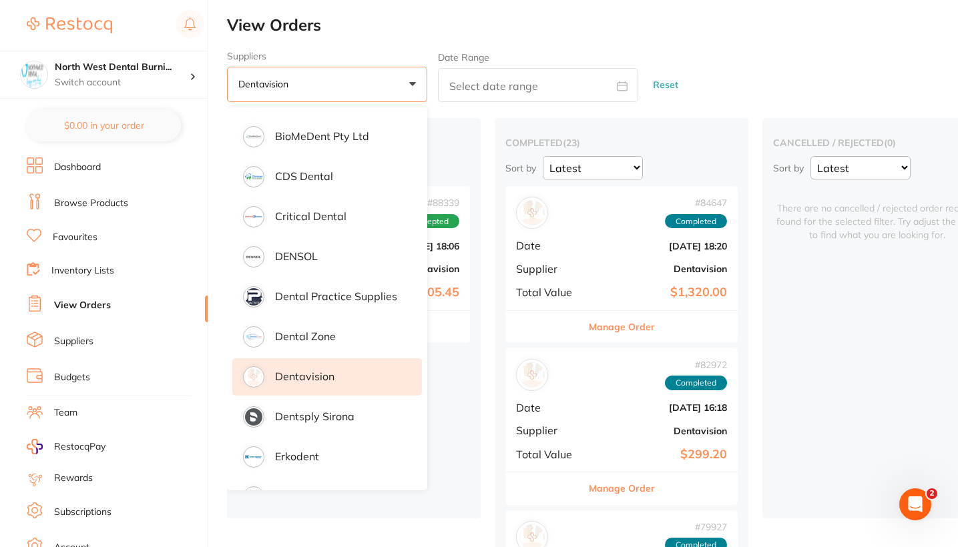
click at [798, 58] on div "Suppliers Dentavision +0 All suppliers AB Orthodontics Adam Dental AHP Dental a…" at bounding box center [592, 77] width 731 height 52
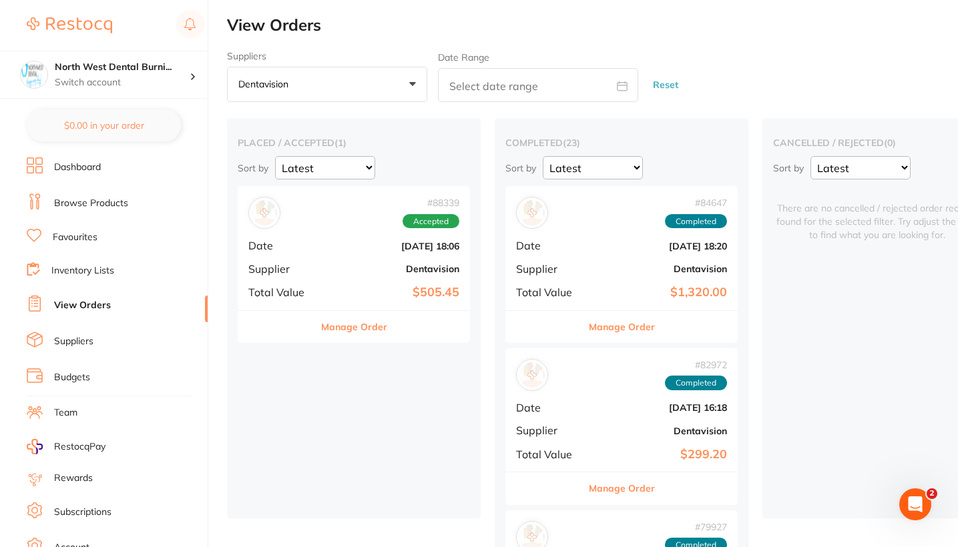
click at [357, 258] on div "# 88339 Accepted Date Jul 31 2025, 18:06 Supplier Dentavision Total Value $505.…" at bounding box center [354, 247] width 232 height 123
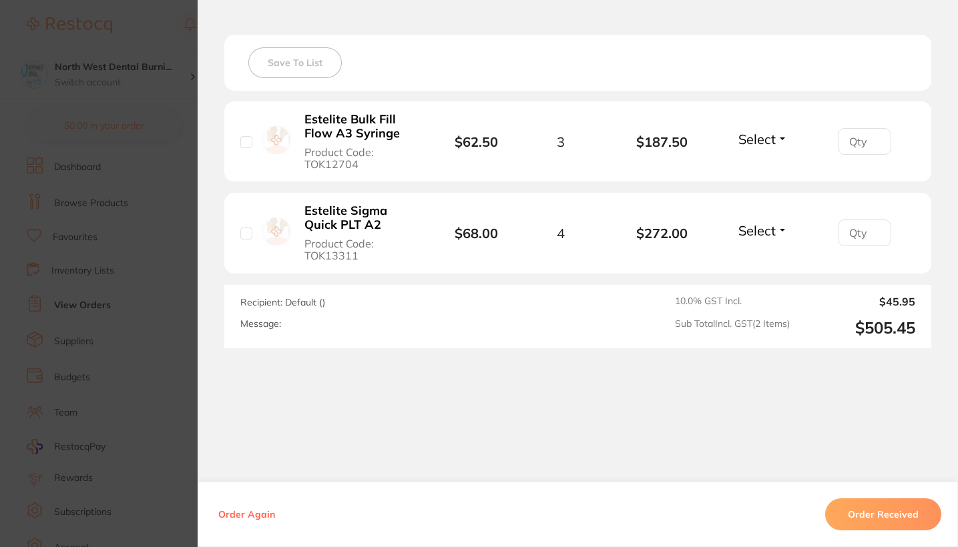
click at [115, 284] on section "Order ID: Restocq- 88339 Order Information Accepted Order Order Date Jul 31 202…" at bounding box center [479, 273] width 958 height 547
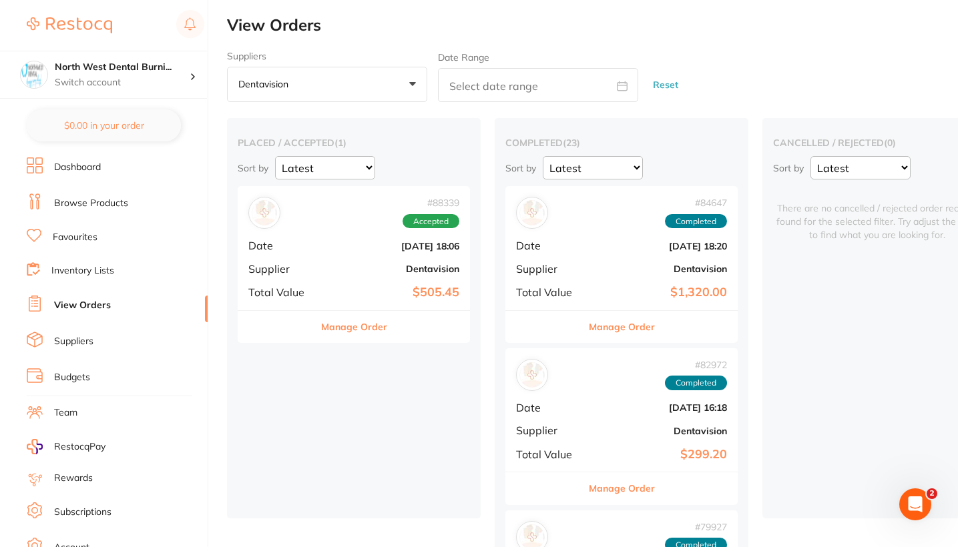
click at [592, 253] on div "# 84647 Completed Date Jun 28 2025, 18:20 Supplier Dentavision Total Value $1,3…" at bounding box center [621, 247] width 232 height 123
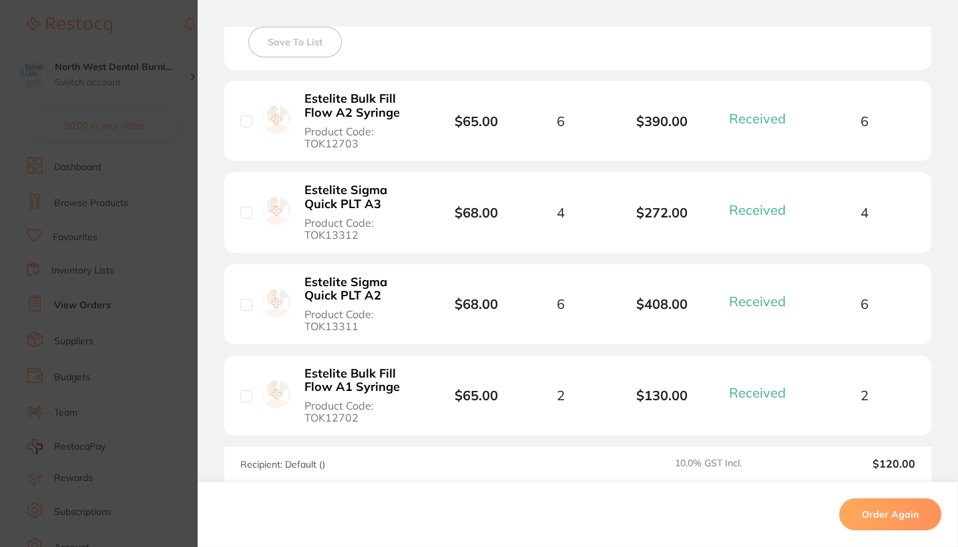
scroll to position [439, 0]
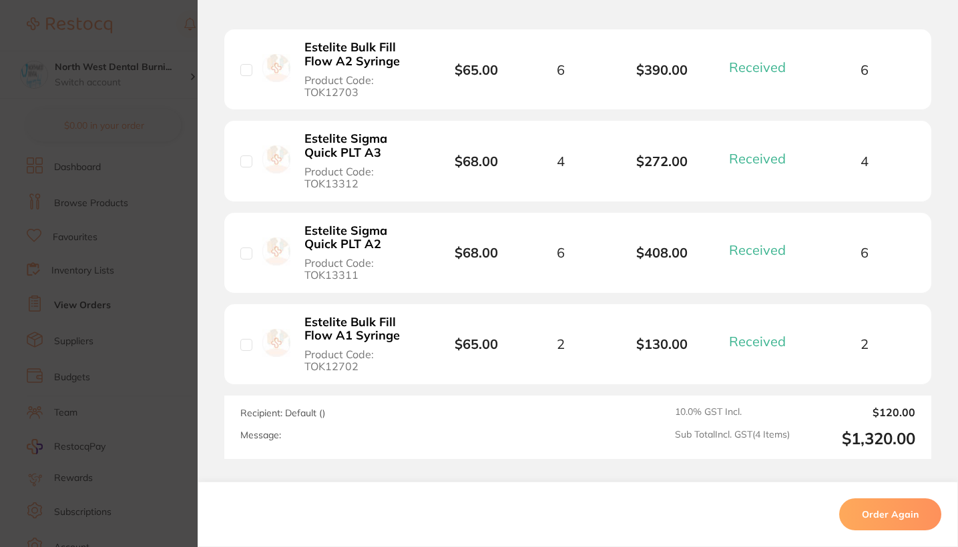
click at [178, 342] on section "Order ID: Restocq- 84647 Order Information 4 Received Completed Order Order Dat…" at bounding box center [479, 273] width 958 height 547
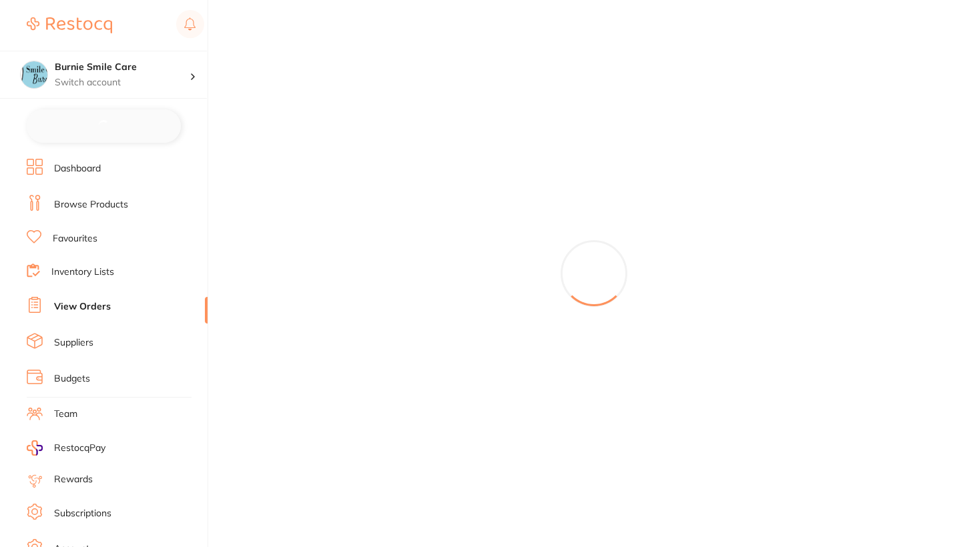
checkbox input "false"
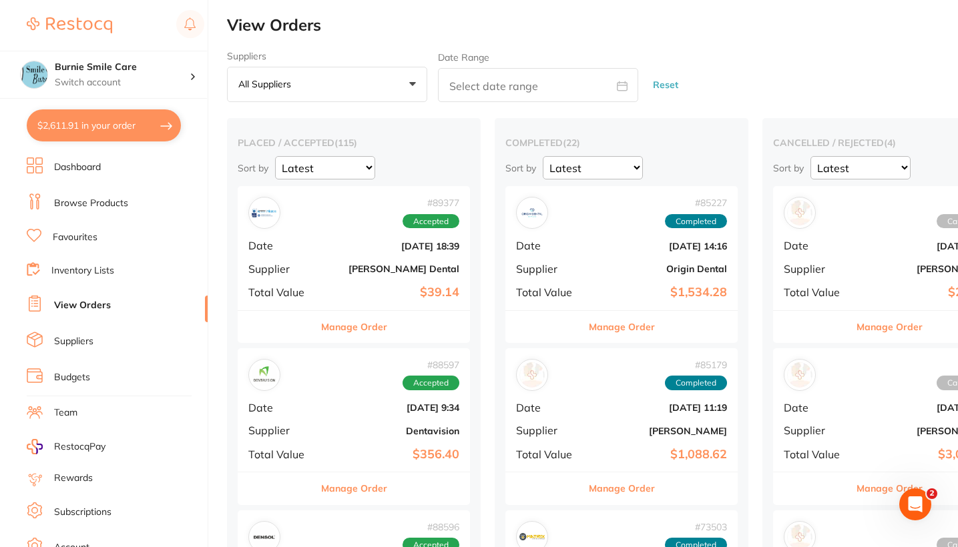
click at [121, 208] on link "Browse Products" at bounding box center [91, 203] width 74 height 13
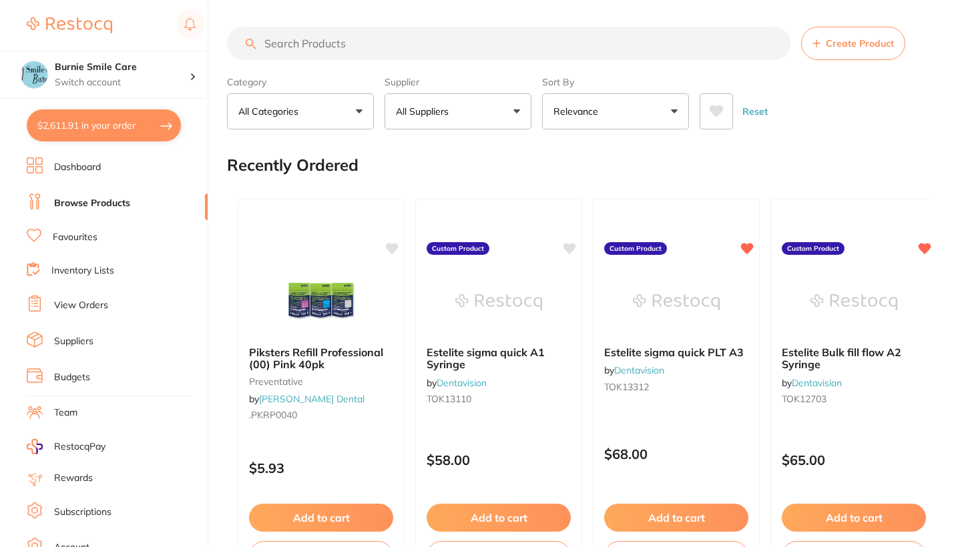
click at [325, 44] on input "search" at bounding box center [508, 43] width 563 height 33
paste input "Estelite Sigma Quick PLT A1"
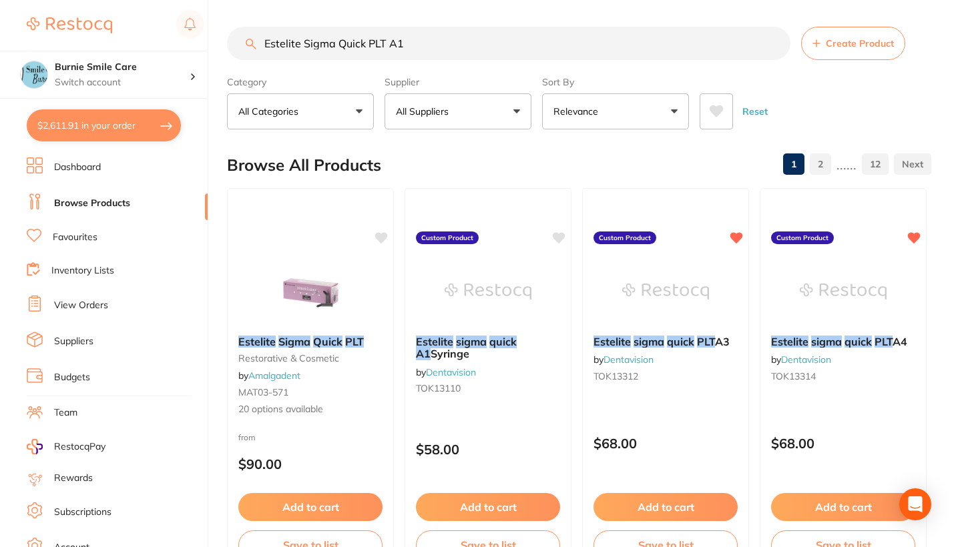
click at [500, 112] on button "All Suppliers" at bounding box center [457, 111] width 147 height 36
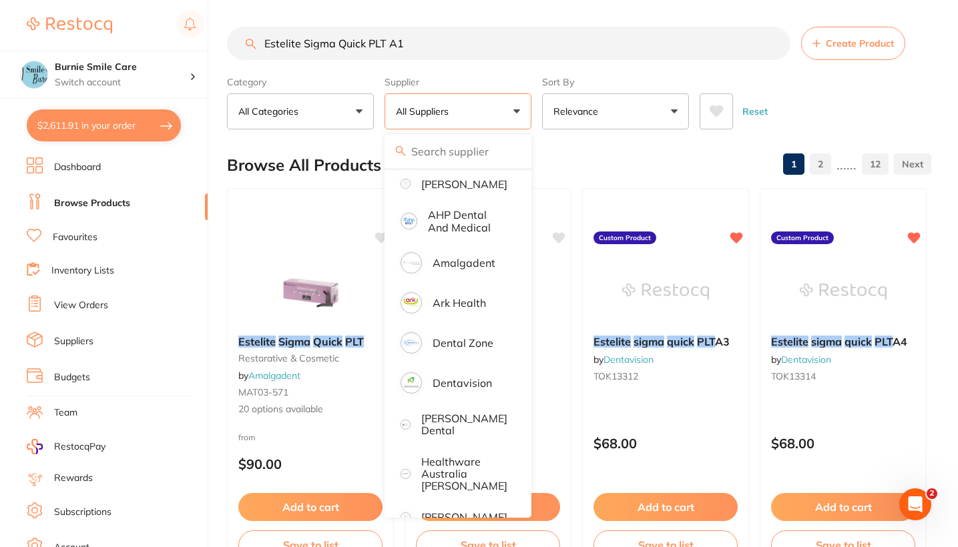
scroll to position [126, 0]
click at [473, 400] on li "Dentavision" at bounding box center [458, 381] width 136 height 37
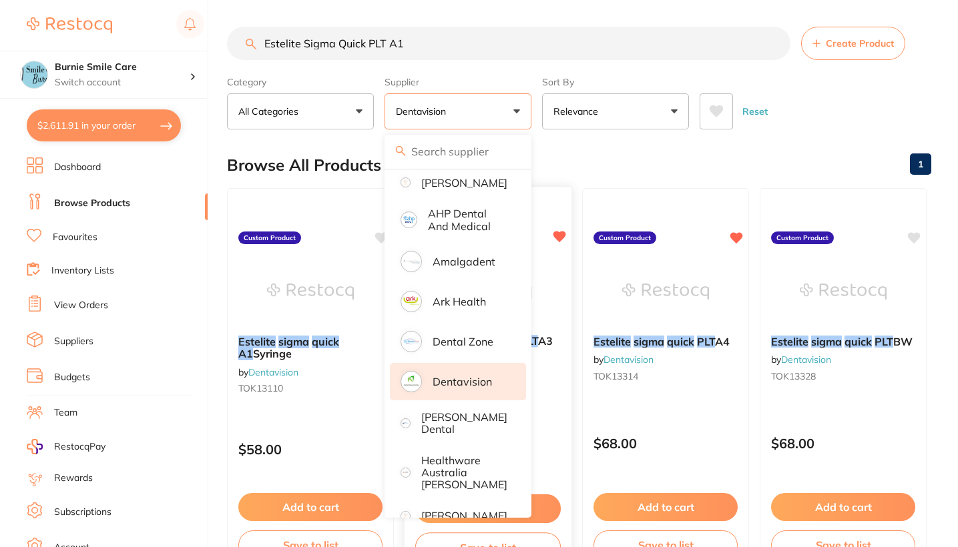
click at [855, 96] on div "Reset" at bounding box center [809, 106] width 221 height 47
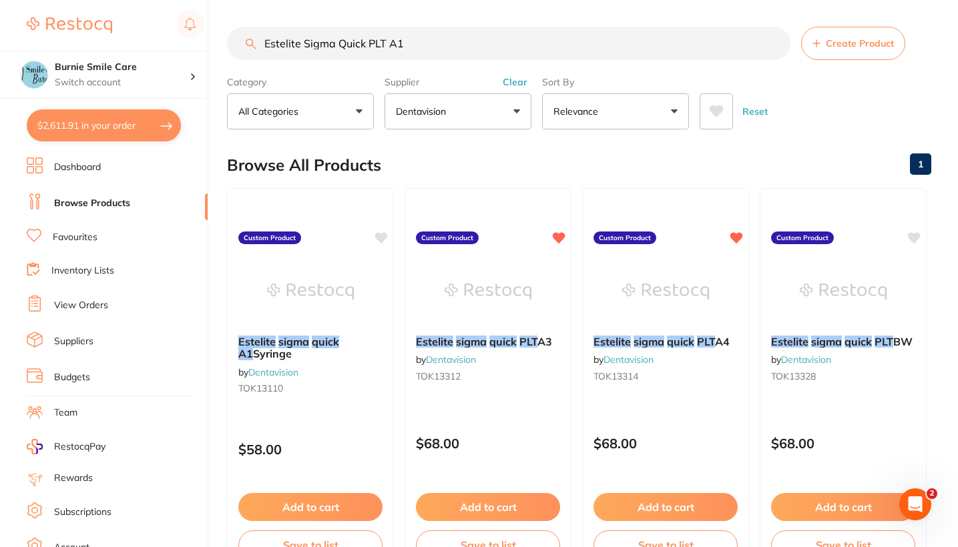
scroll to position [0, 0]
click at [414, 44] on input "Estelite Sigma Quick PLT A1" at bounding box center [508, 43] width 563 height 33
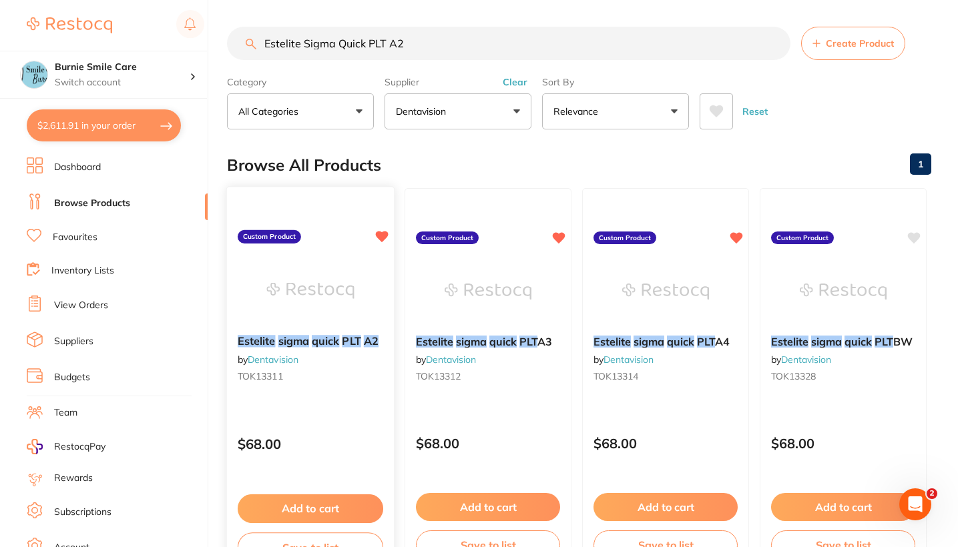
type input "Estelite Sigma Quick PLT A2"
click at [342, 384] on div "Estelite sigma quick PLT A2 by Dentavision TOK13311" at bounding box center [310, 360] width 167 height 73
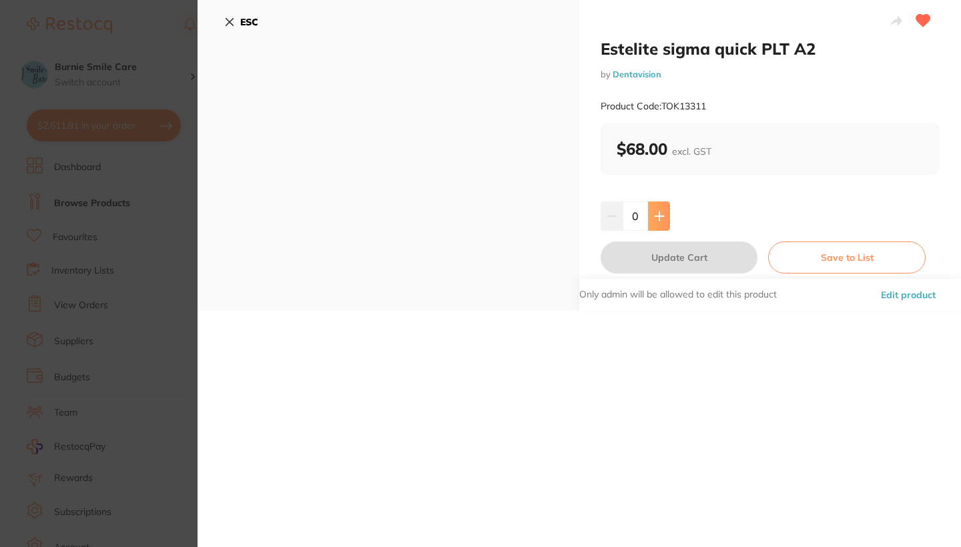
click at [660, 216] on icon at bounding box center [659, 216] width 9 height 9
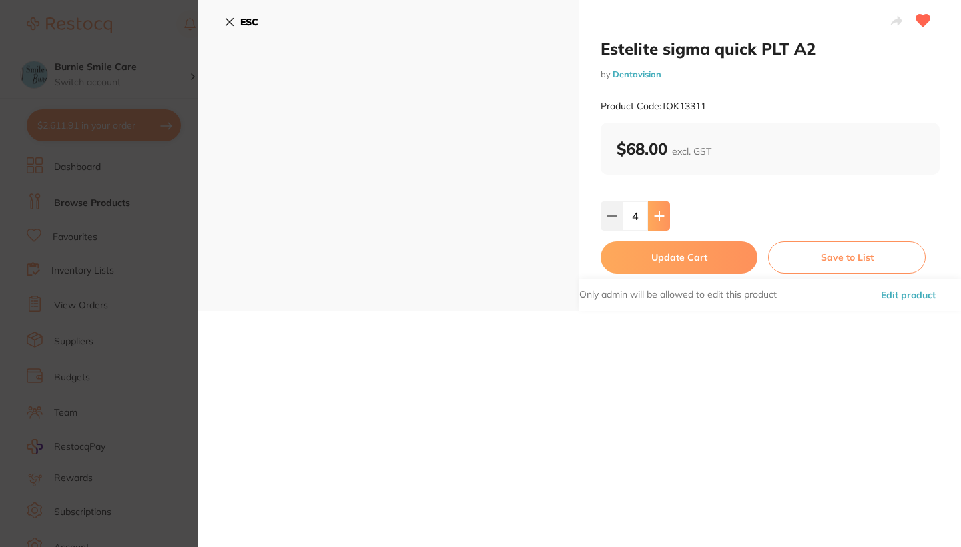
type input "5"
click at [667, 261] on button "Update Cart" at bounding box center [679, 258] width 157 height 32
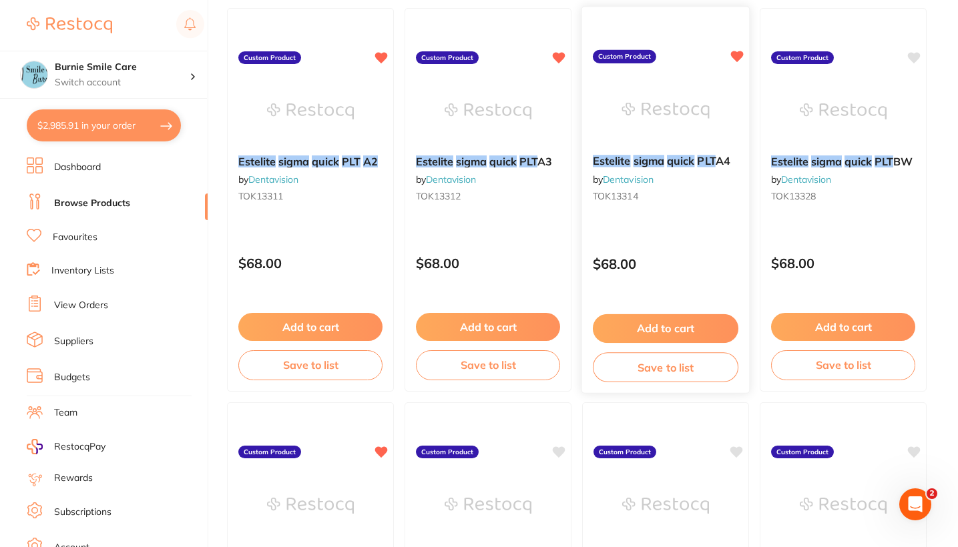
scroll to position [270, 0]
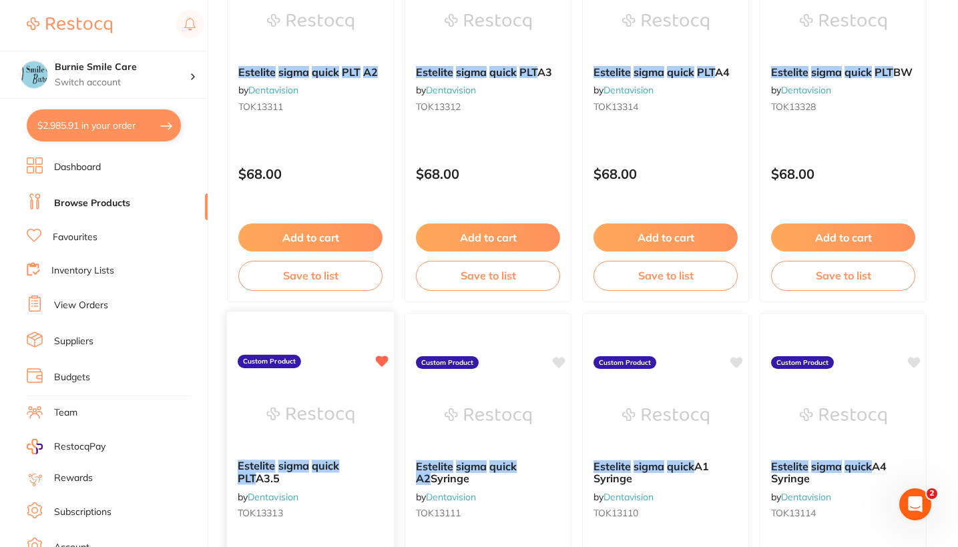
click at [324, 501] on div "Estelite sigma quick PLT A3.5 by Dentavision TOK13313" at bounding box center [310, 492] width 167 height 86
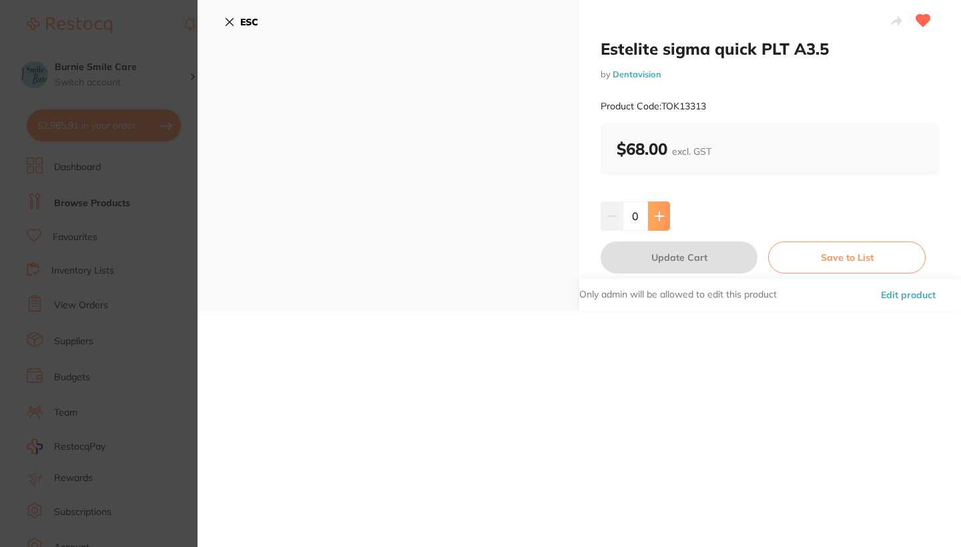
click at [656, 216] on icon at bounding box center [659, 216] width 9 height 9
type input "4"
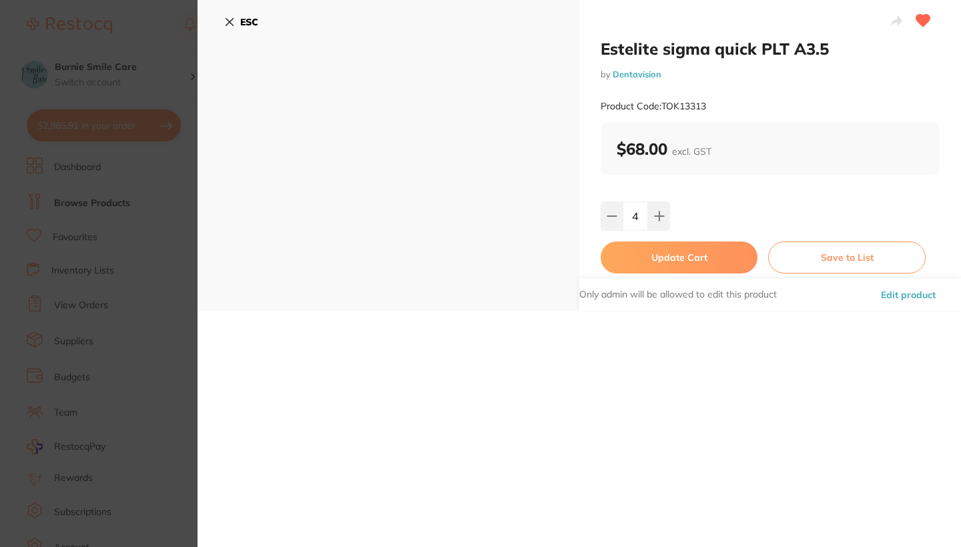
click at [665, 260] on button "Update Cart" at bounding box center [679, 258] width 157 height 32
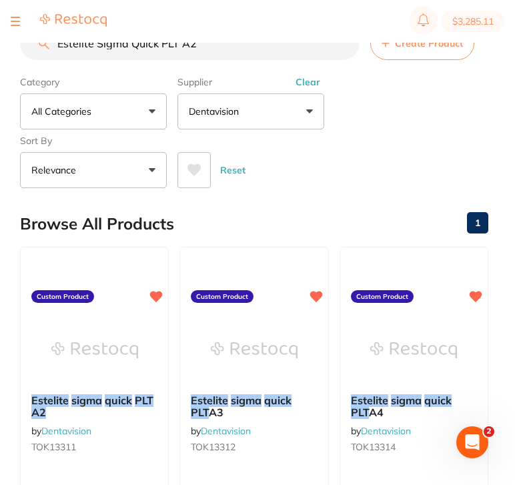
click at [211, 42] on section "$3,285.11" at bounding box center [257, 21] width 515 height 43
click at [208, 49] on input "Estelite Sigma Quick PLT A2" at bounding box center [190, 43] width 340 height 33
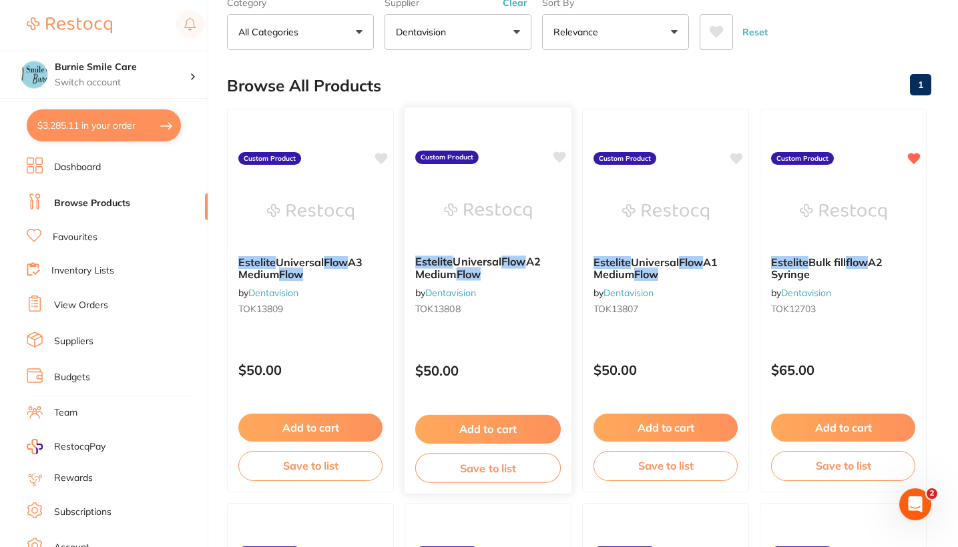
scroll to position [3, 0]
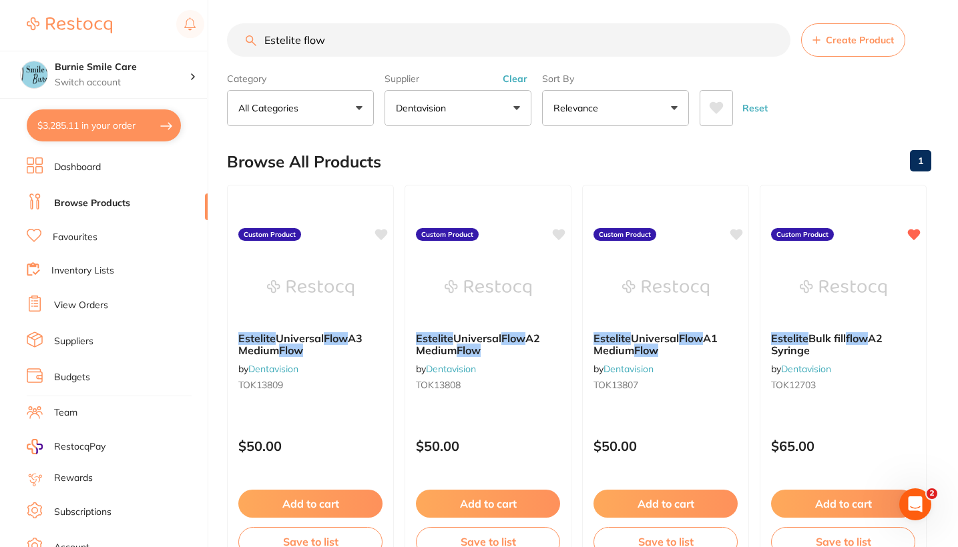
click at [302, 42] on input "Estelite flow" at bounding box center [508, 39] width 563 height 33
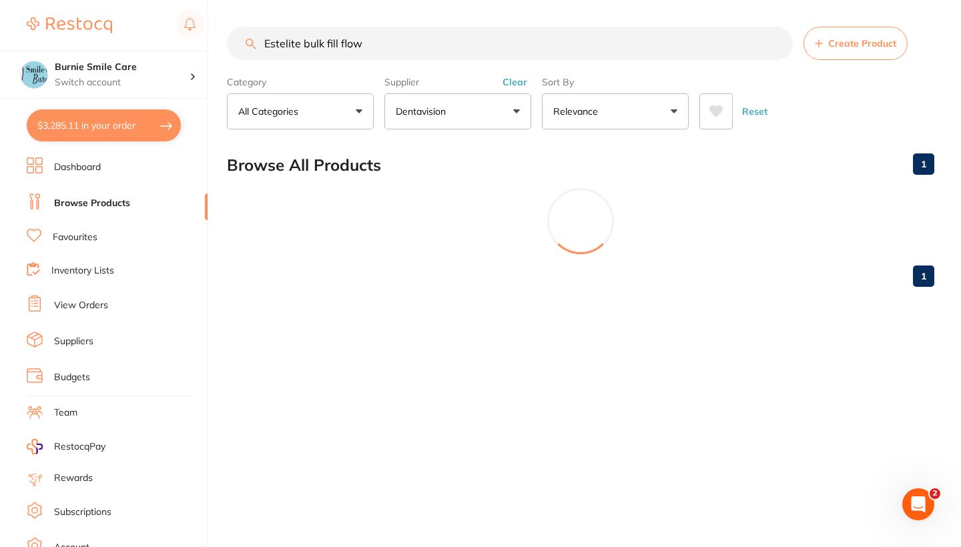
click at [402, 41] on input "Estelite bulk fill flow" at bounding box center [510, 43] width 566 height 33
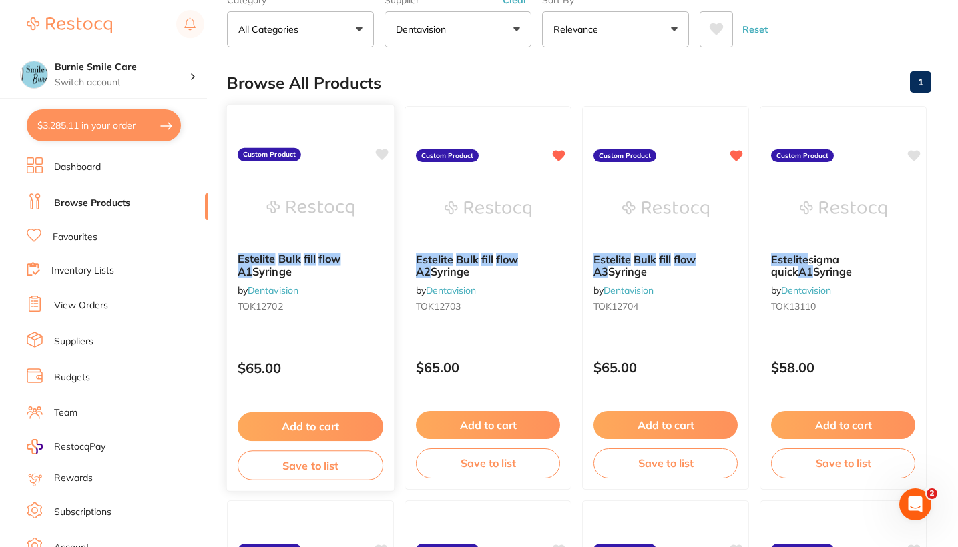
type input "Estelite bulk fill flow a1"
click at [379, 152] on icon at bounding box center [382, 154] width 13 height 11
click at [344, 351] on div "$65.00" at bounding box center [310, 365] width 167 height 36
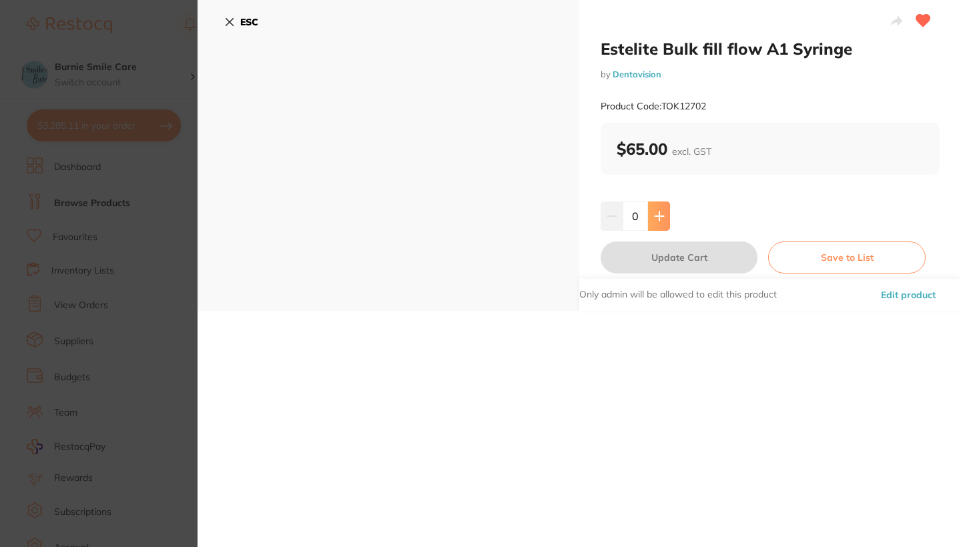
click at [659, 222] on button at bounding box center [659, 216] width 22 height 29
type input "4"
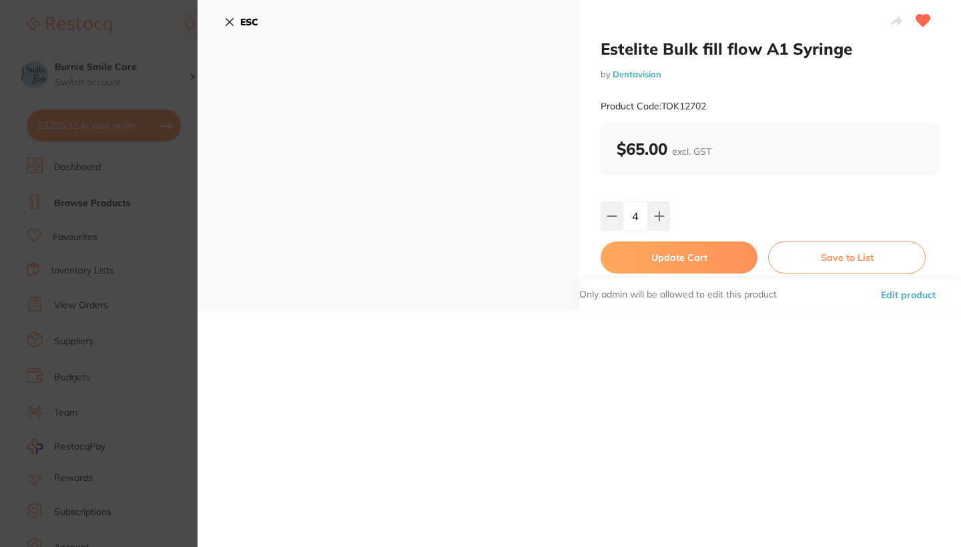
click at [660, 267] on button "Update Cart" at bounding box center [679, 258] width 157 height 32
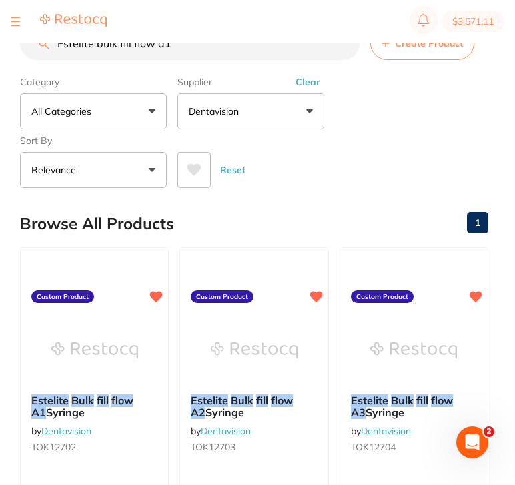
click at [310, 84] on button "Clear" at bounding box center [308, 82] width 33 height 12
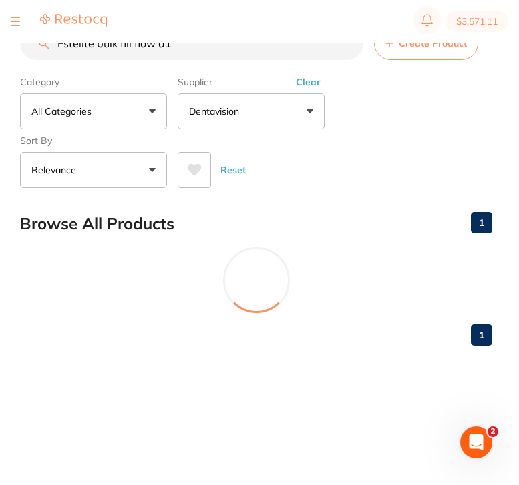
drag, startPoint x: 194, startPoint y: 49, endPoint x: 24, endPoint y: 39, distance: 170.4
click at [24, 39] on div "$3,571.11 Burnie Smile Care Switch account North West Dental Burnie Burnie Smil…" at bounding box center [259, 221] width 519 height 442
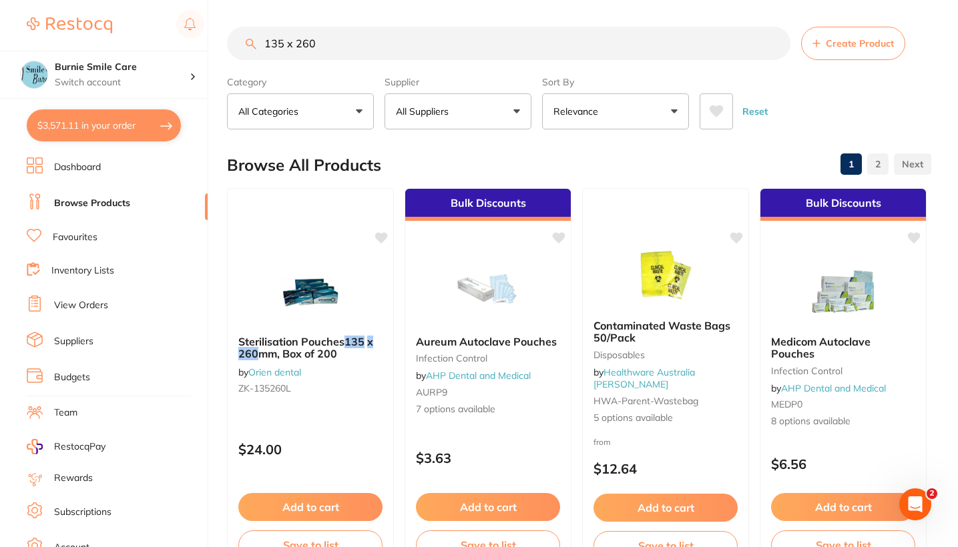
click at [449, 122] on button "All Suppliers" at bounding box center [457, 111] width 147 height 36
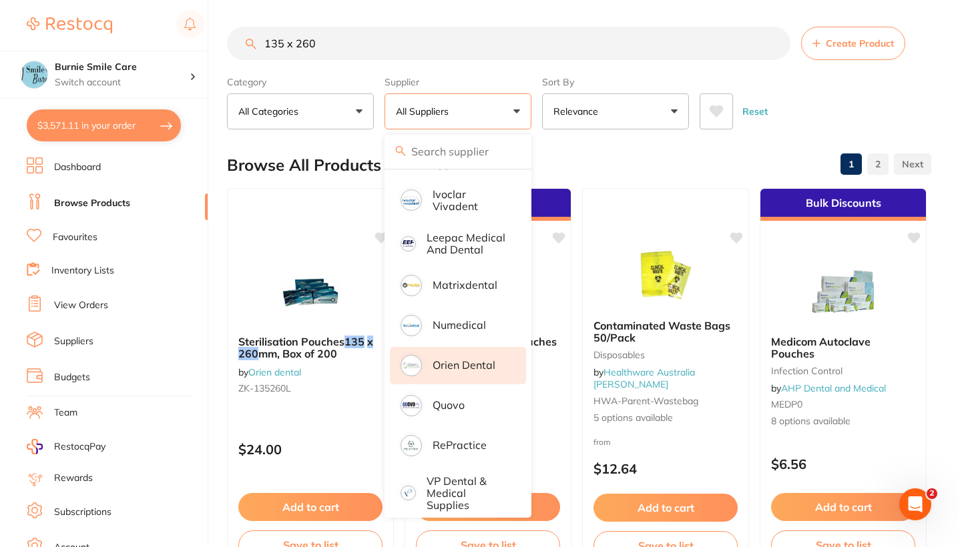
scroll to position [304, 0]
drag, startPoint x: 356, startPoint y: 50, endPoint x: 251, endPoint y: 49, distance: 104.8
click at [251, 49] on div "135 x 260 Create Product" at bounding box center [579, 43] width 704 height 33
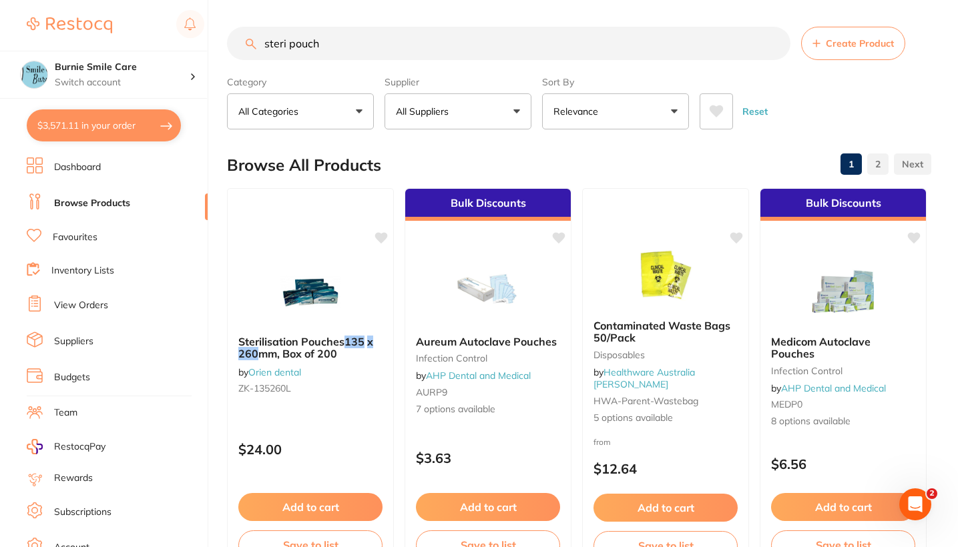
type input "steri pouch"
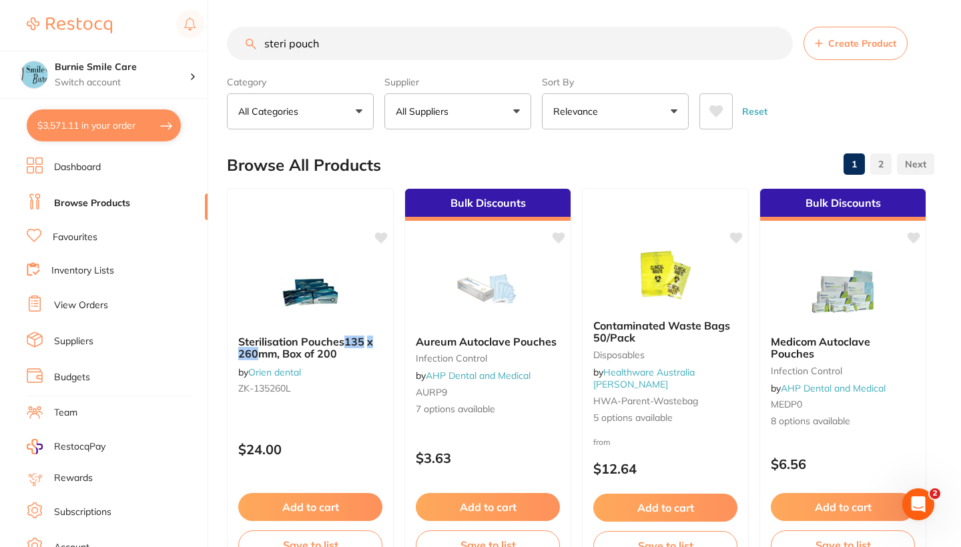
click at [436, 117] on p "All Suppliers" at bounding box center [425, 111] width 58 height 13
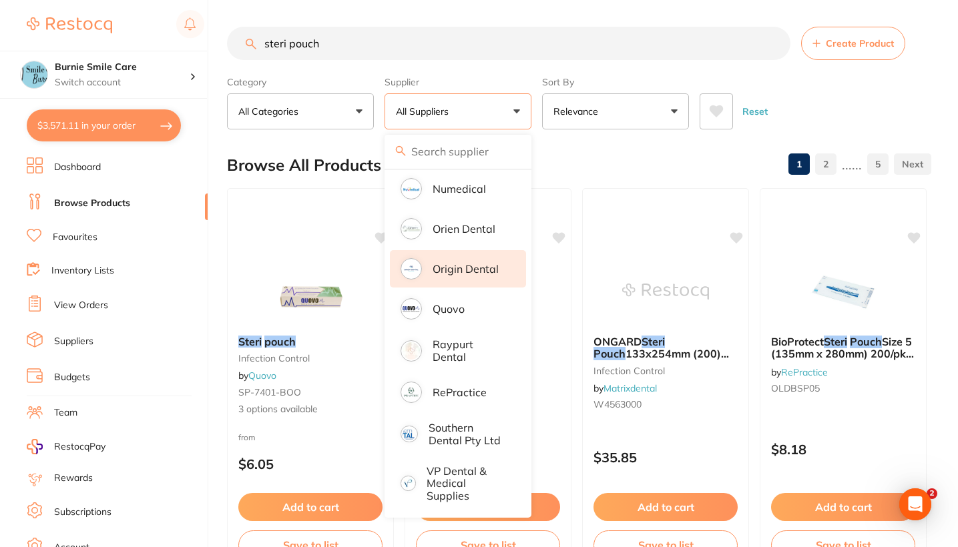
scroll to position [0, 0]
click at [468, 275] on p "Origin Dental" at bounding box center [465, 269] width 66 height 12
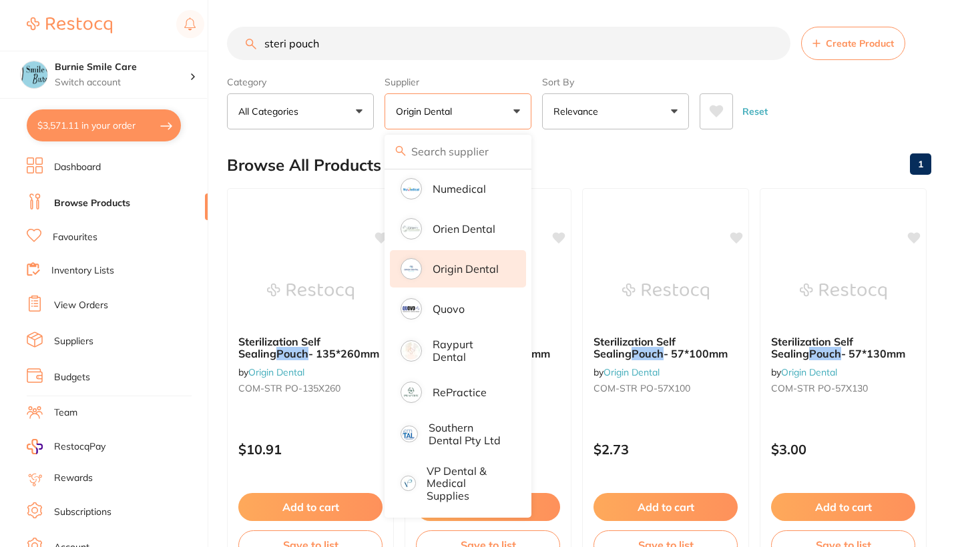
click at [866, 114] on div "Reset" at bounding box center [809, 106] width 221 height 47
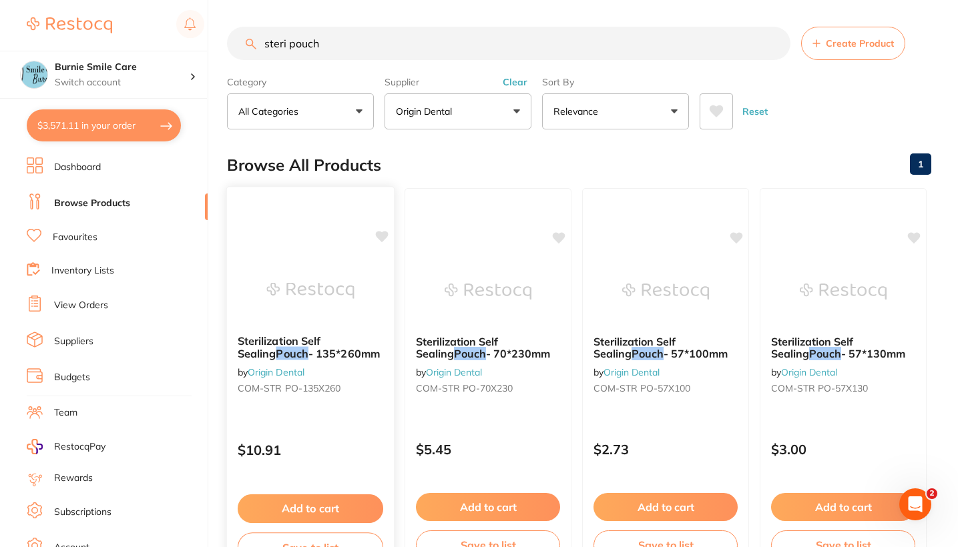
click at [350, 409] on div "Sterilization Self Sealing Pouch - 135*260mm by Origin Dental COM-STR PO-135X260" at bounding box center [310, 367] width 167 height 86
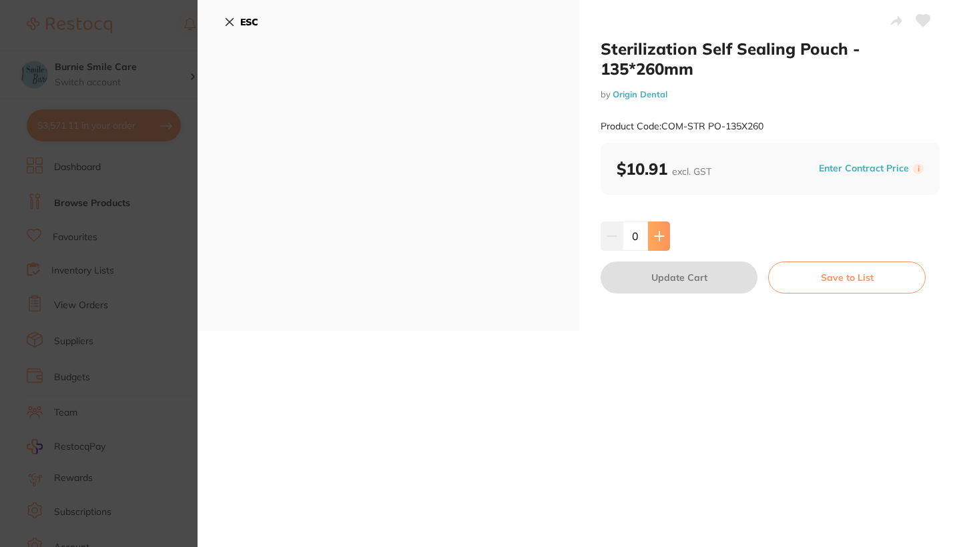
click at [655, 231] on icon at bounding box center [659, 236] width 11 height 11
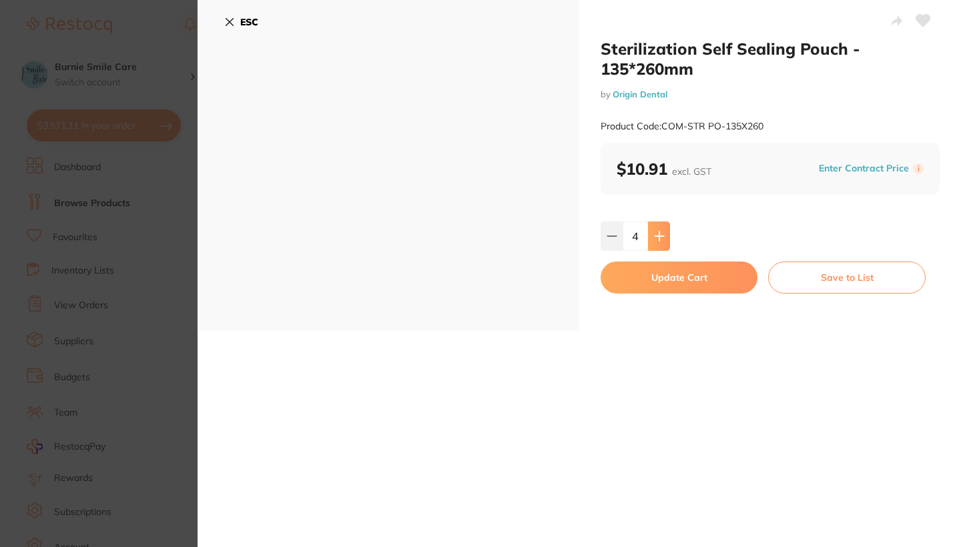
type input "5"
click at [657, 282] on button "Update Cart" at bounding box center [679, 278] width 157 height 32
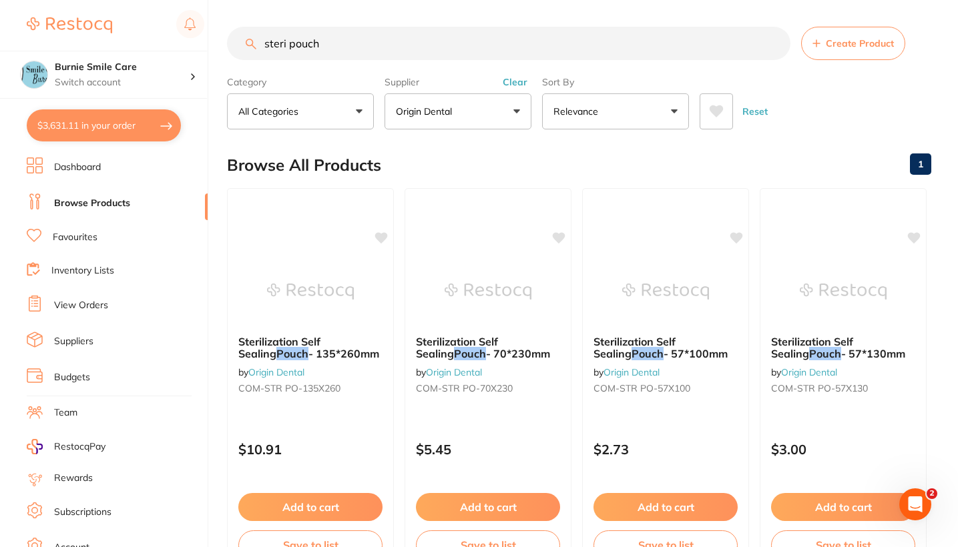
drag, startPoint x: 358, startPoint y: 44, endPoint x: 248, endPoint y: 41, distance: 109.5
click at [248, 41] on div "steri pouch Create Product" at bounding box center [579, 43] width 704 height 33
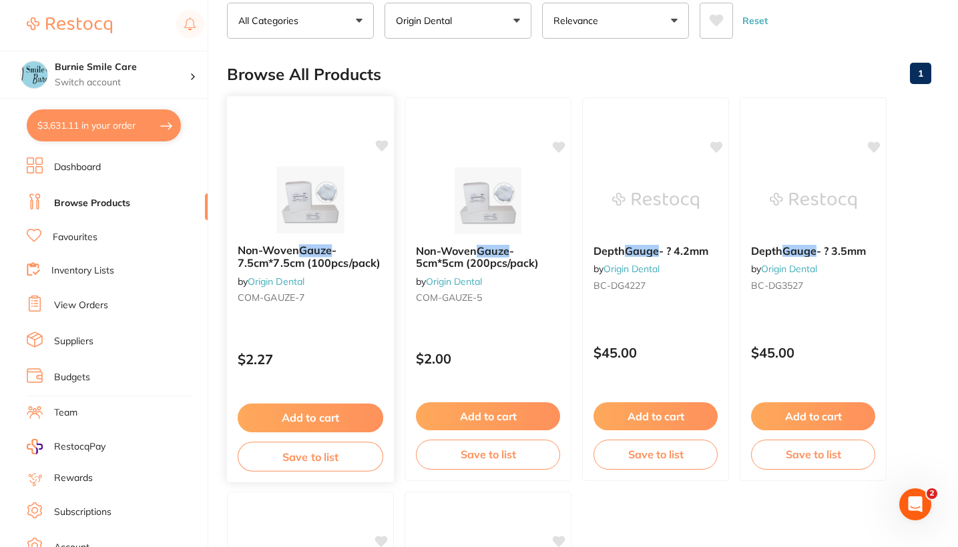
type input "gauze"
click at [379, 342] on div "$2.27" at bounding box center [310, 356] width 167 height 36
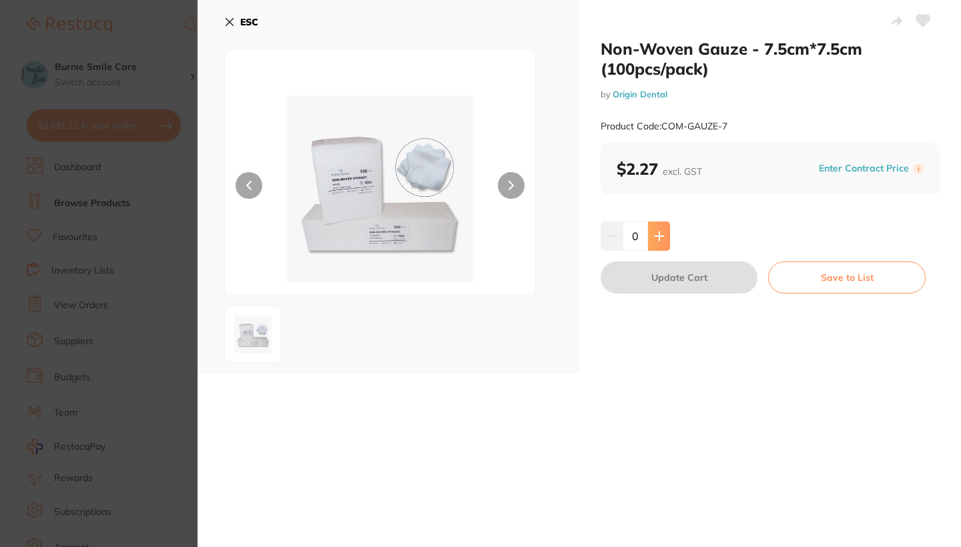
click at [651, 240] on button at bounding box center [659, 236] width 22 height 29
click at [655, 239] on icon at bounding box center [659, 236] width 11 height 11
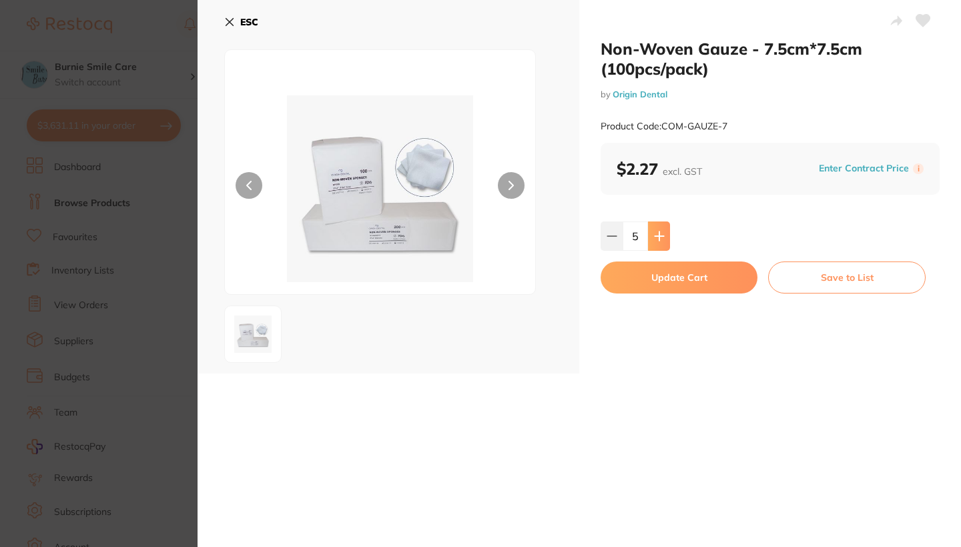
click at [655, 239] on icon at bounding box center [659, 236] width 11 height 11
type input "8"
click at [660, 277] on button "Update Cart" at bounding box center [679, 278] width 157 height 32
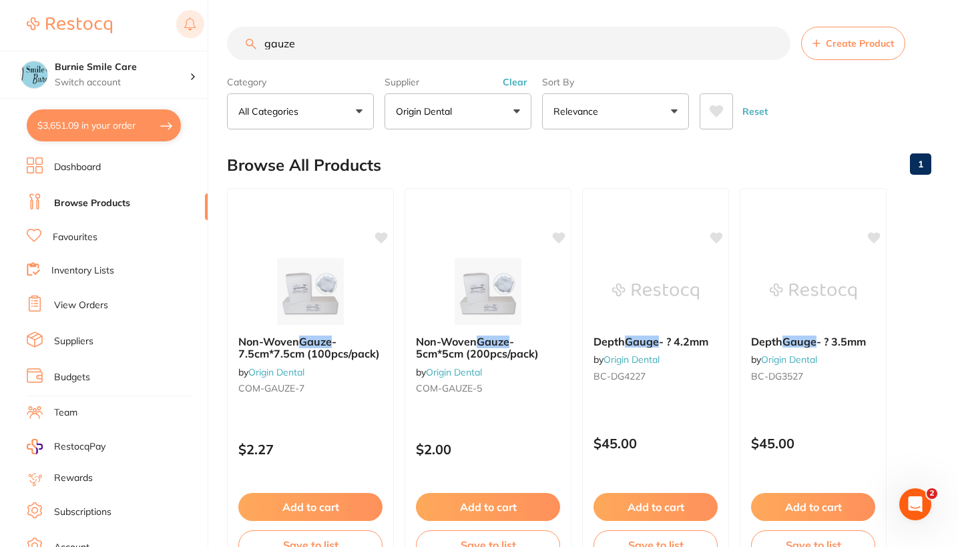
drag, startPoint x: 310, startPoint y: 39, endPoint x: 200, endPoint y: 27, distance: 110.7
click at [200, 27] on div "$3,651.09 Burnie Smile Care Switch account North West Dental Burnie Burnie Smil…" at bounding box center [479, 273] width 958 height 547
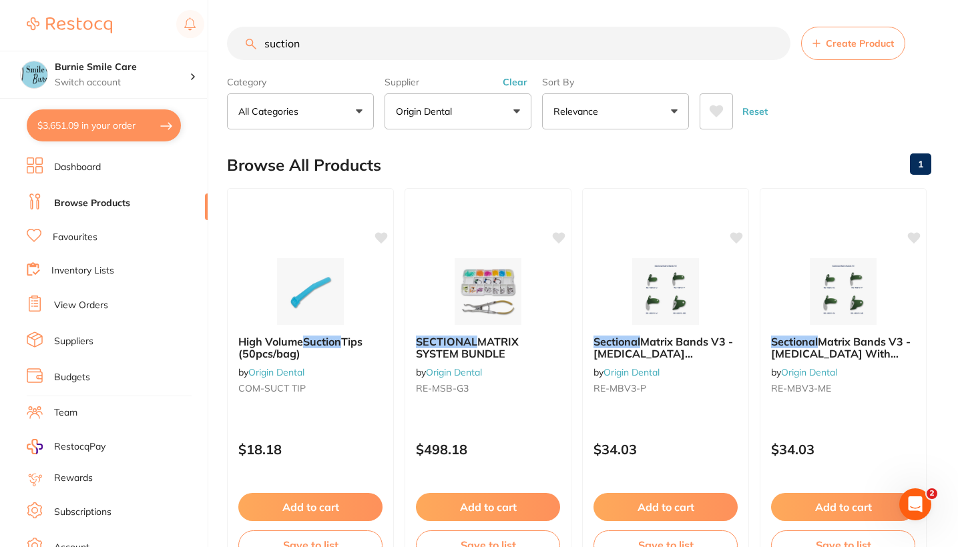
drag, startPoint x: 317, startPoint y: 49, endPoint x: 217, endPoint y: 45, distance: 100.2
click at [217, 45] on div "$3,651.09 Burnie Smile Care Switch account North West Dental Burnie Burnie Smil…" at bounding box center [479, 273] width 958 height 547
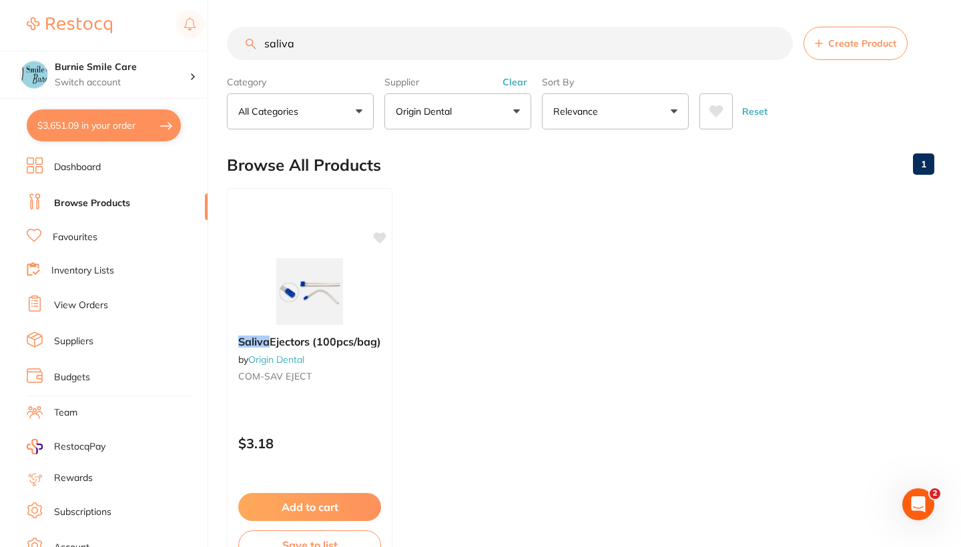
scroll to position [583, 0]
type input "saliva"
click at [360, 326] on div "Saliva Ejectors (100pcs/bag) by Origin Dental COM-SAV EJECT" at bounding box center [310, 360] width 166 height 73
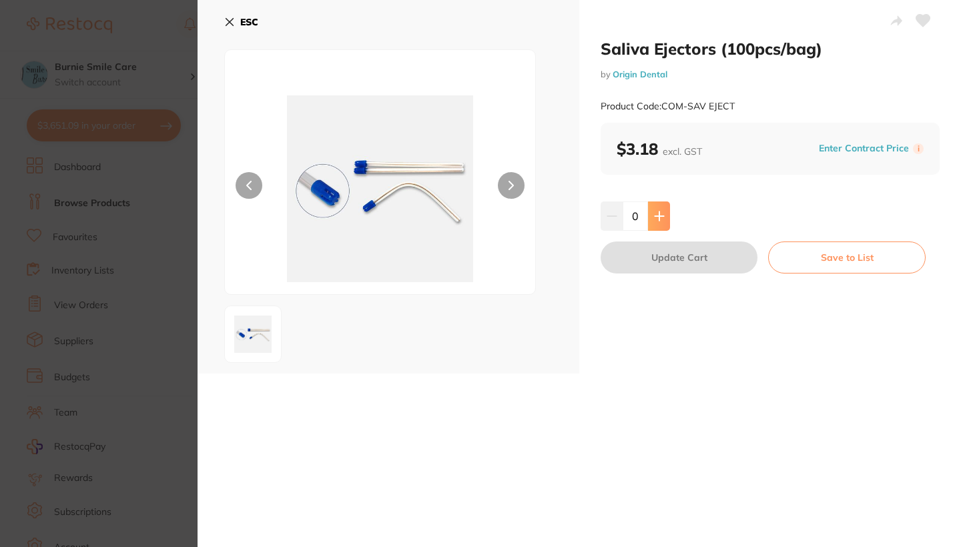
click at [657, 217] on icon at bounding box center [659, 216] width 11 height 11
click at [657, 216] on icon at bounding box center [659, 216] width 9 height 9
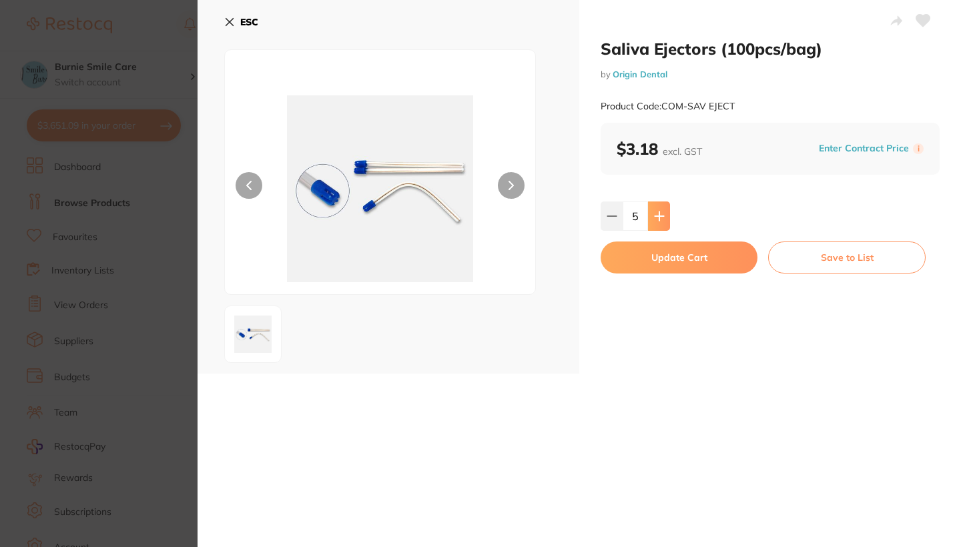
click at [657, 216] on icon at bounding box center [659, 216] width 9 height 9
type input "6"
click at [650, 269] on button "Update Cart" at bounding box center [679, 258] width 157 height 32
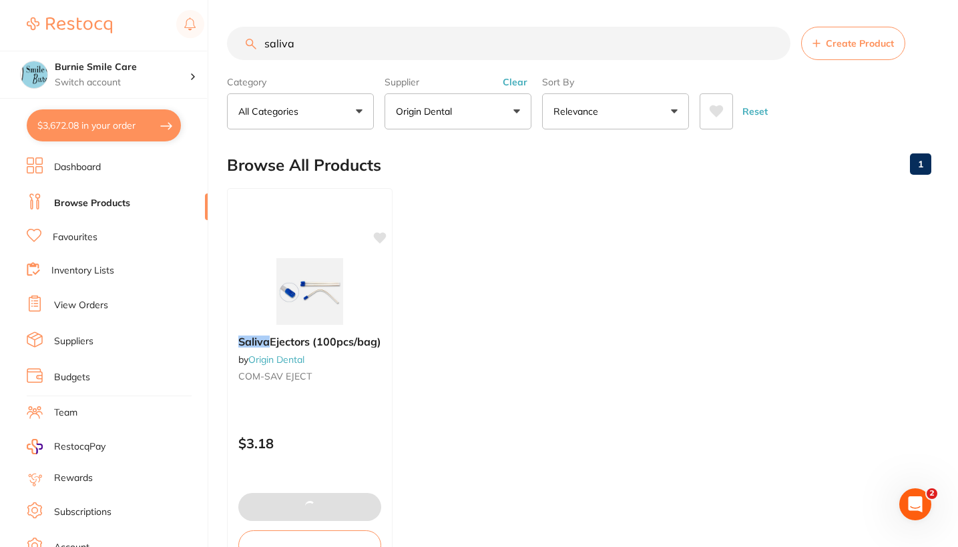
drag, startPoint x: 304, startPoint y: 44, endPoint x: 214, endPoint y: 42, distance: 90.1
click at [214, 42] on div "$3,672.08 Burnie Smile Care Switch account North West Dental Burnie Burnie Smil…" at bounding box center [479, 273] width 958 height 547
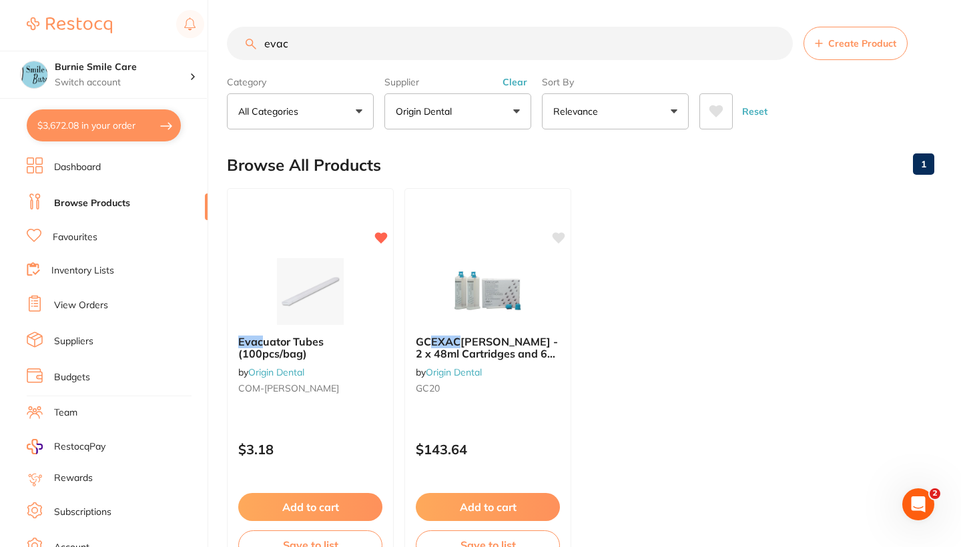
scroll to position [498, 0]
type input "evacuation"
drag, startPoint x: 214, startPoint y: 42, endPoint x: 355, endPoint y: 324, distance: 315.2
click at [355, 324] on div at bounding box center [310, 290] width 167 height 67
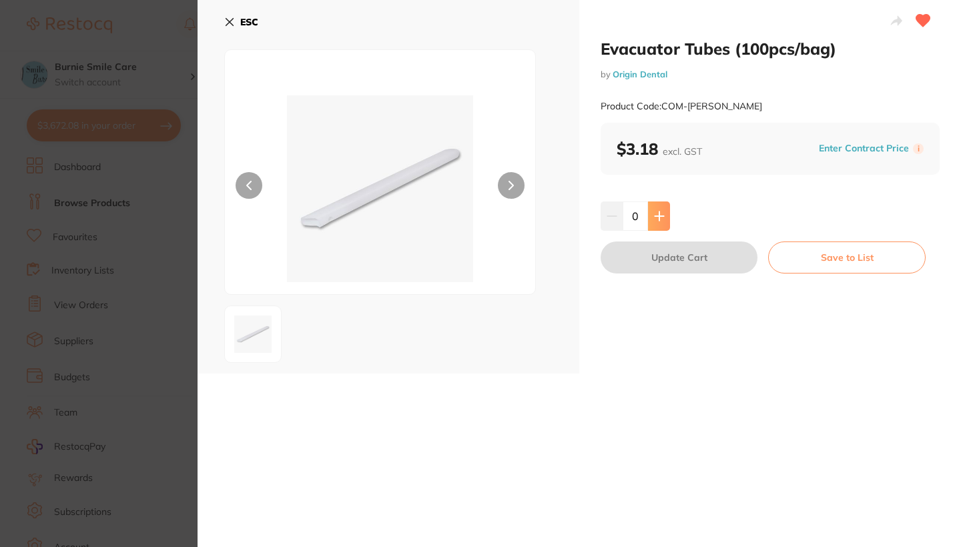
click at [665, 216] on button at bounding box center [659, 216] width 22 height 29
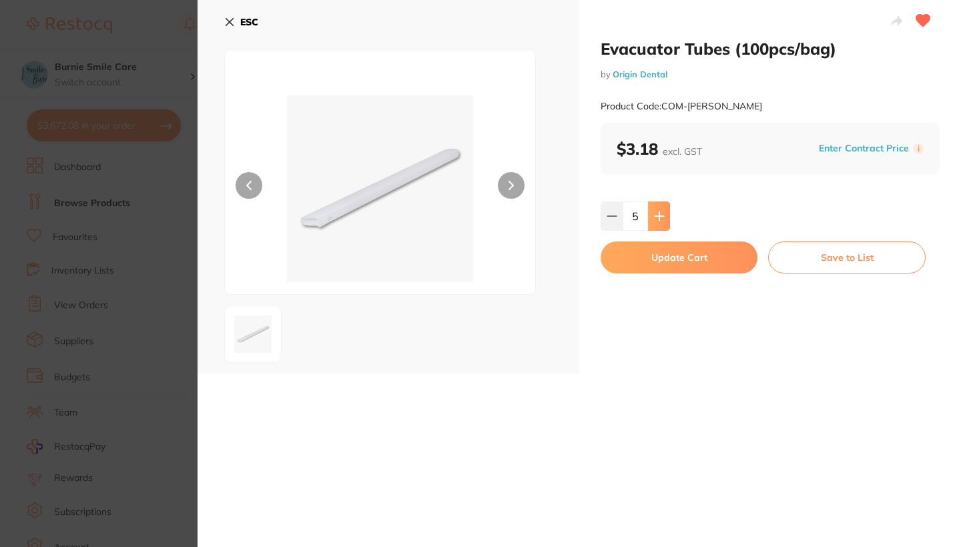
click at [665, 216] on button at bounding box center [659, 216] width 22 height 29
type input "6"
click at [676, 259] on button "Update Cart" at bounding box center [679, 258] width 157 height 32
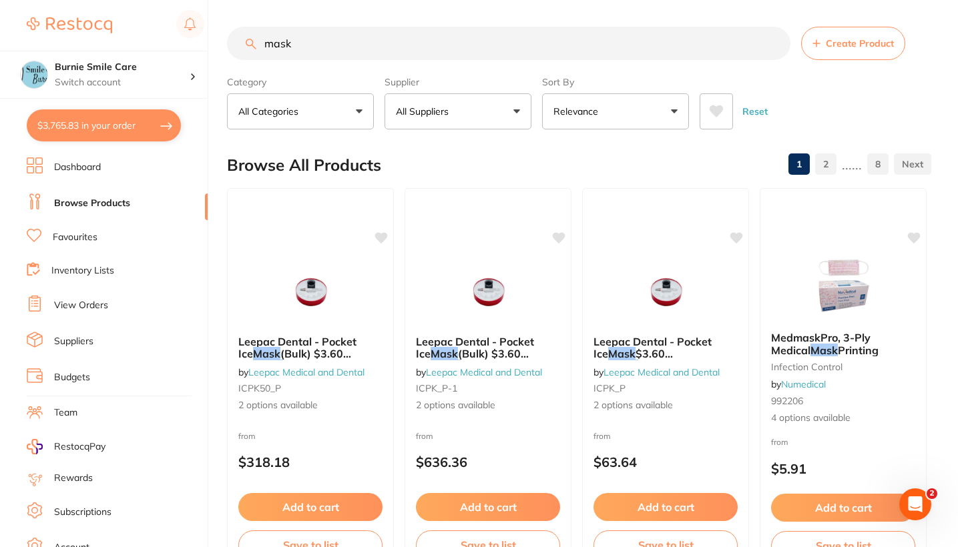
scroll to position [278, 0]
drag, startPoint x: 300, startPoint y: 45, endPoint x: 223, endPoint y: 45, distance: 77.4
click at [223, 45] on div "$3,765.83 Burnie Smile Care Switch account North West Dental Burnie Burnie Smil…" at bounding box center [479, 273] width 958 height 547
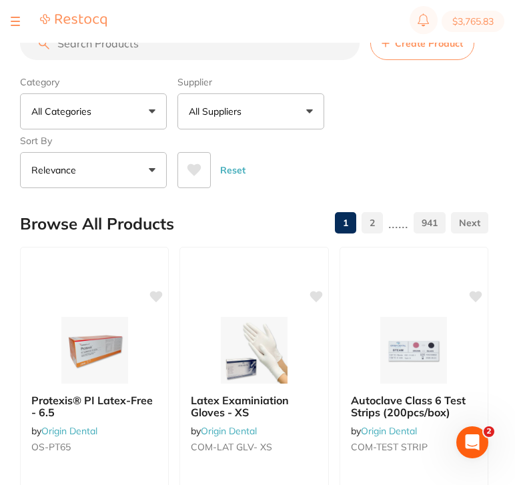
scroll to position [0, 0]
click at [314, 49] on input "search" at bounding box center [190, 43] width 340 height 33
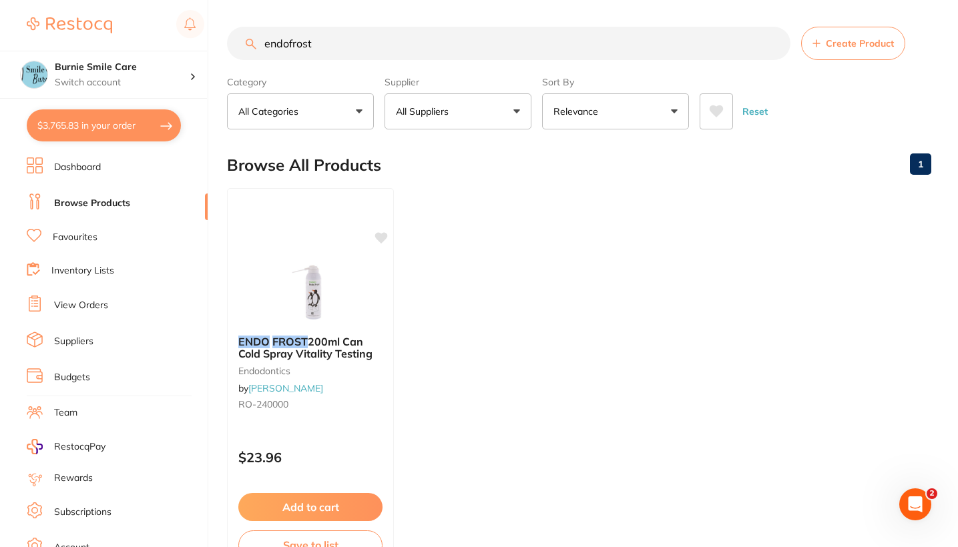
drag, startPoint x: 328, startPoint y: 39, endPoint x: 172, endPoint y: 37, distance: 156.2
click at [172, 37] on div "$3,765.83 Burnie Smile Care Switch account North West Dental Burnie Burnie Smil…" at bounding box center [479, 273] width 958 height 547
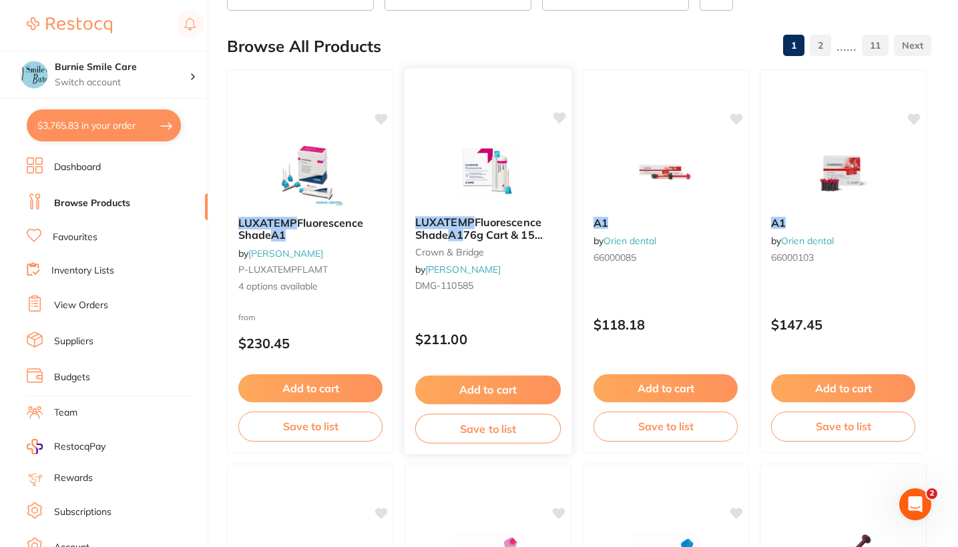
type input "LUXATEMP A1"
click at [522, 331] on div "$211.00" at bounding box center [487, 336] width 167 height 36
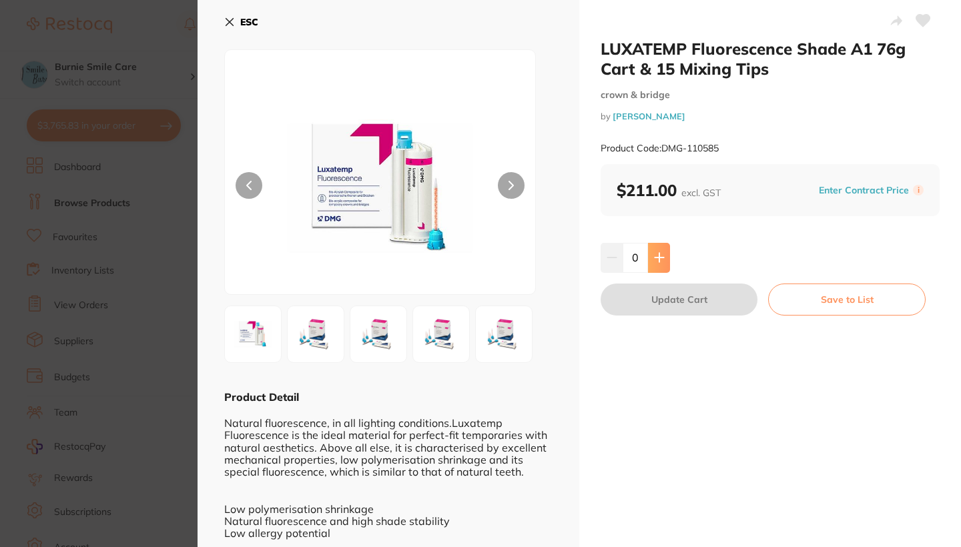
click at [657, 254] on icon at bounding box center [659, 258] width 9 height 9
type input "1"
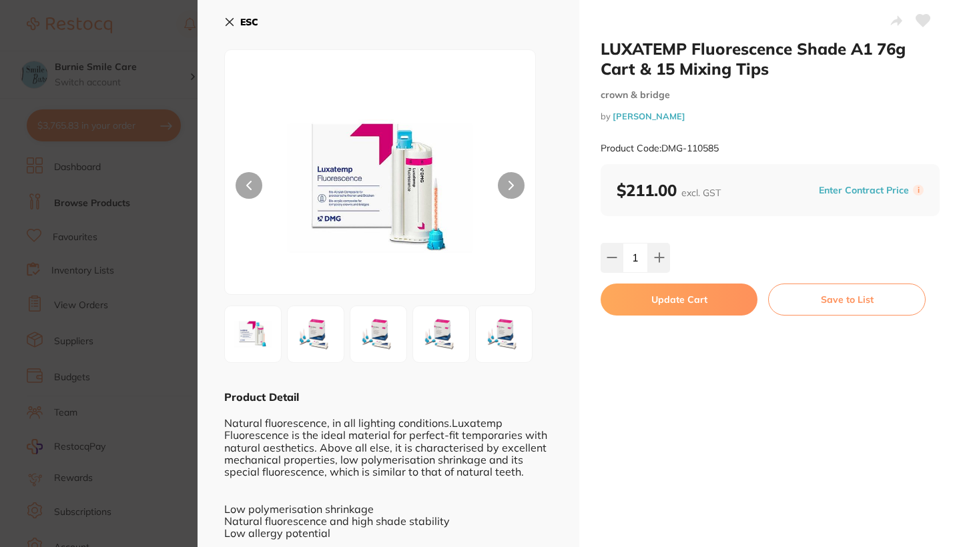
click at [656, 297] on button "Update Cart" at bounding box center [679, 300] width 157 height 32
checkbox input "false"
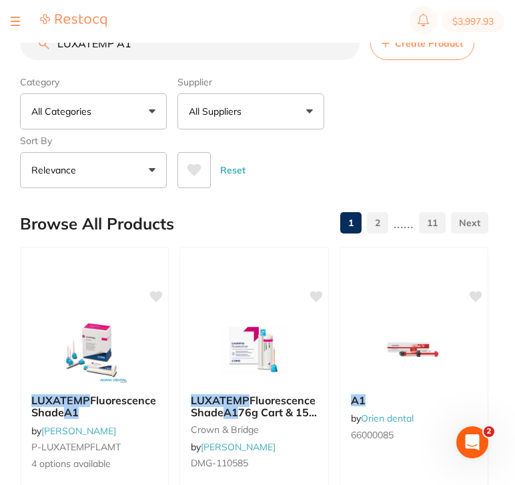
drag, startPoint x: 154, startPoint y: 47, endPoint x: 29, endPoint y: 40, distance: 125.7
click at [29, 40] on div "$3,997.93 Burnie Smile Care Switch account North West Dental Burnie Burnie Smil…" at bounding box center [257, 221] width 515 height 442
type input "Denture Bath"
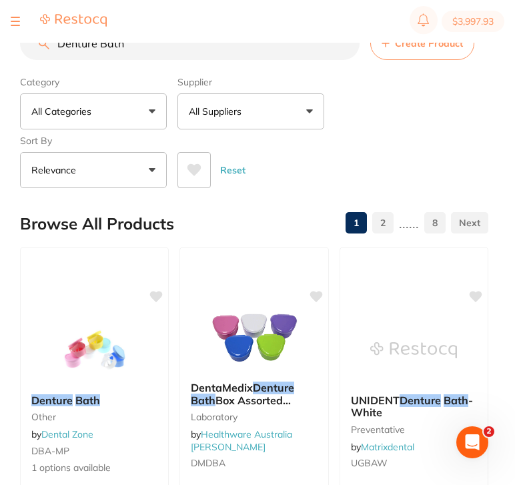
click at [234, 117] on p "All Suppliers" at bounding box center [218, 111] width 58 height 13
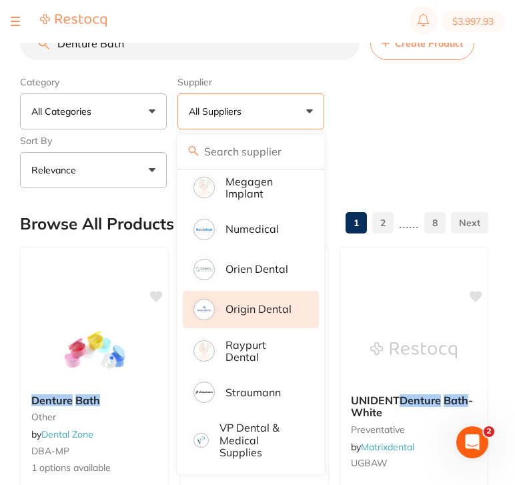
click at [261, 300] on li "Origin Dental" at bounding box center [251, 309] width 136 height 37
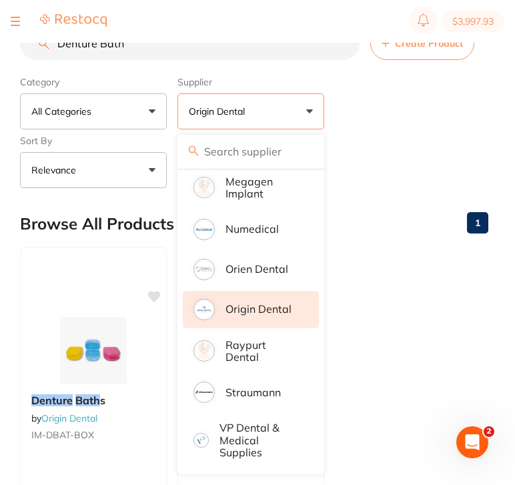
click at [441, 100] on div "Category All Categories All Categories No categories found Clear Category false…" at bounding box center [254, 129] width 468 height 117
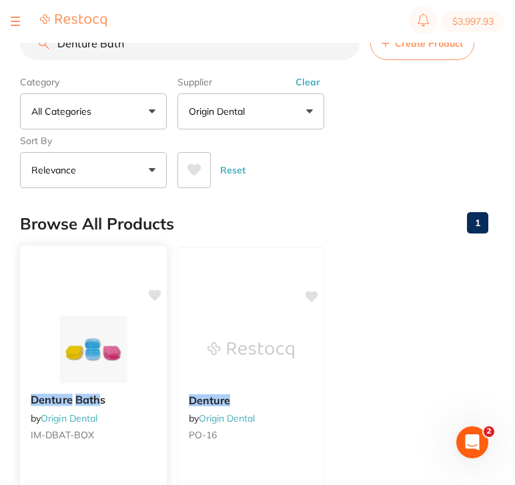
scroll to position [146, 0]
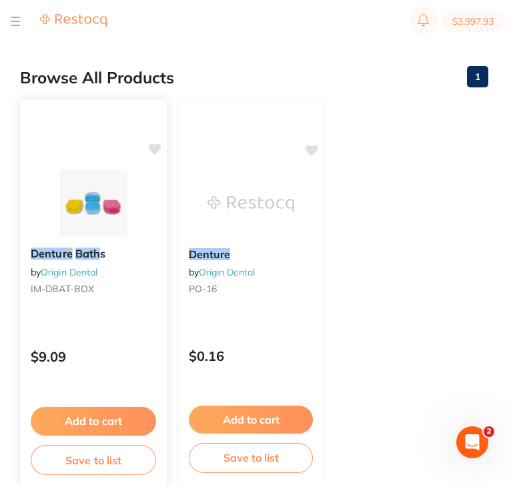
click at [108, 336] on div "Denture Bath s by Origin Dental IM-DBAT-BOX $9.09 Add to cart Save to list" at bounding box center [93, 293] width 148 height 388
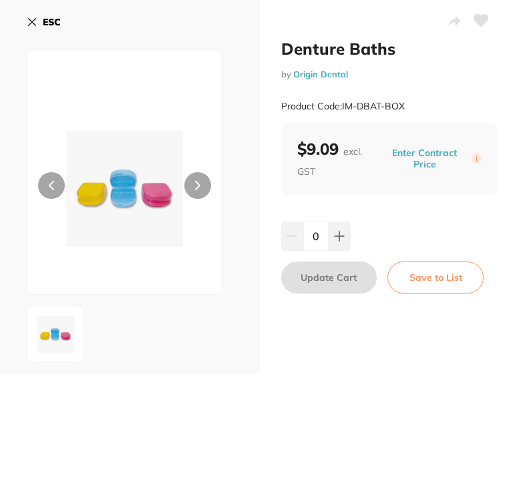
click at [49, 19] on b "ESC" at bounding box center [52, 22] width 18 height 12
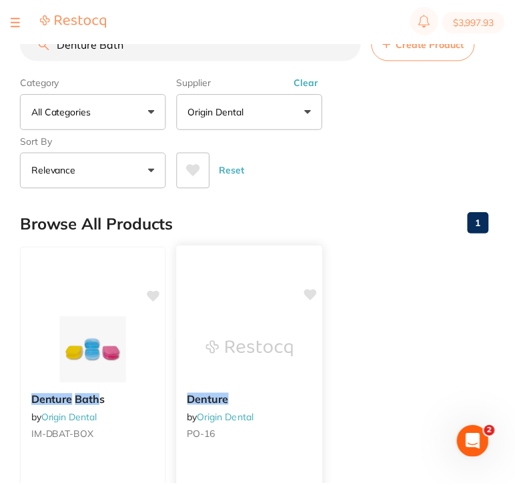
scroll to position [146, 0]
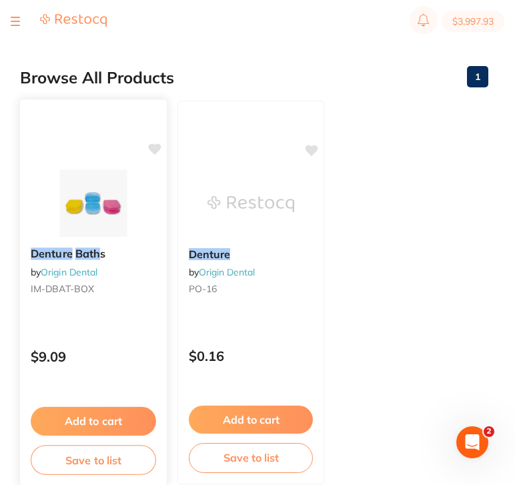
click at [118, 326] on div "Denture Bath s by Origin Dental IM-DBAT-BOX $9.09 Add to cart Save to list" at bounding box center [93, 293] width 148 height 388
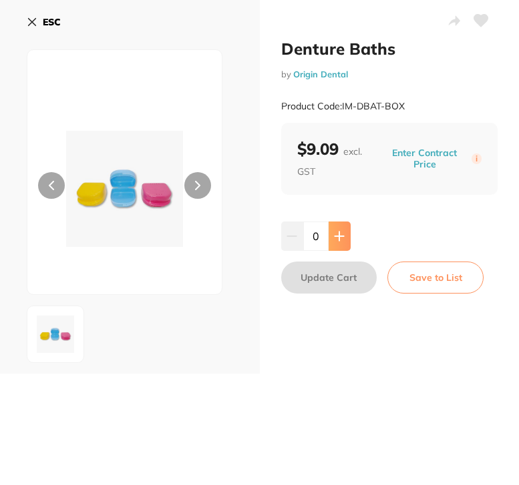
click at [330, 237] on button at bounding box center [339, 236] width 22 height 29
type input "2"
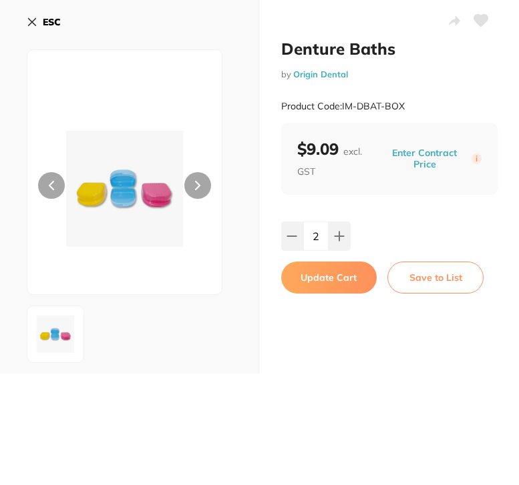
click at [333, 284] on button "Update Cart" at bounding box center [329, 278] width 96 height 32
checkbox input "false"
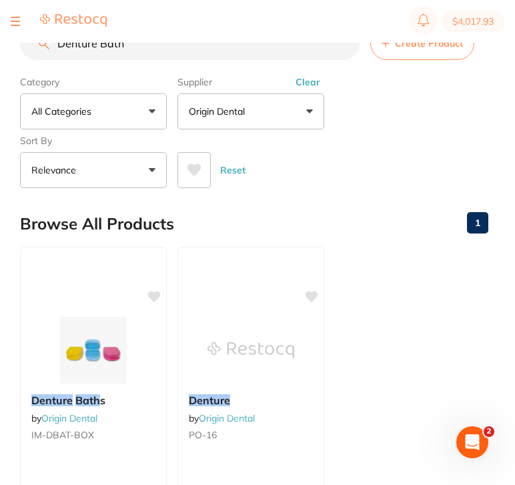
click at [333, 38] on section "$4,017.93" at bounding box center [257, 21] width 515 height 43
click at [343, 45] on input "Denture Bath" at bounding box center [190, 43] width 340 height 33
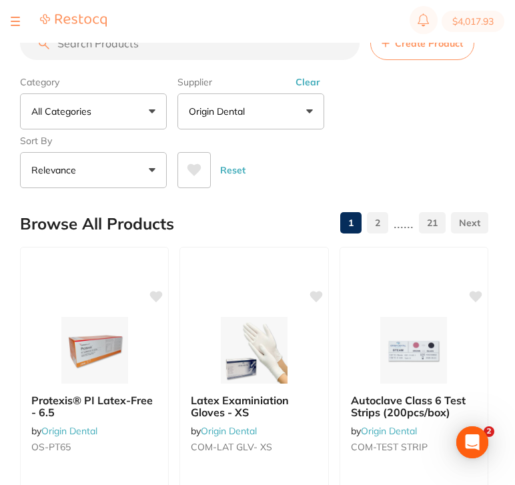
click at [308, 81] on button "Clear" at bounding box center [308, 82] width 33 height 12
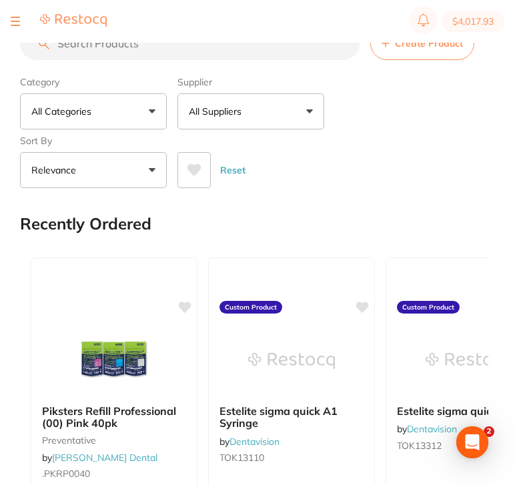
click at [308, 86] on label "Supplier" at bounding box center [251, 82] width 147 height 12
click at [373, 236] on div "Recently Ordered" at bounding box center [254, 224] width 468 height 45
click at [166, 53] on input "search" at bounding box center [190, 43] width 340 height 33
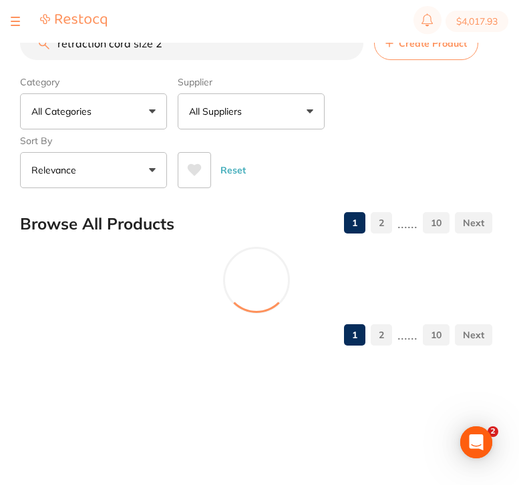
click at [264, 114] on button "All Suppliers" at bounding box center [251, 111] width 147 height 36
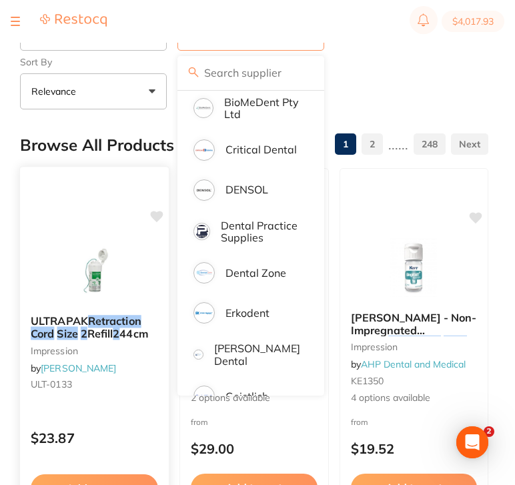
scroll to position [97, 0]
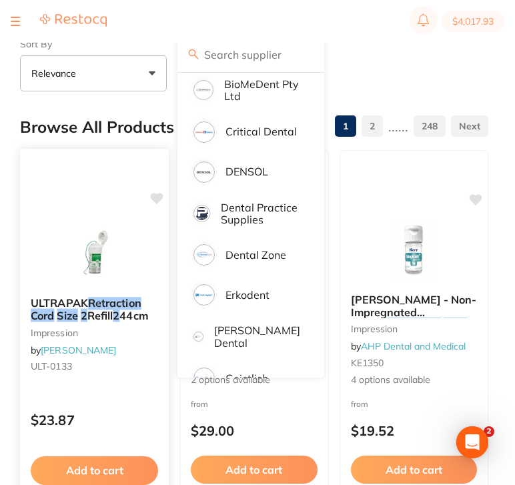
click at [137, 370] on small "ULT-0133" at bounding box center [94, 366] width 127 height 11
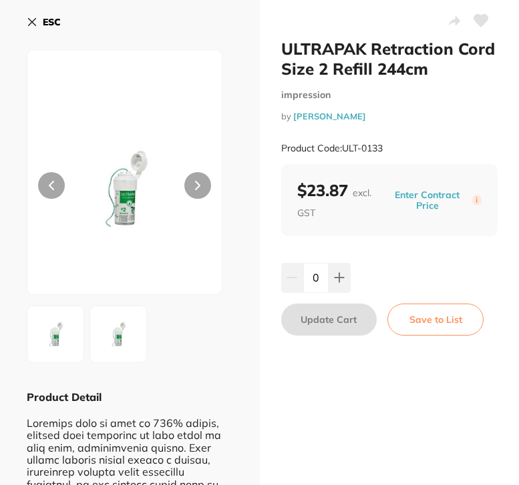
click at [26, 26] on div "ESC Product Detail" at bounding box center [130, 422] width 260 height 845
click at [39, 26] on button "ESC" at bounding box center [44, 22] width 34 height 23
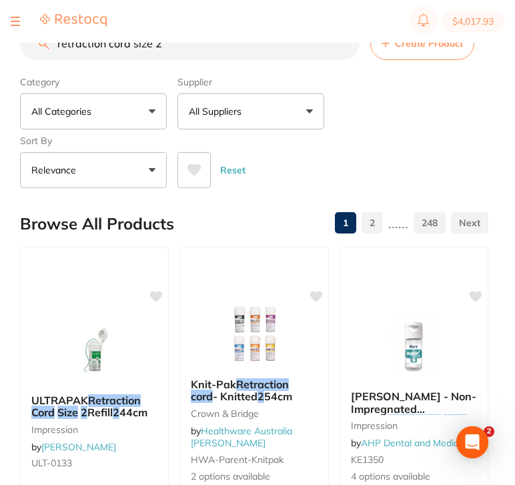
drag, startPoint x: 176, startPoint y: 48, endPoint x: 49, endPoint y: 46, distance: 126.8
click at [49, 46] on input "retraction cord size 2" at bounding box center [190, 43] width 340 height 33
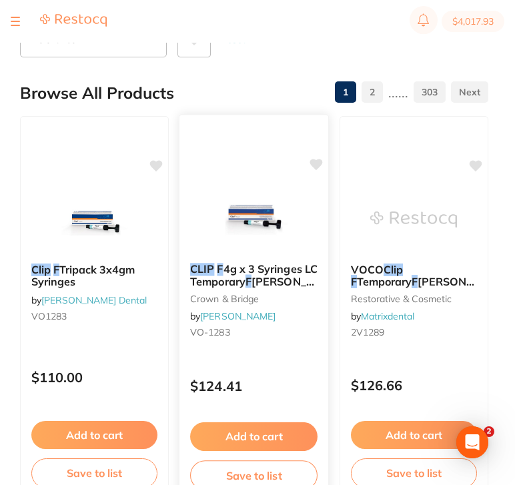
click at [267, 234] on img at bounding box center [253, 218] width 87 height 67
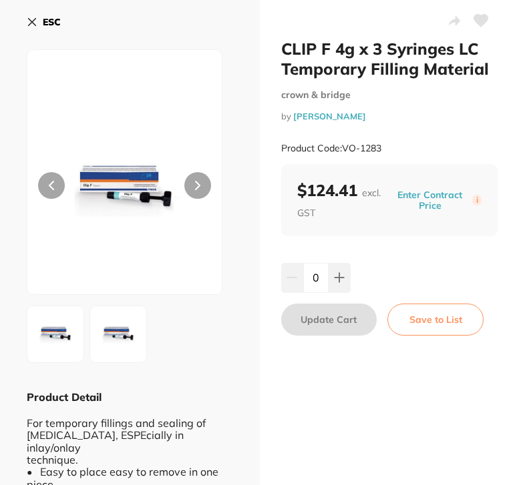
click at [37, 20] on icon at bounding box center [32, 22] width 11 height 11
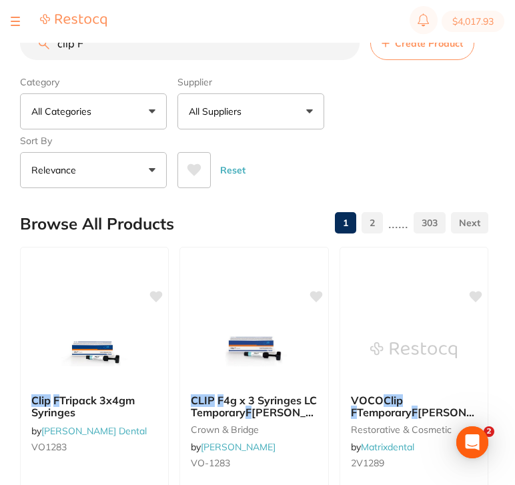
drag, startPoint x: 162, startPoint y: 54, endPoint x: 14, endPoint y: 37, distance: 149.1
click at [14, 37] on div "$4,017.93 Burnie Smile Care Switch account North West Dental Burnie Burnie Smil…" at bounding box center [257, 221] width 515 height 442
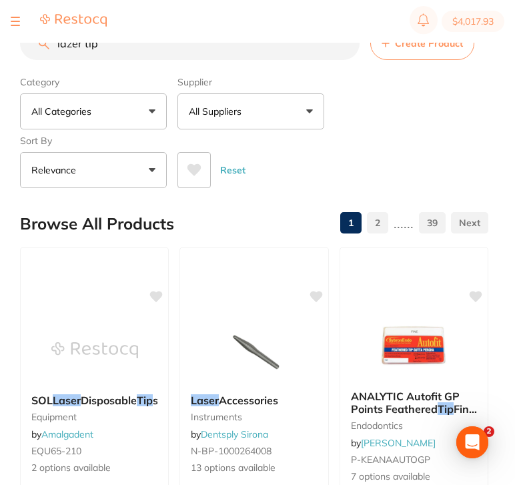
click at [260, 119] on button "All Suppliers" at bounding box center [251, 111] width 147 height 36
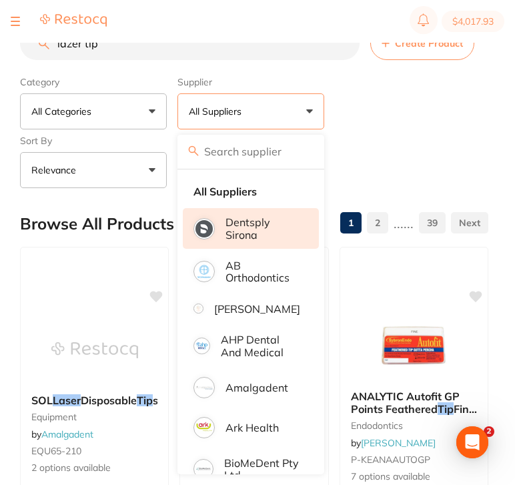
click at [253, 240] on p "Dentsply Sirona" at bounding box center [263, 228] width 75 height 25
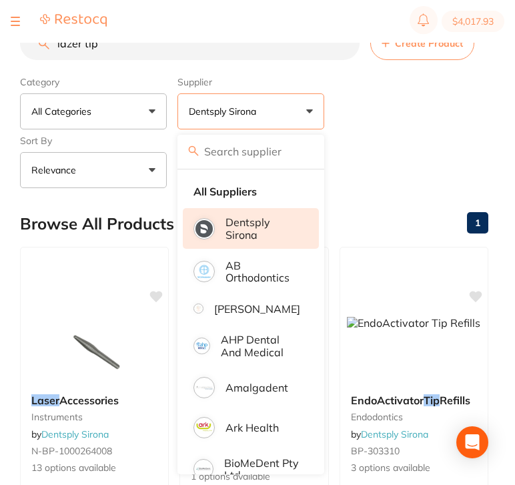
click at [415, 152] on div "Reset" at bounding box center [328, 164] width 300 height 47
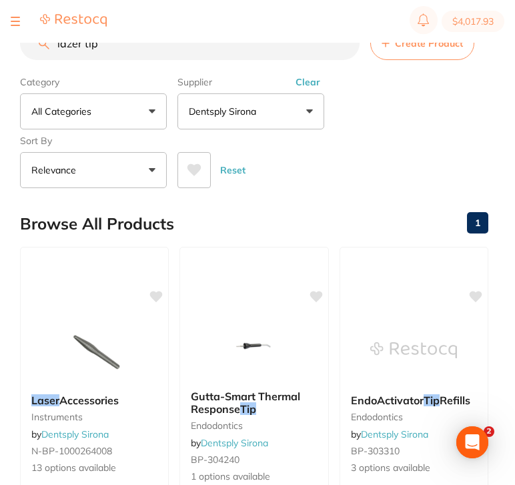
click at [131, 53] on input "lazer tip" at bounding box center [190, 43] width 340 height 33
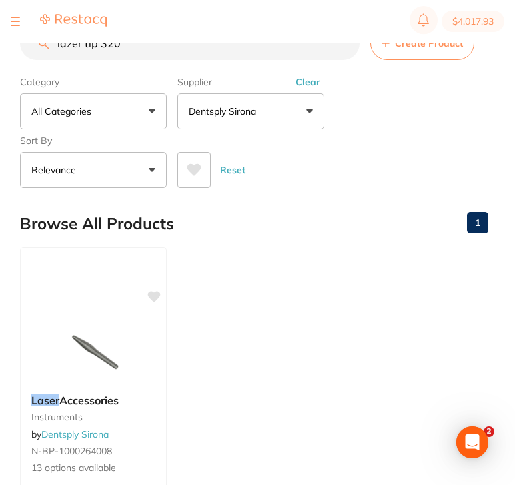
drag, startPoint x: 99, startPoint y: 48, endPoint x: 15, endPoint y: 43, distance: 84.2
click at [15, 43] on div "$4,017.93 Burnie Smile Care Switch account North West Dental Burnie Burnie Smil…" at bounding box center [257, 221] width 515 height 442
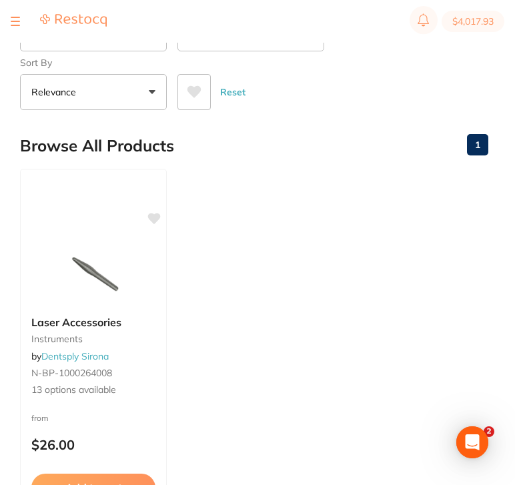
scroll to position [77, 0]
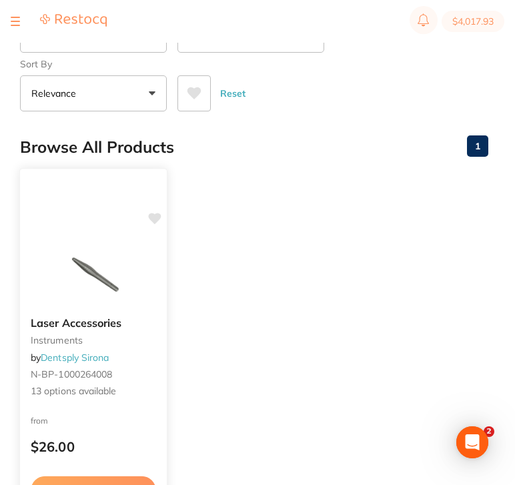
type input "320"
click at [154, 322] on b "Laser Accessories" at bounding box center [93, 323] width 125 height 13
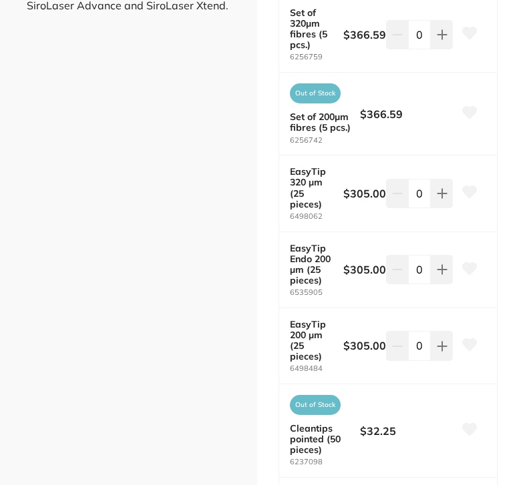
scroll to position [495, 0]
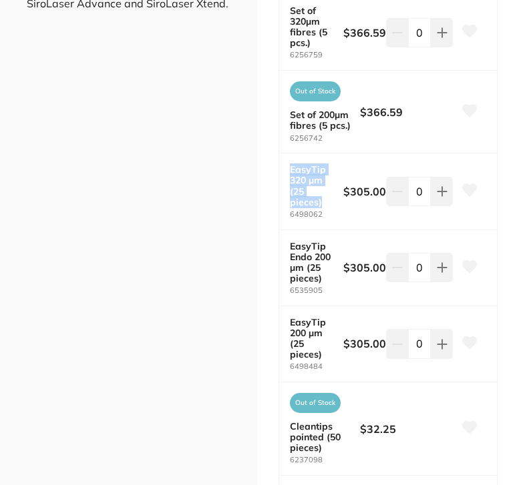
drag, startPoint x: 324, startPoint y: 196, endPoint x: 282, endPoint y: 157, distance: 56.7
click at [282, 157] on div "EasyTip 320 µm (25 pieces) 6498062 $305.00 0" at bounding box center [388, 191] width 218 height 76
copy b "EasyTip 320 µm (25 pieces)"
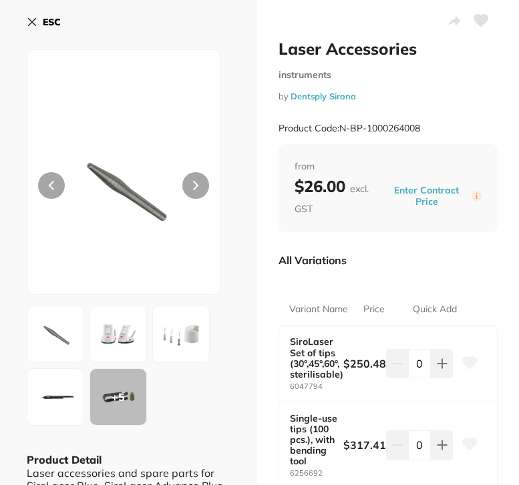
scroll to position [0, 0]
